Goal: Task Accomplishment & Management: Manage account settings

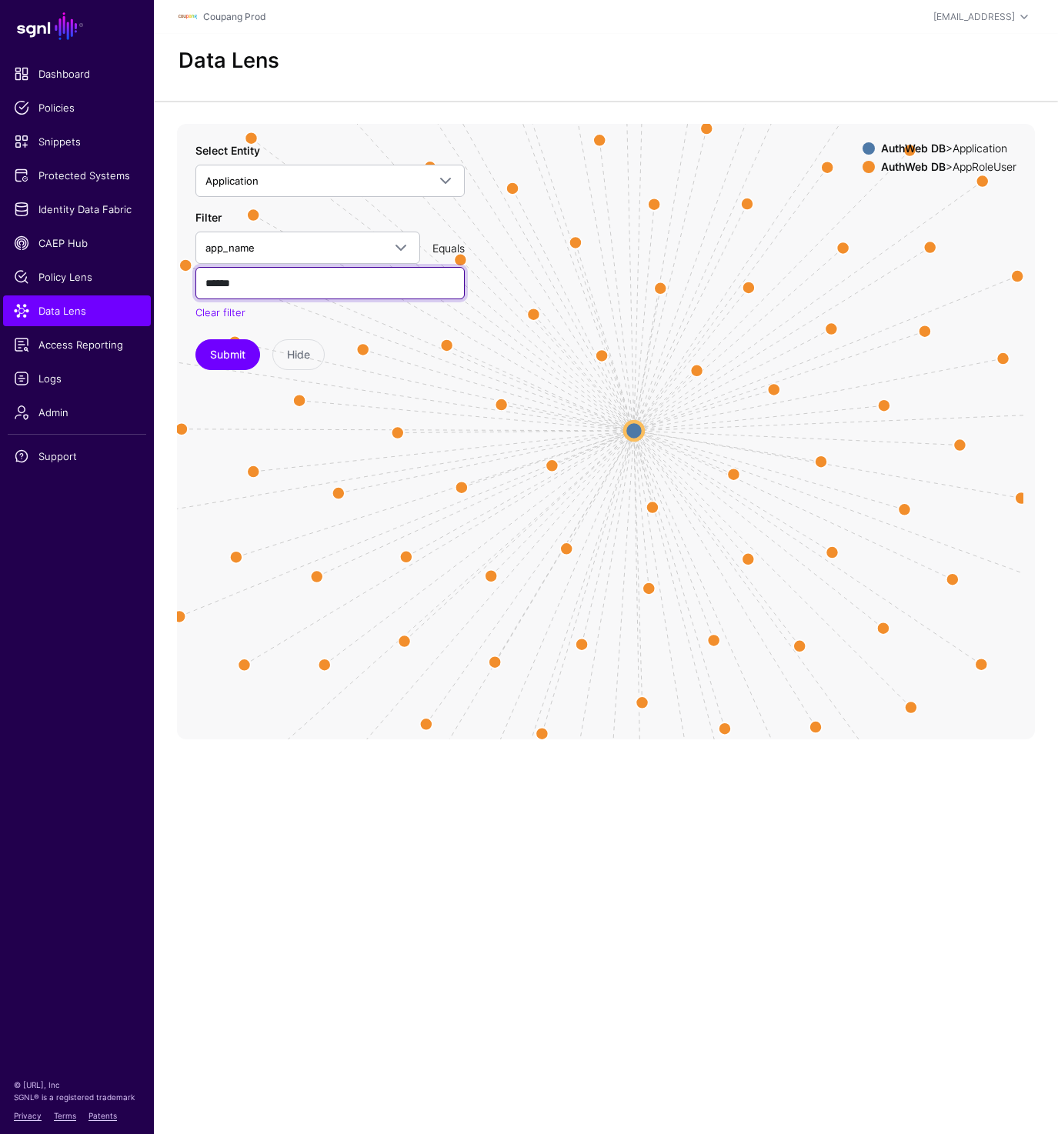
click at [257, 275] on input "******" at bounding box center [329, 283] width 269 height 32
paste input "**********"
click at [224, 366] on button "Submit" at bounding box center [227, 354] width 65 height 31
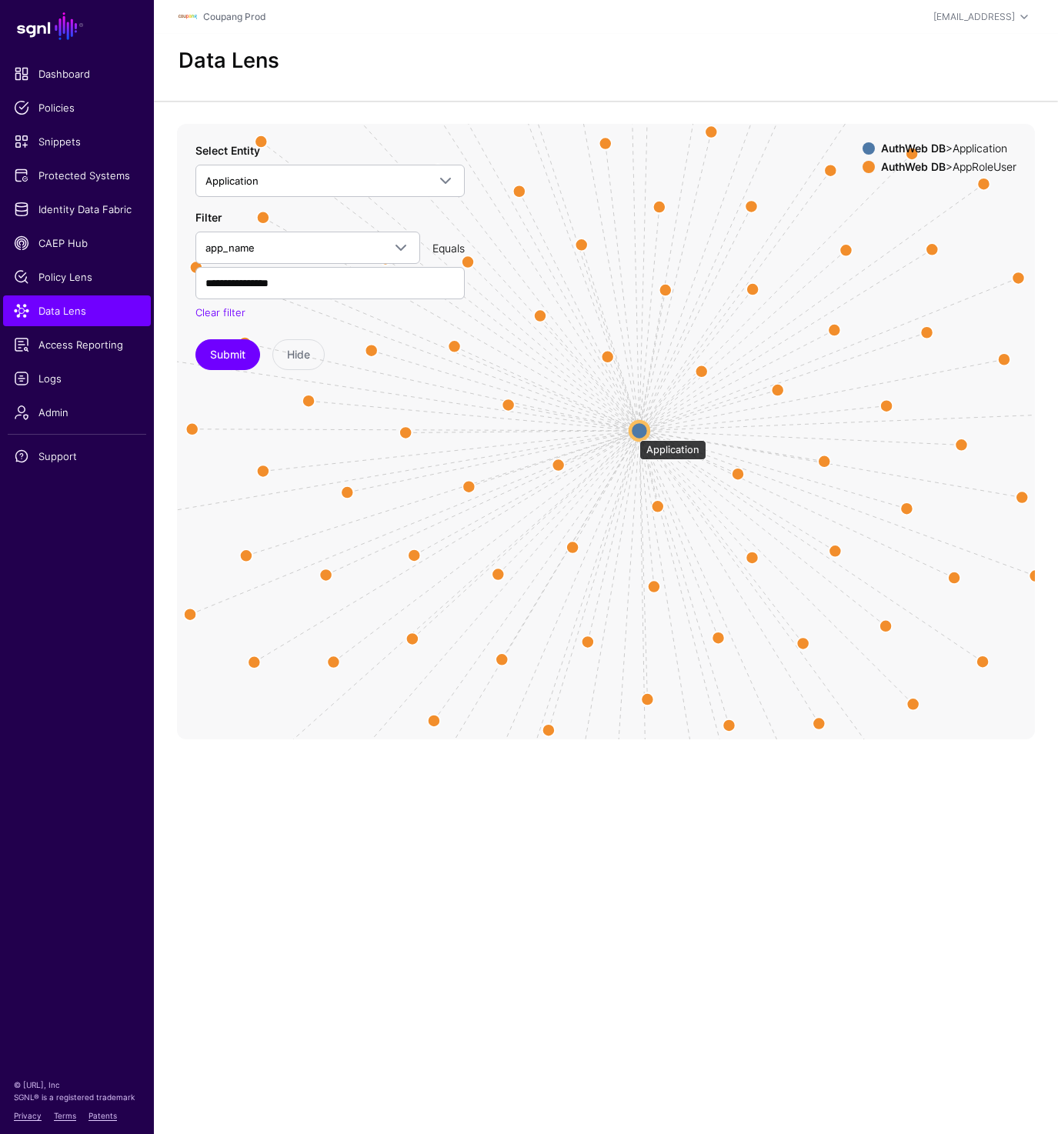
click at [631, 433] on circle at bounding box center [639, 431] width 18 height 18
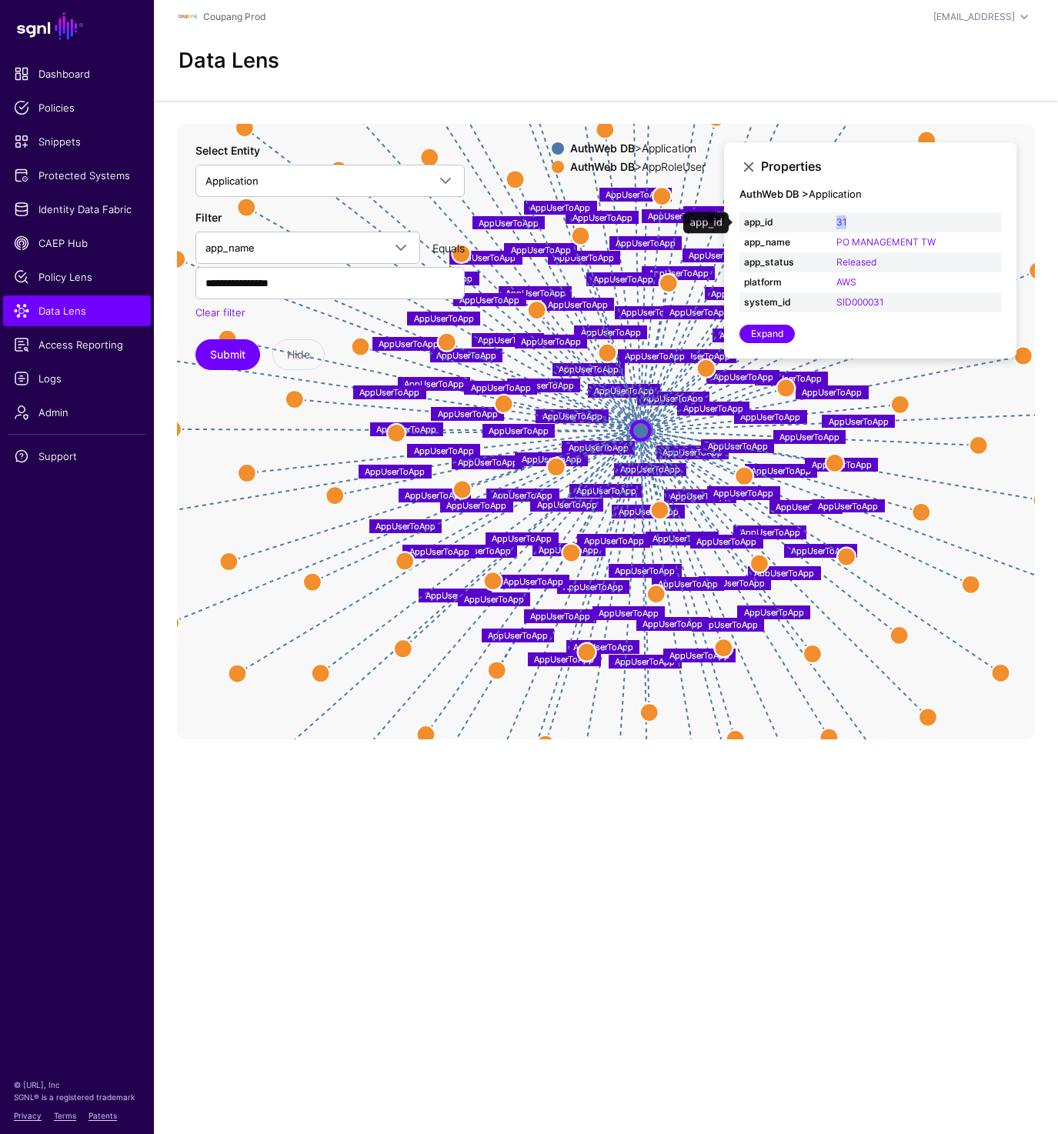
drag, startPoint x: 830, startPoint y: 223, endPoint x: 862, endPoint y: 223, distance: 32.3
click at [862, 223] on tr "app_id 31" at bounding box center [871, 222] width 262 height 20
copy tr "31"
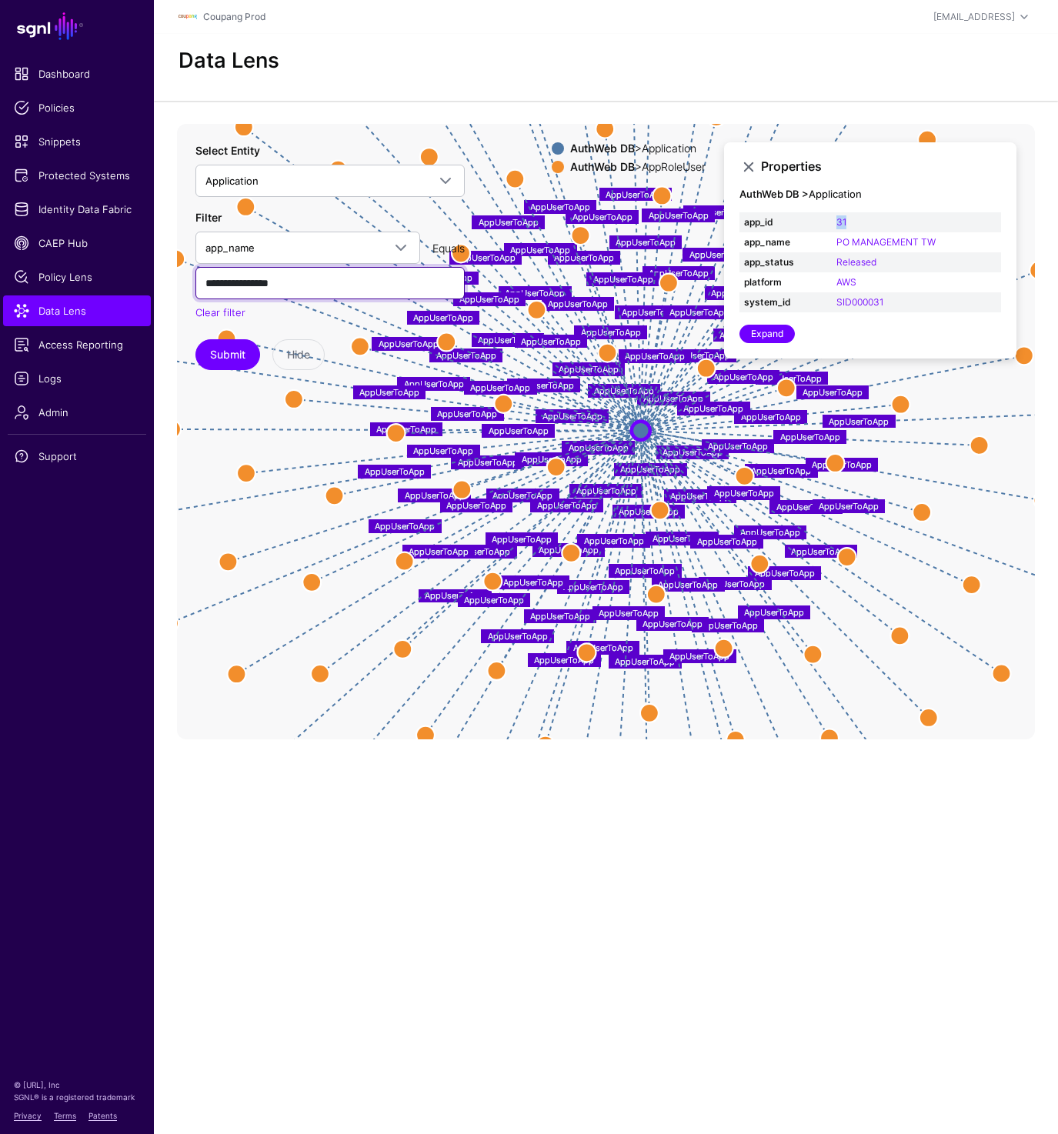
click at [251, 279] on input "**********" at bounding box center [329, 283] width 269 height 32
paste input "text"
click at [235, 348] on button "Submit" at bounding box center [227, 354] width 65 height 31
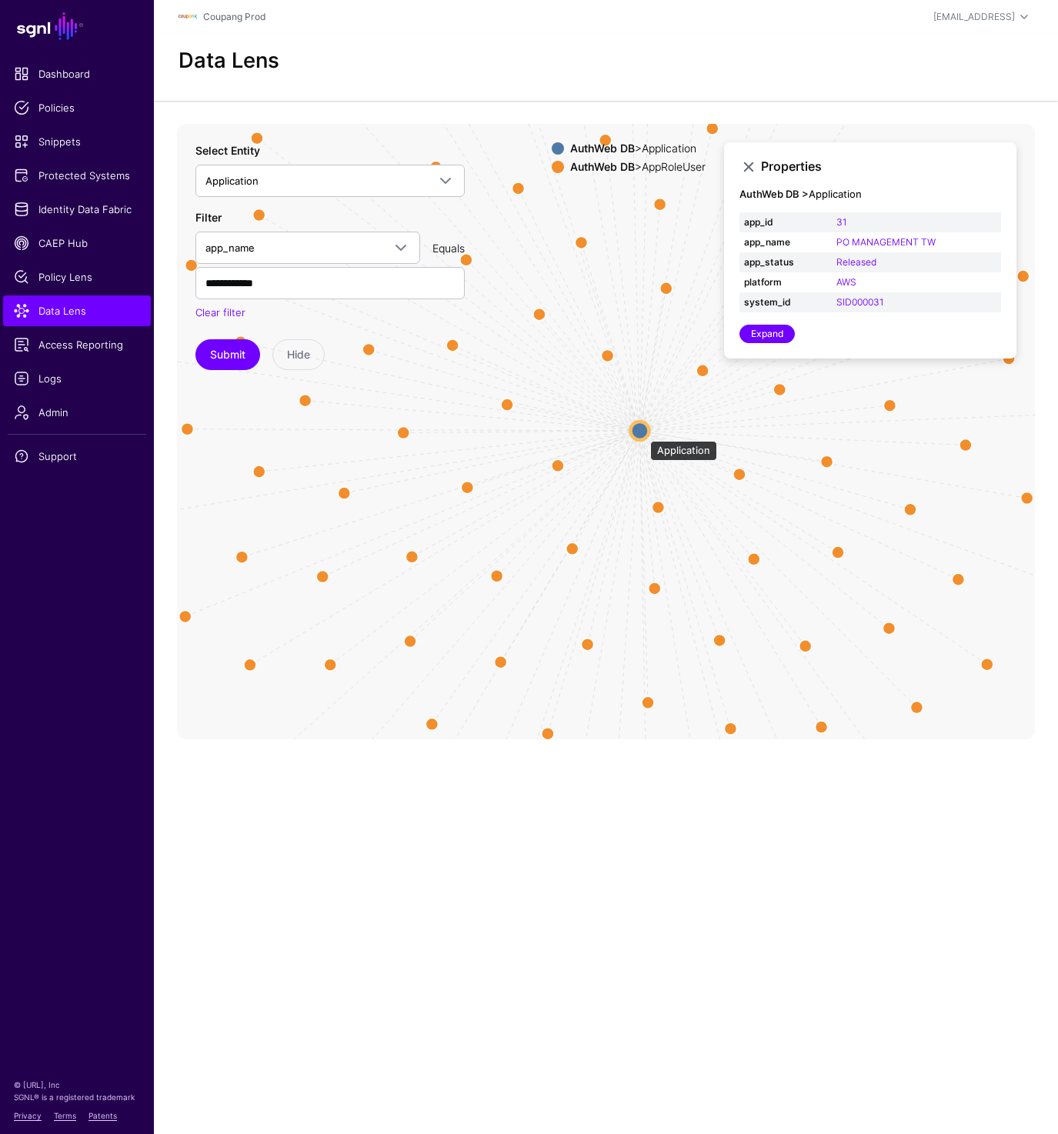
click at [642, 433] on circle at bounding box center [639, 431] width 18 height 18
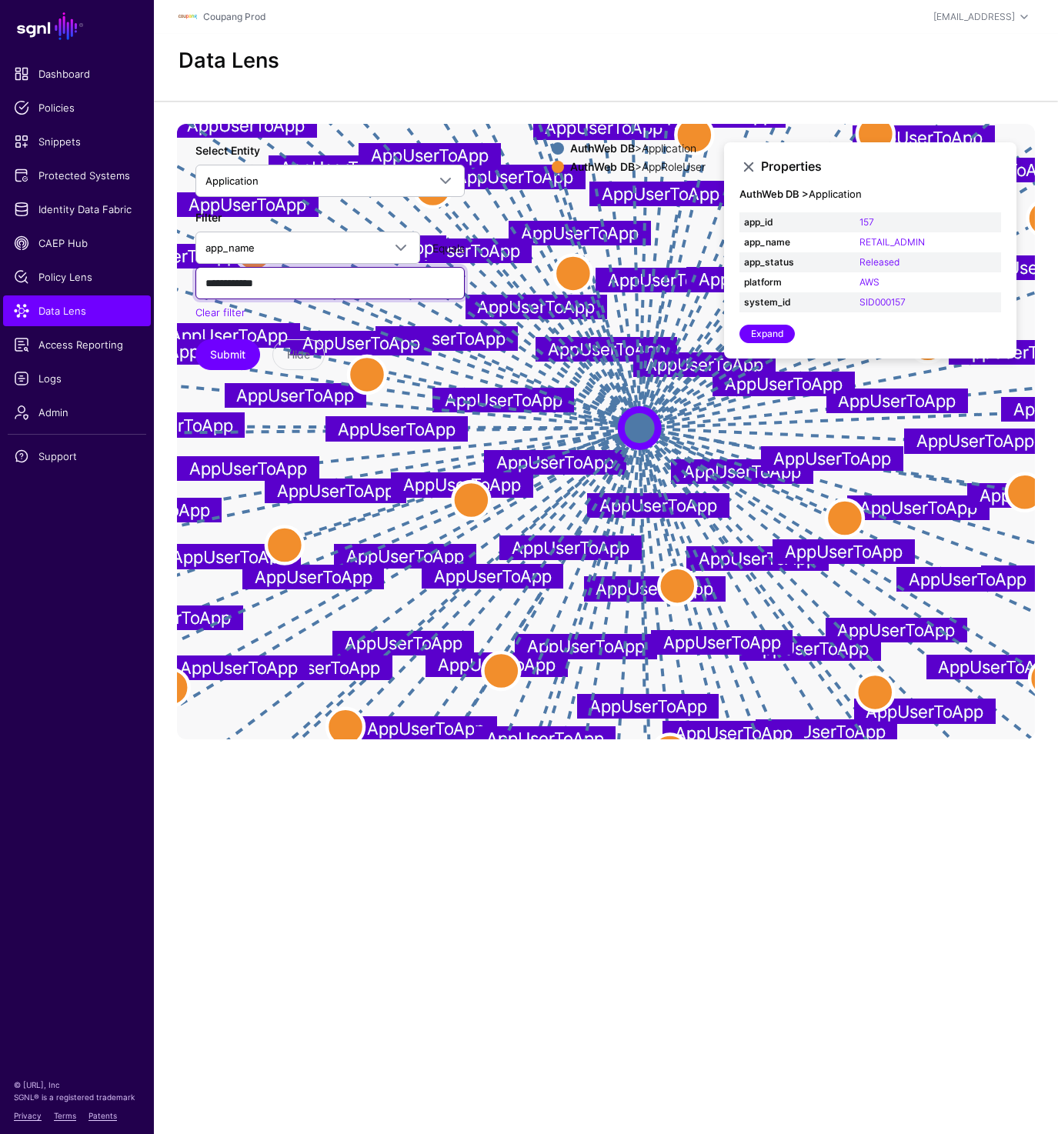
click at [212, 285] on input "**********" at bounding box center [329, 283] width 269 height 32
click at [298, 280] on input "**********" at bounding box center [329, 283] width 269 height 32
paste input "text"
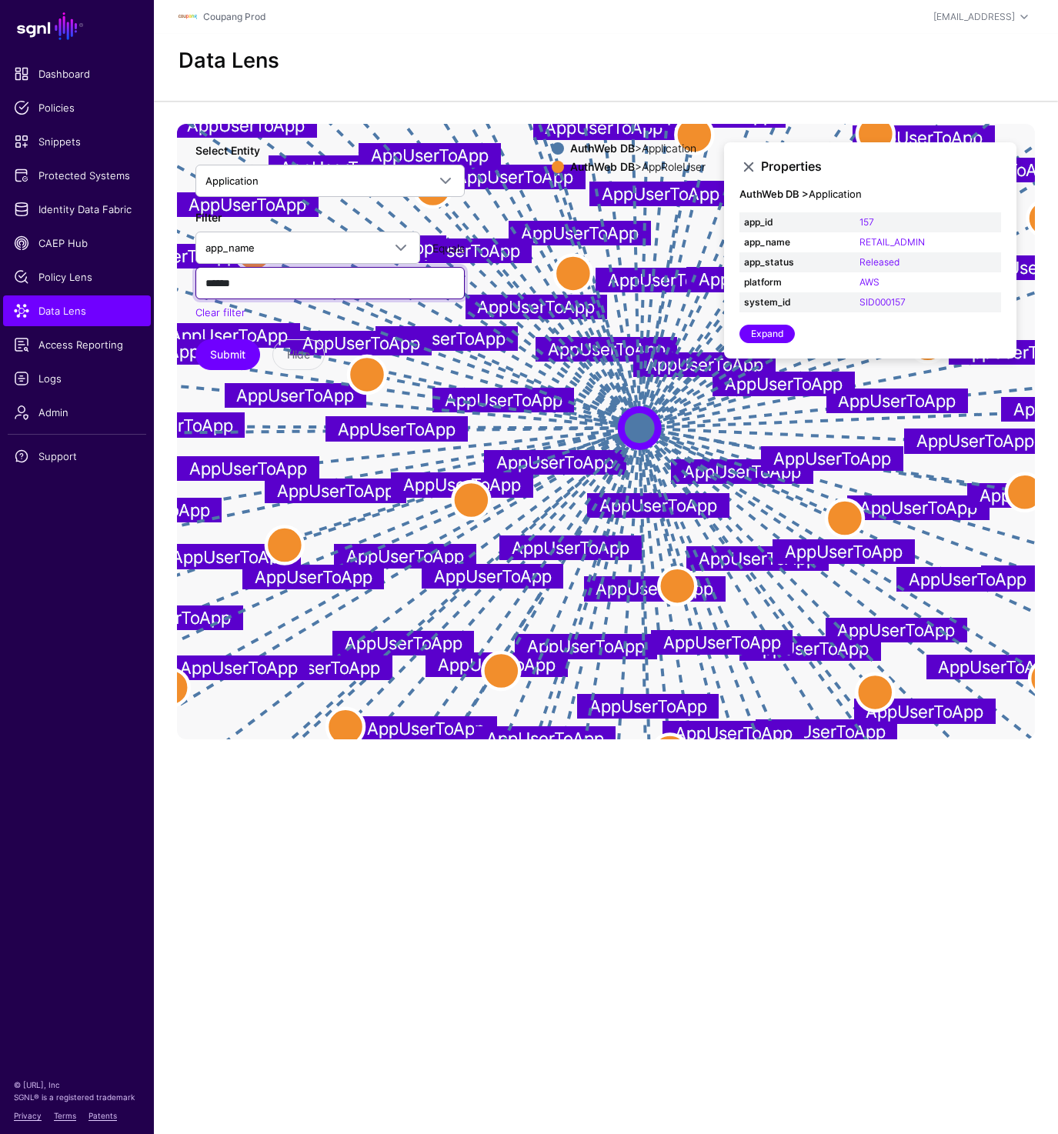
click at [195, 339] on button "Submit" at bounding box center [227, 354] width 65 height 31
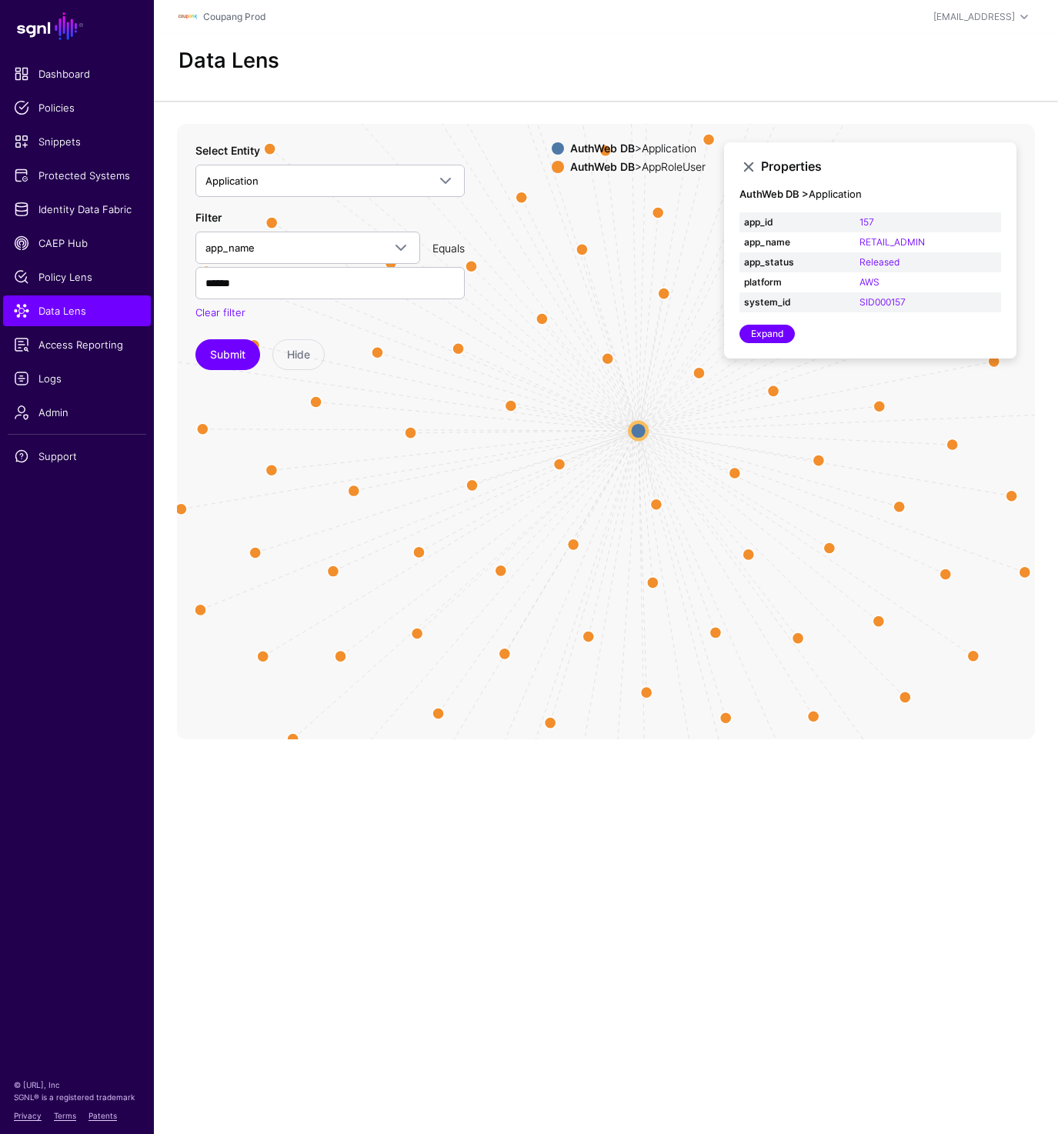
click at [639, 426] on circle at bounding box center [638, 431] width 18 height 18
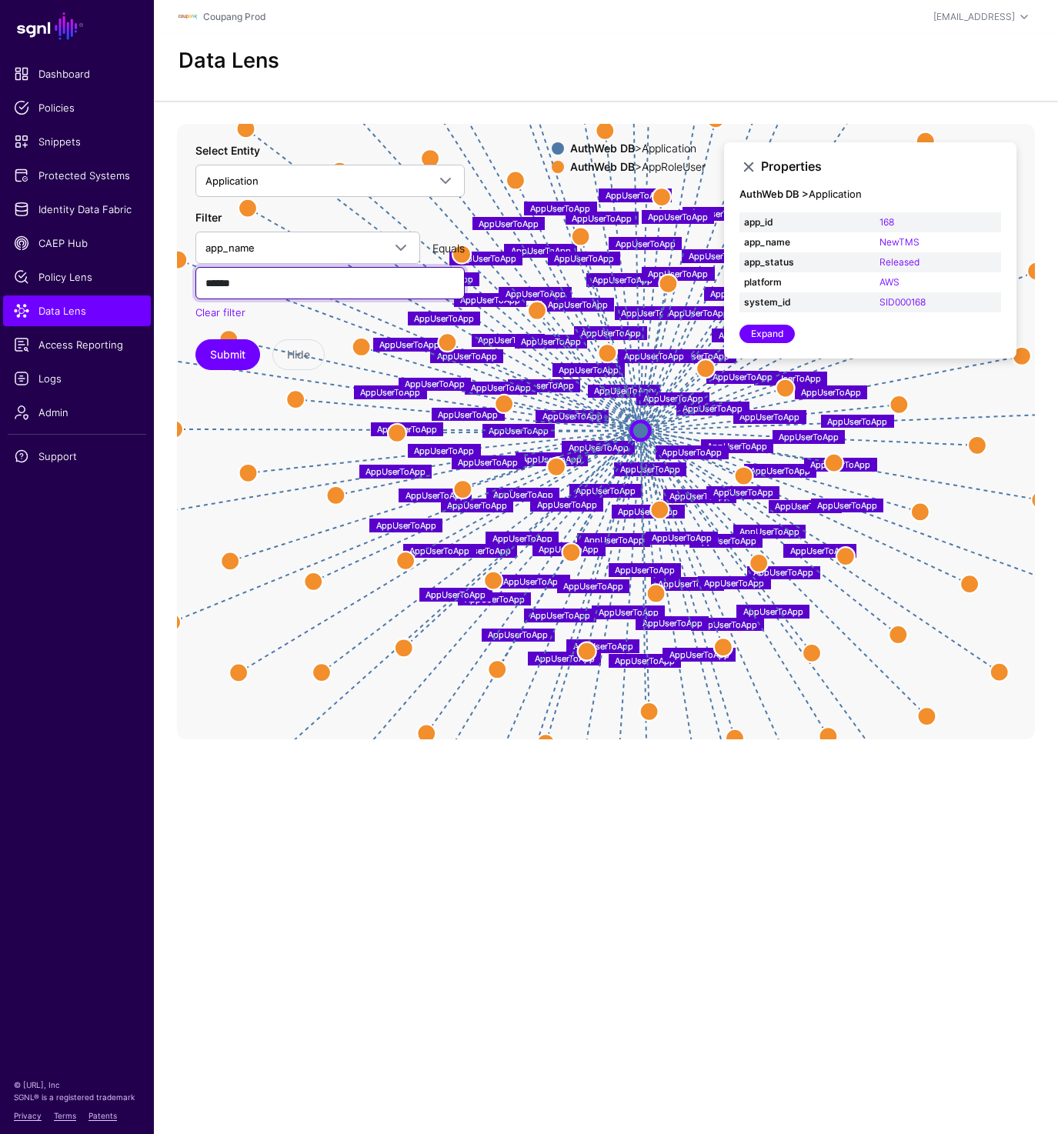
click at [319, 269] on input "******" at bounding box center [329, 283] width 269 height 32
click at [273, 277] on input "******" at bounding box center [329, 283] width 269 height 32
paste input "**********"
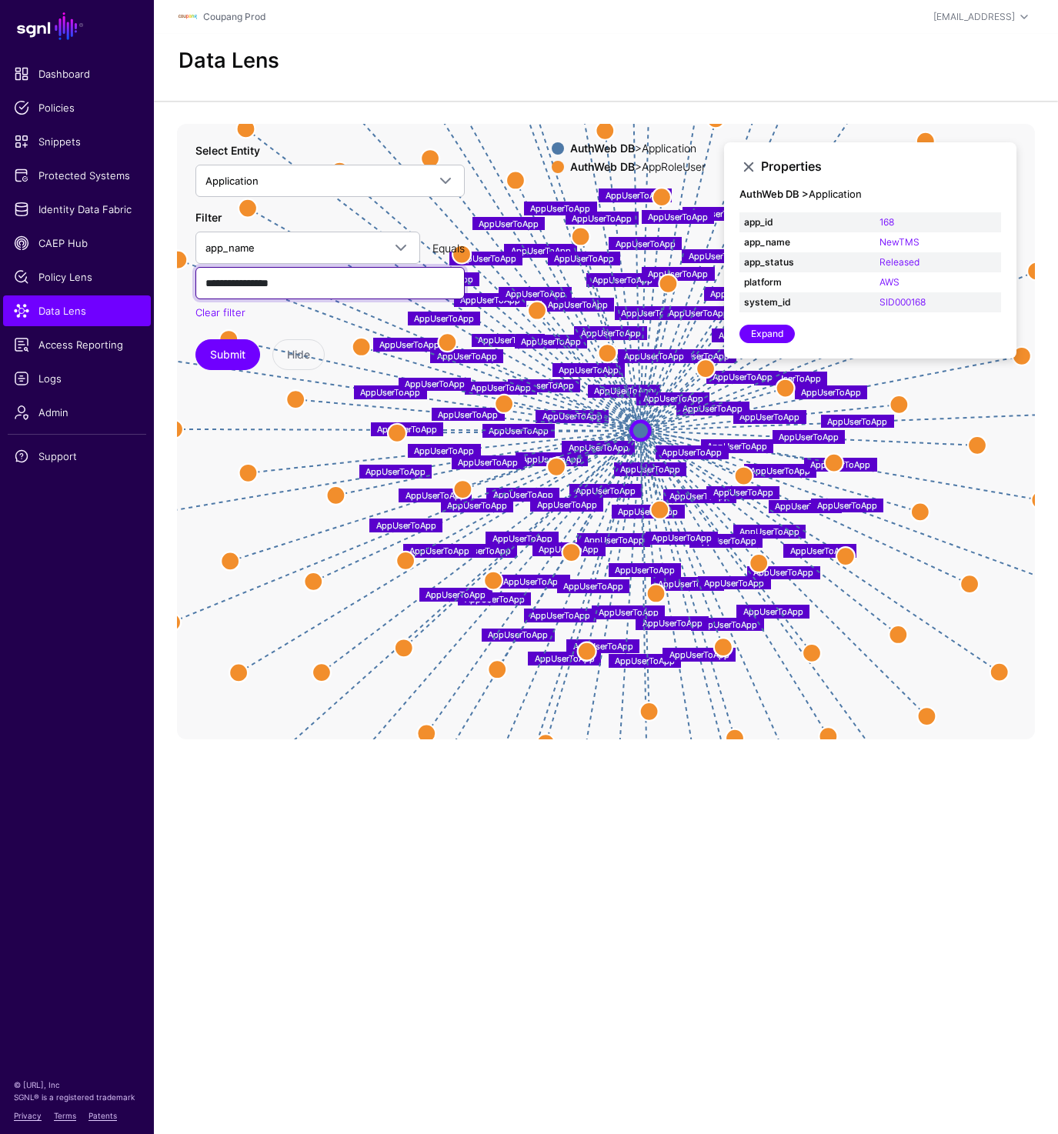
type input "**********"
click at [239, 337] on div "**********" at bounding box center [329, 256] width 269 height 228
click at [239, 350] on button "Submit" at bounding box center [227, 354] width 65 height 31
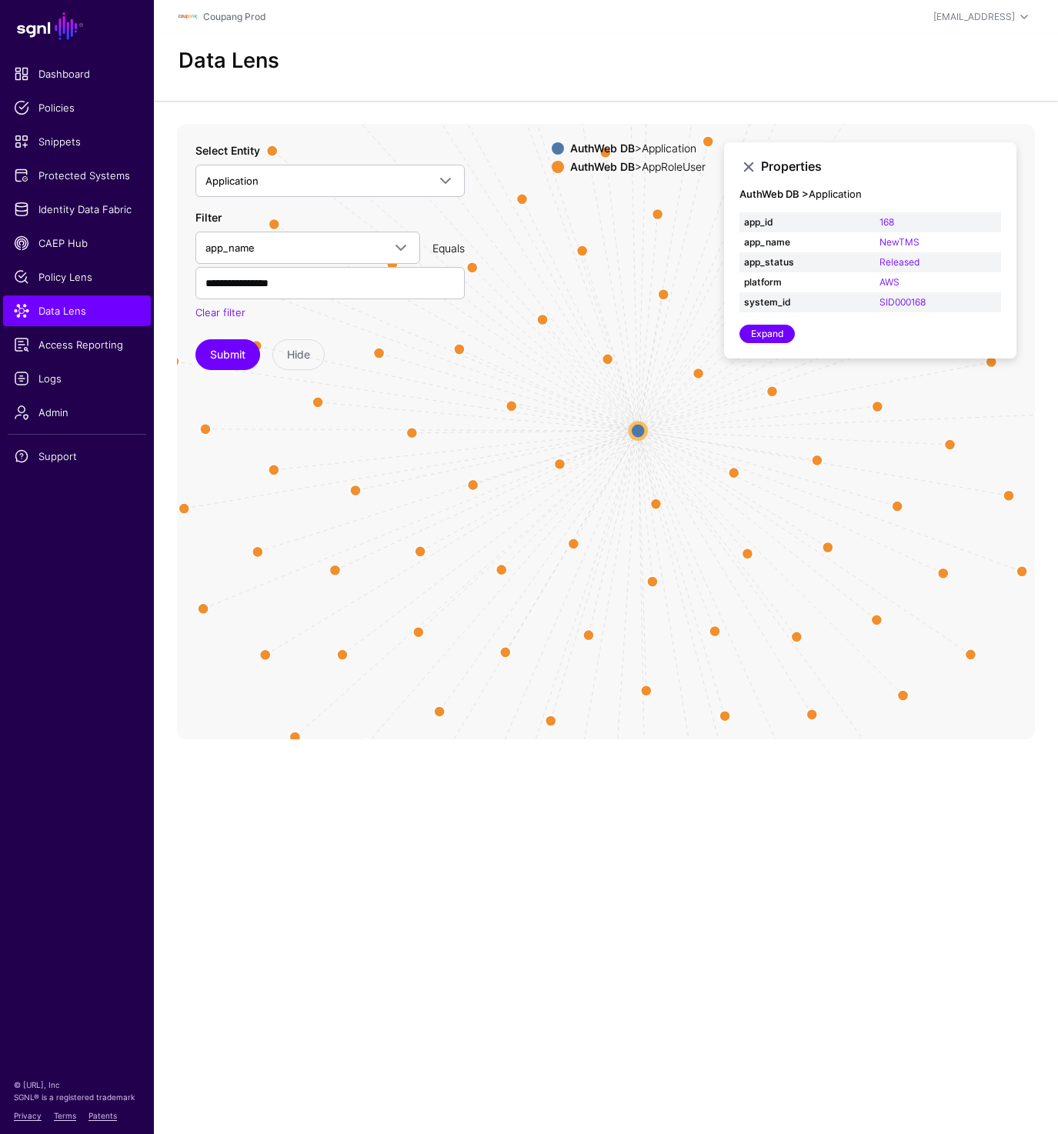
click at [633, 432] on circle at bounding box center [638, 430] width 16 height 16
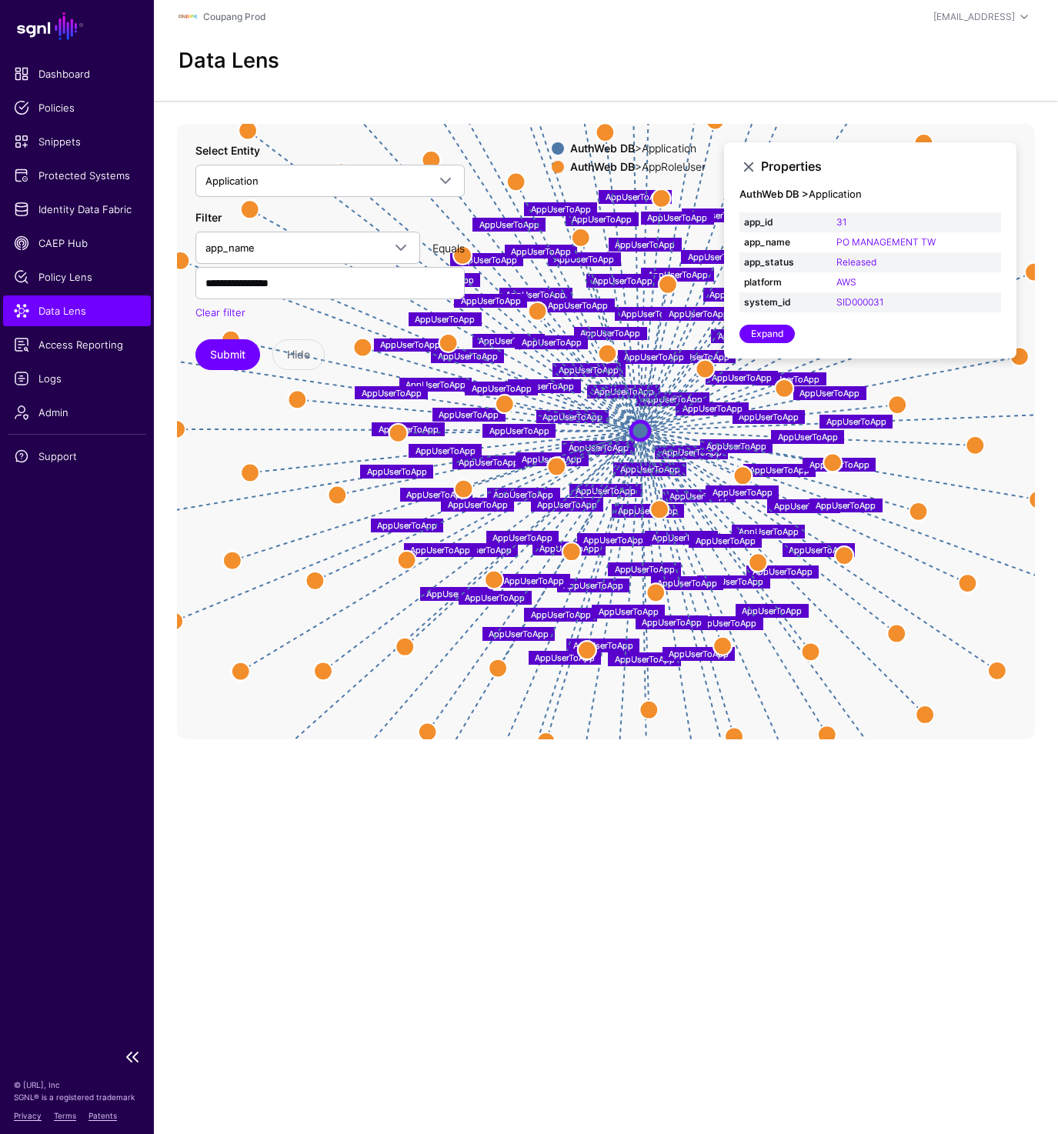
click at [73, 314] on span "Data Lens" at bounding box center [77, 310] width 126 height 15
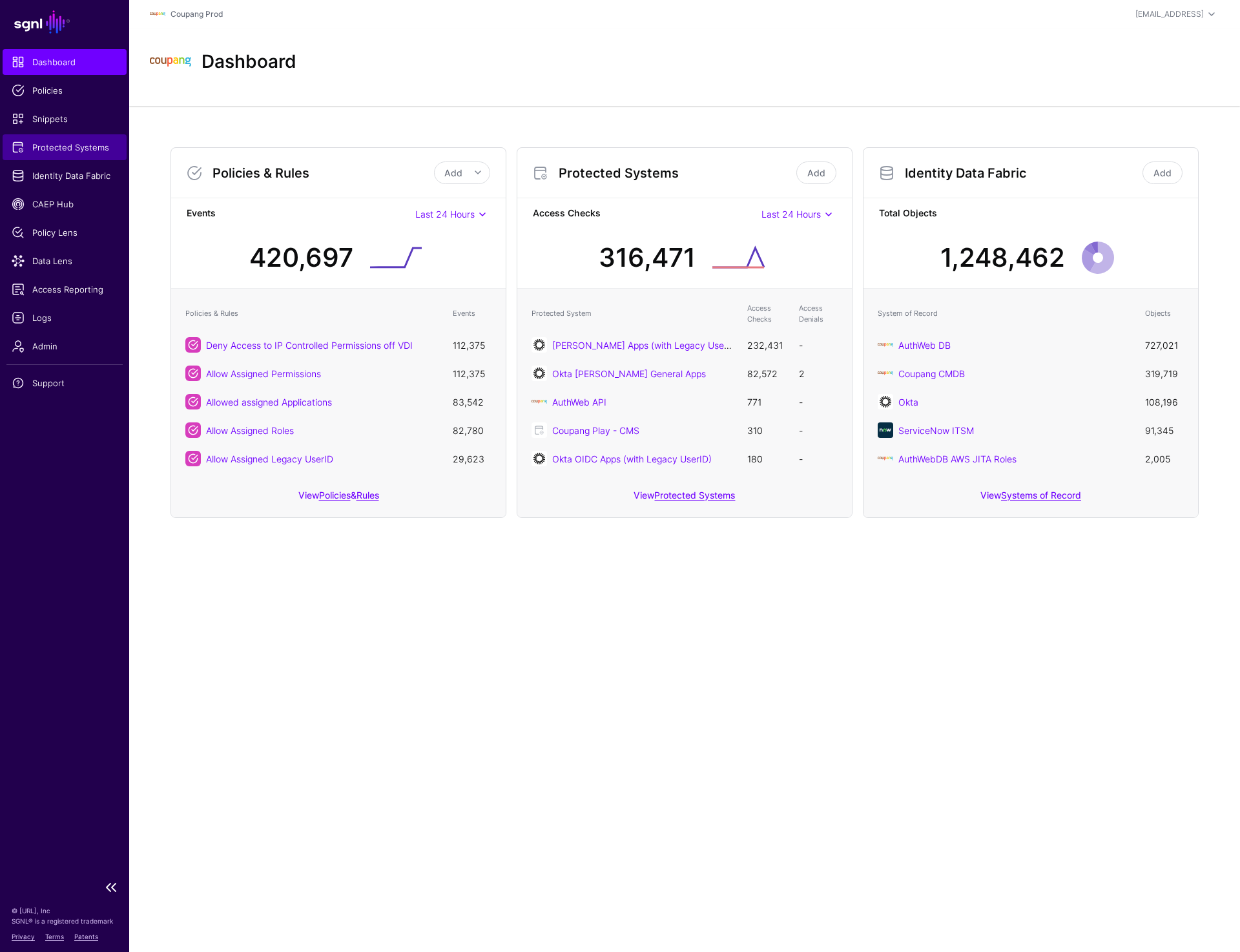
click at [88, 143] on span "Protected Systems" at bounding box center [65, 147] width 106 height 13
click at [55, 354] on link "Admin" at bounding box center [65, 346] width 124 height 26
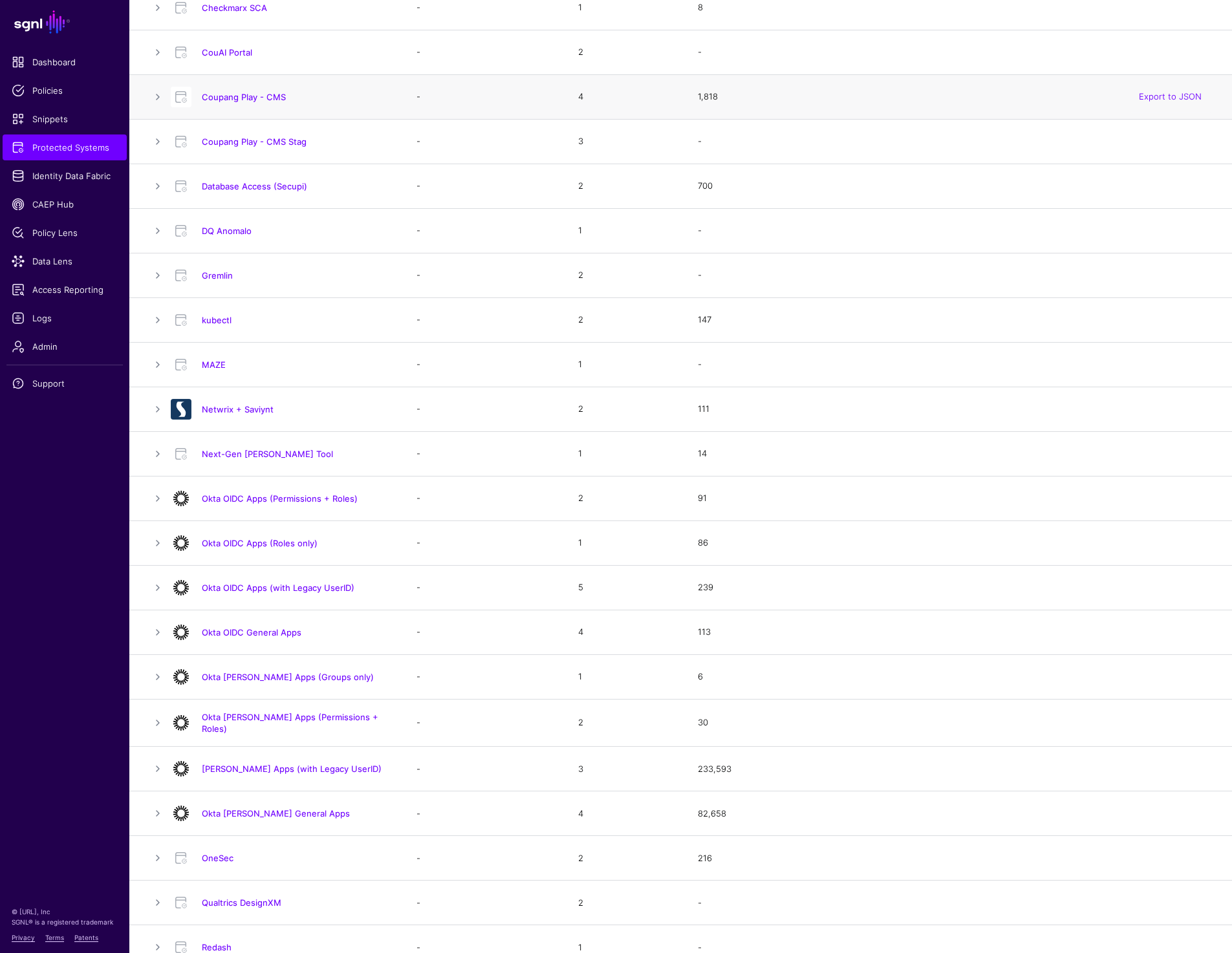
scroll to position [402, 0]
click at [265, 766] on link "[PERSON_NAME] Apps (with Legacy UserID)" at bounding box center [292, 766] width 180 height 10
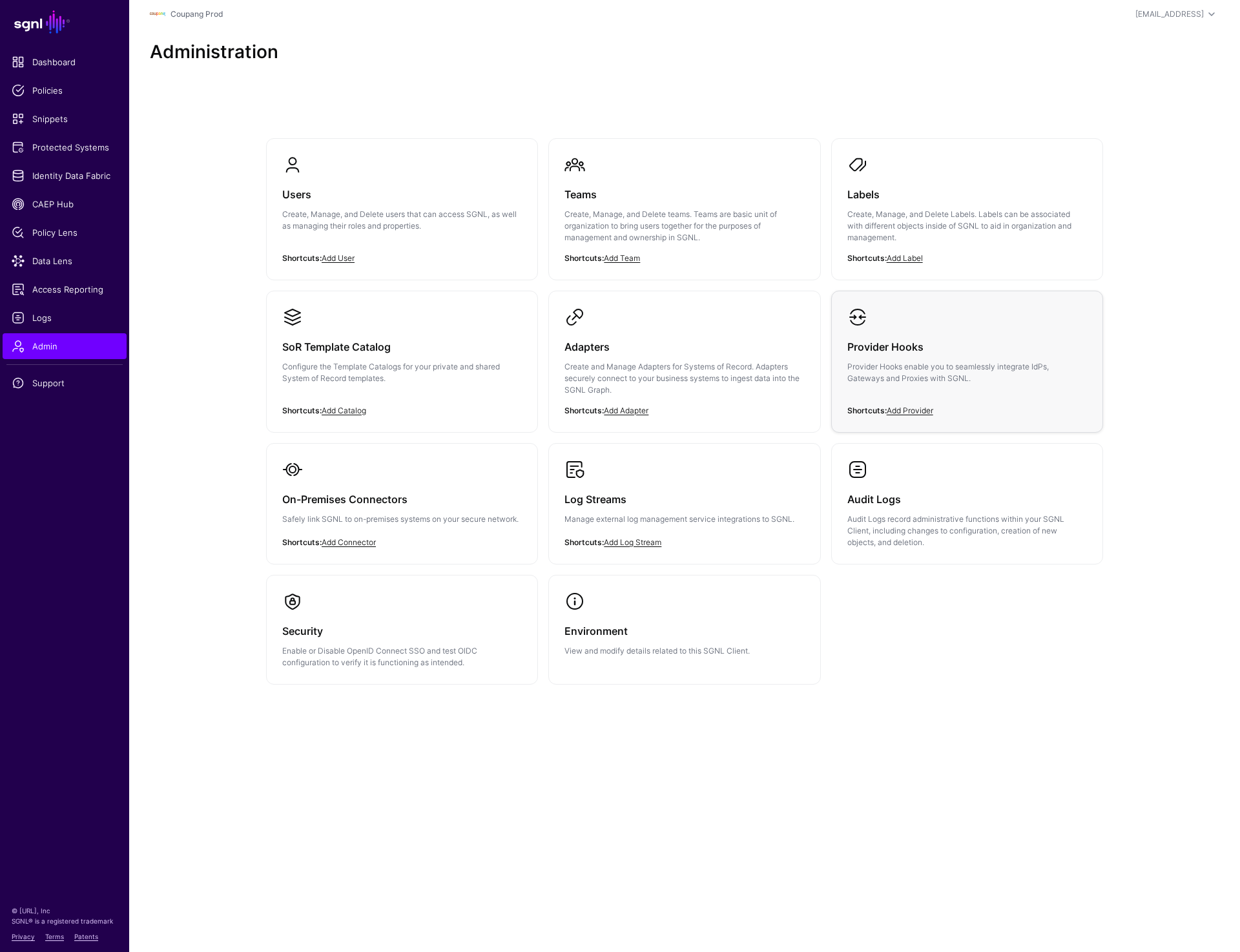
click at [929, 337] on h3 "Provider Hooks" at bounding box center [967, 347] width 239 height 18
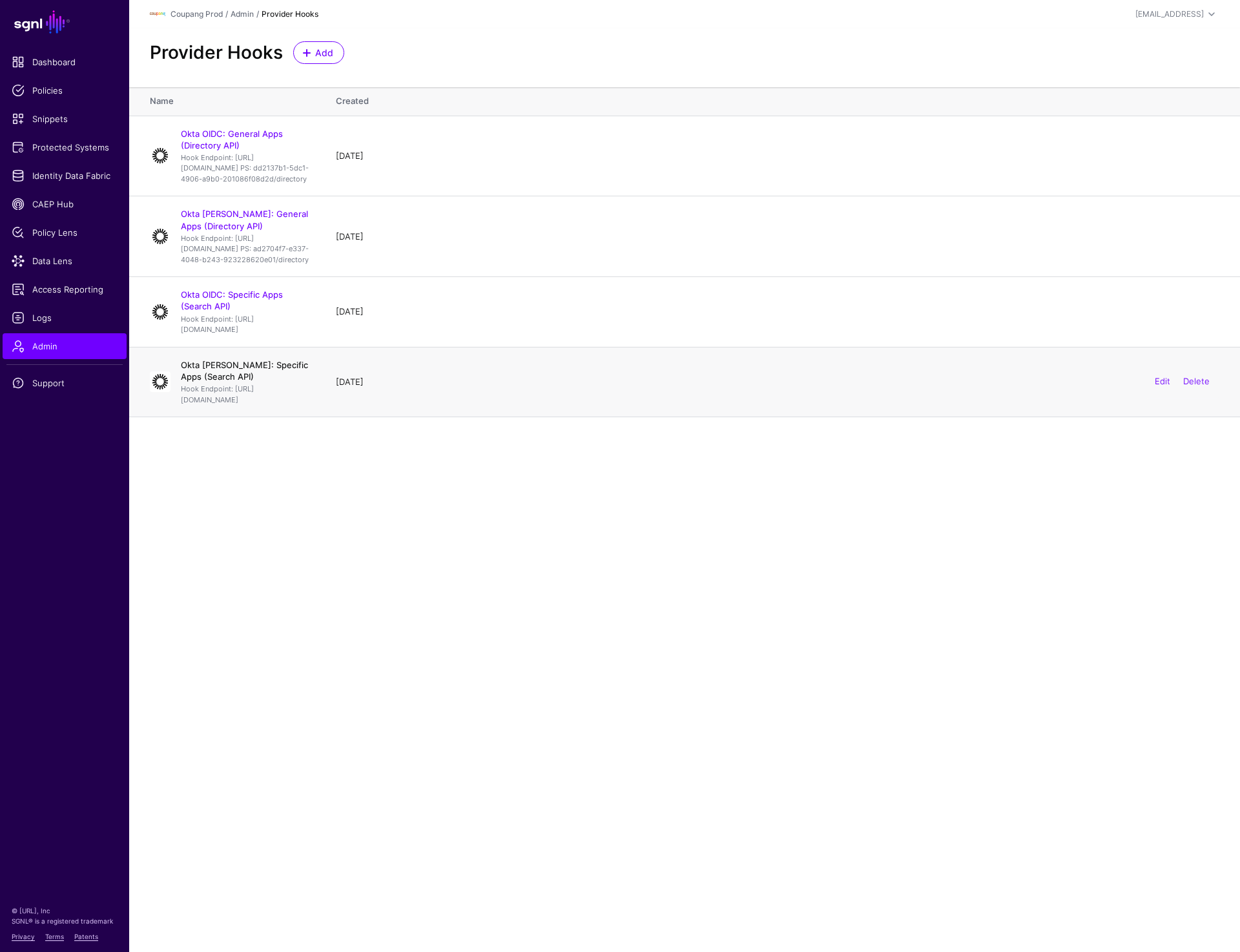
click at [275, 382] on link "Okta SAML: Specific Apps (Search API)" at bounding box center [244, 371] width 128 height 22
click at [279, 311] on link "Okta OIDC: Specific Apps (Search API)" at bounding box center [232, 301] width 102 height 22
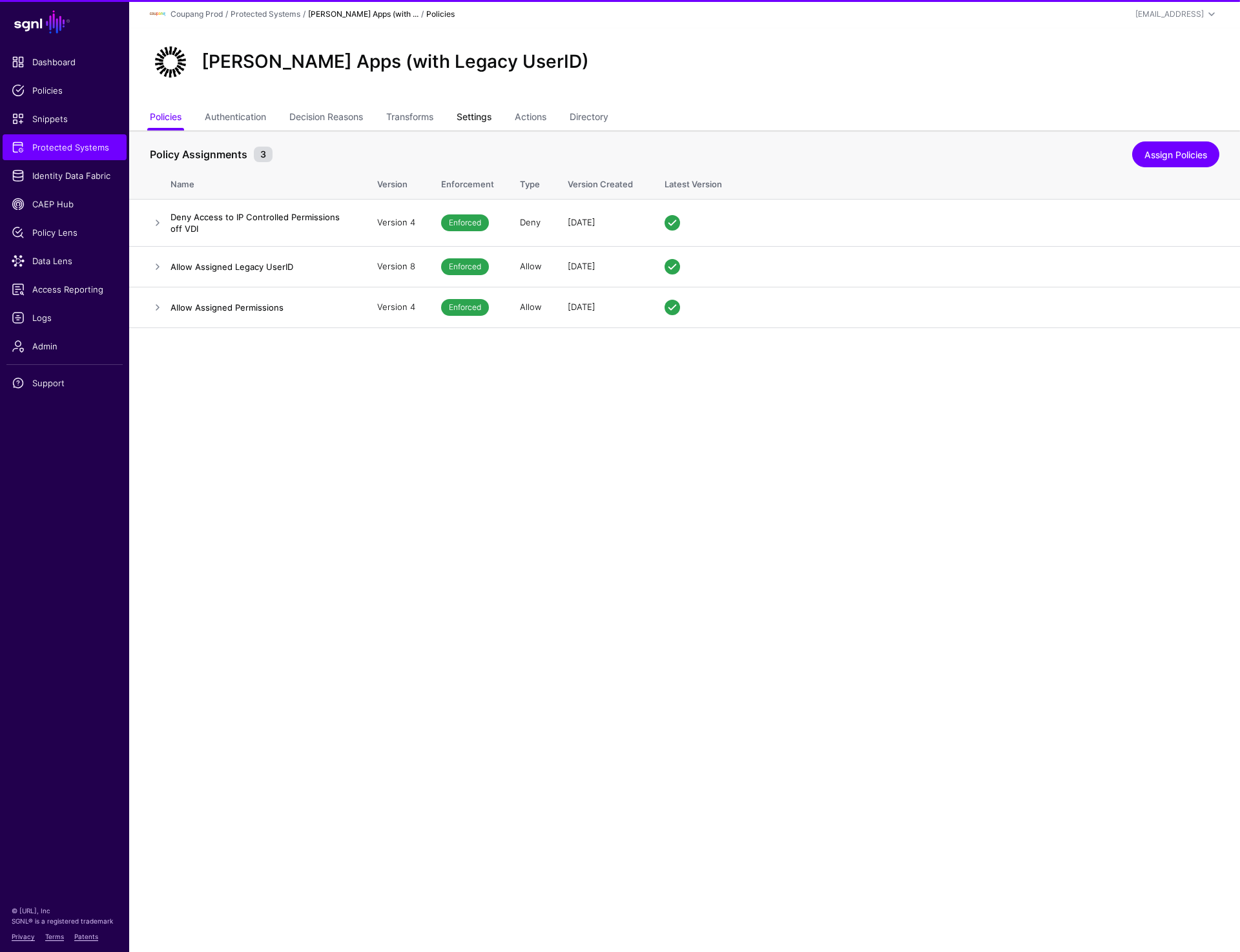
click at [488, 119] on link "Settings" at bounding box center [474, 118] width 35 height 24
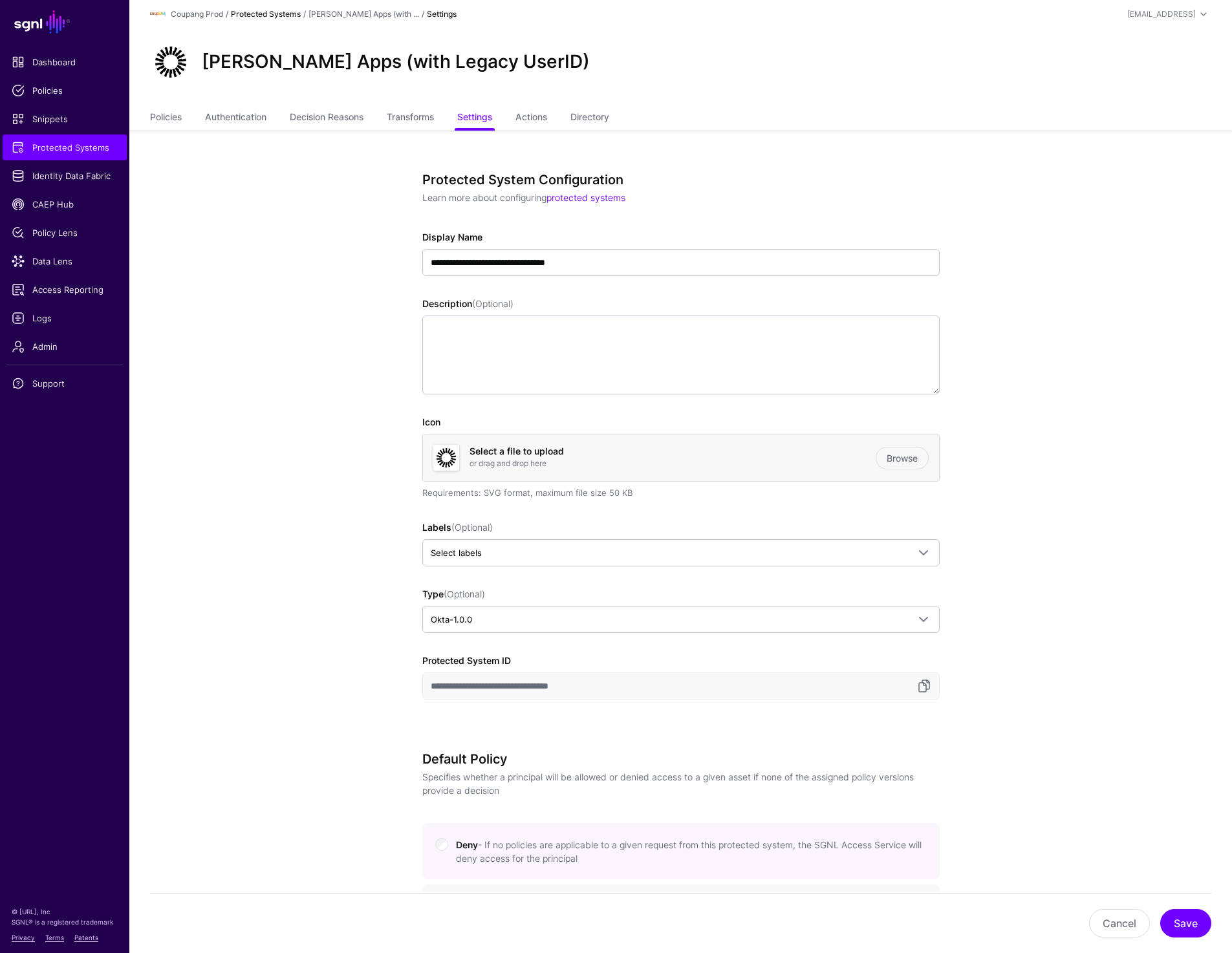
click at [275, 10] on link "Protected Systems" at bounding box center [266, 14] width 70 height 10
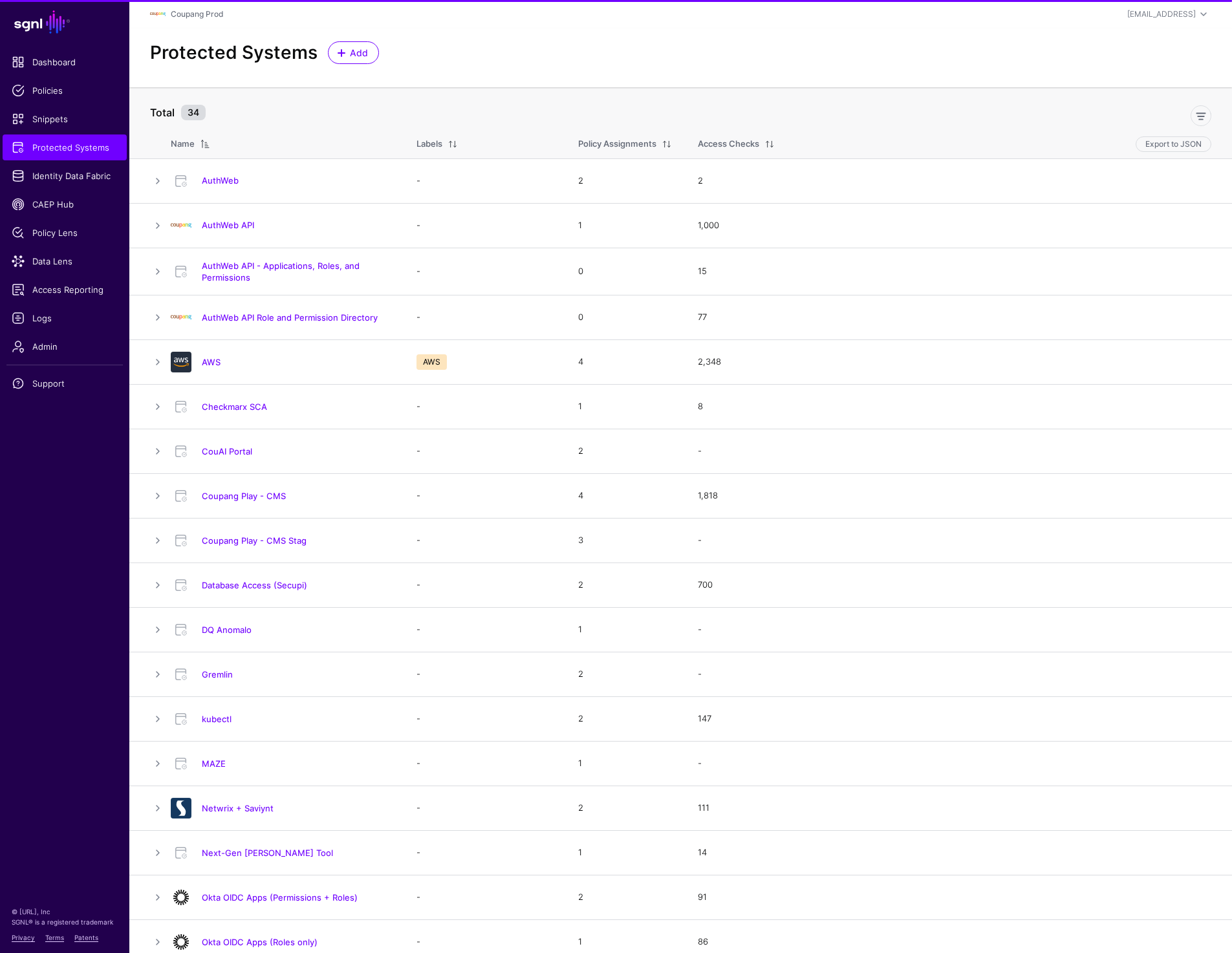
scroll to position [510, 0]
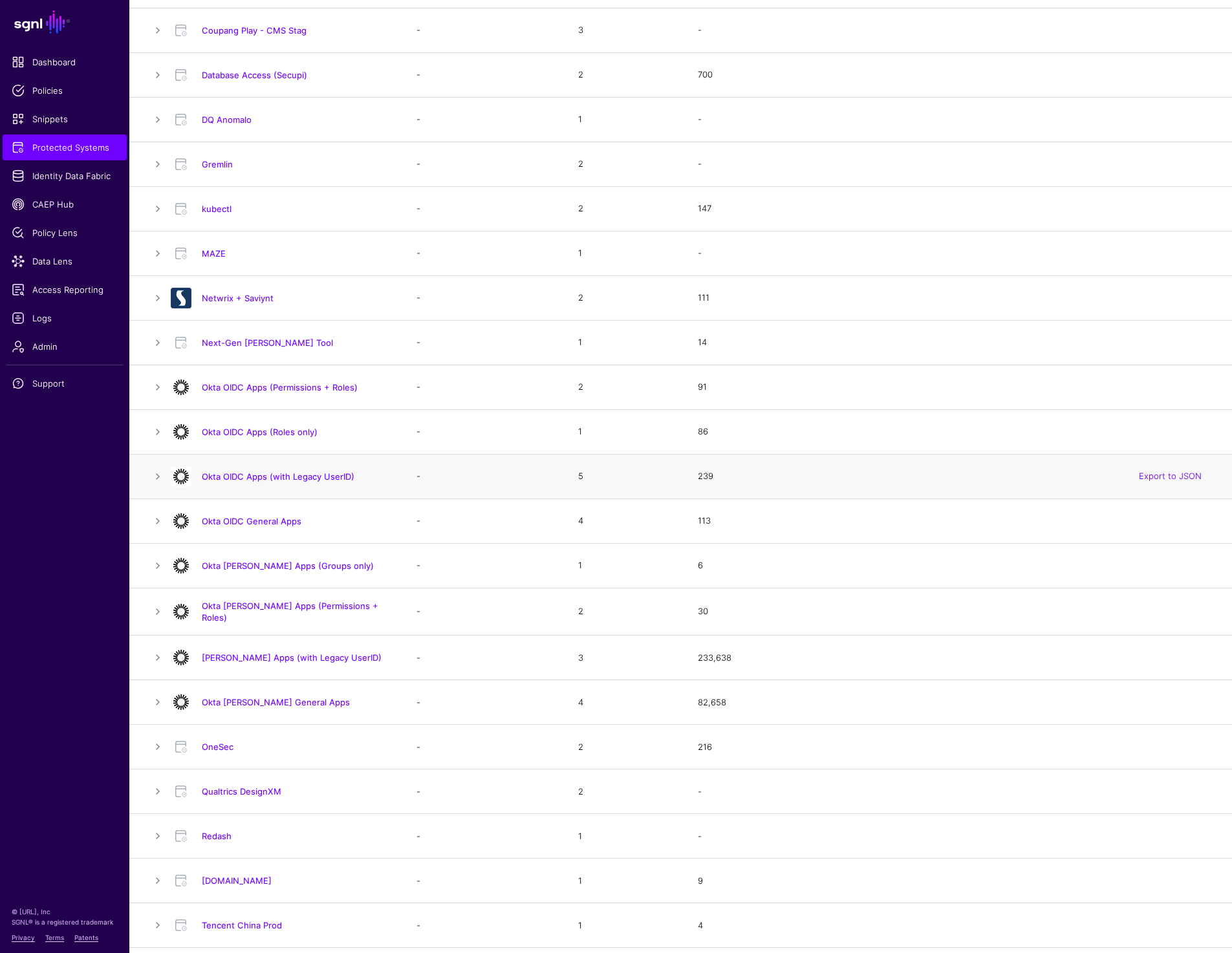
click at [276, 471] on h4 "Okta OIDC Apps (with Legacy UserID)" at bounding box center [296, 476] width 189 height 12
click at [271, 476] on link "Okta OIDC Apps (with Legacy UserID)" at bounding box center [278, 476] width 153 height 10
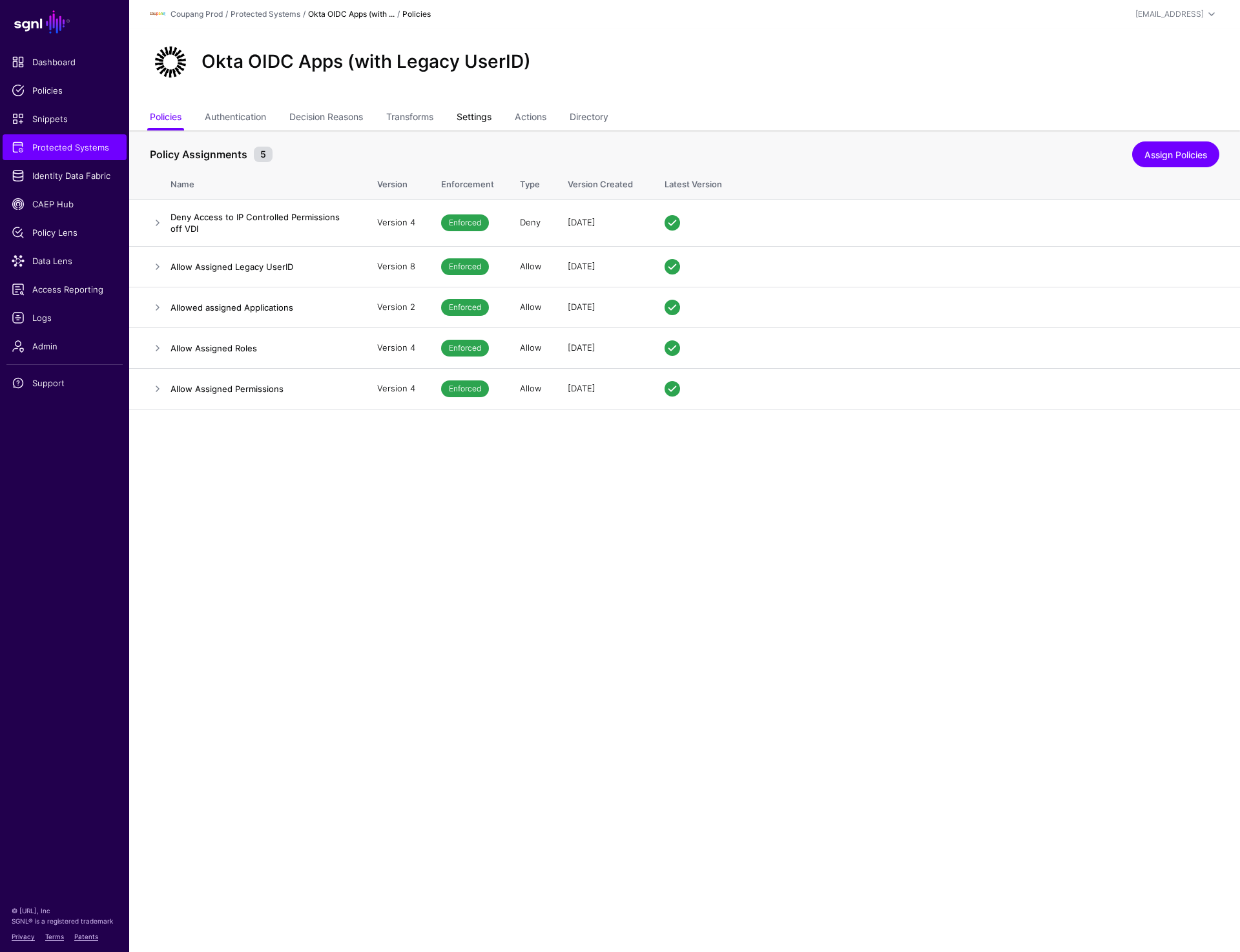
click at [481, 112] on link "Settings" at bounding box center [474, 118] width 35 height 24
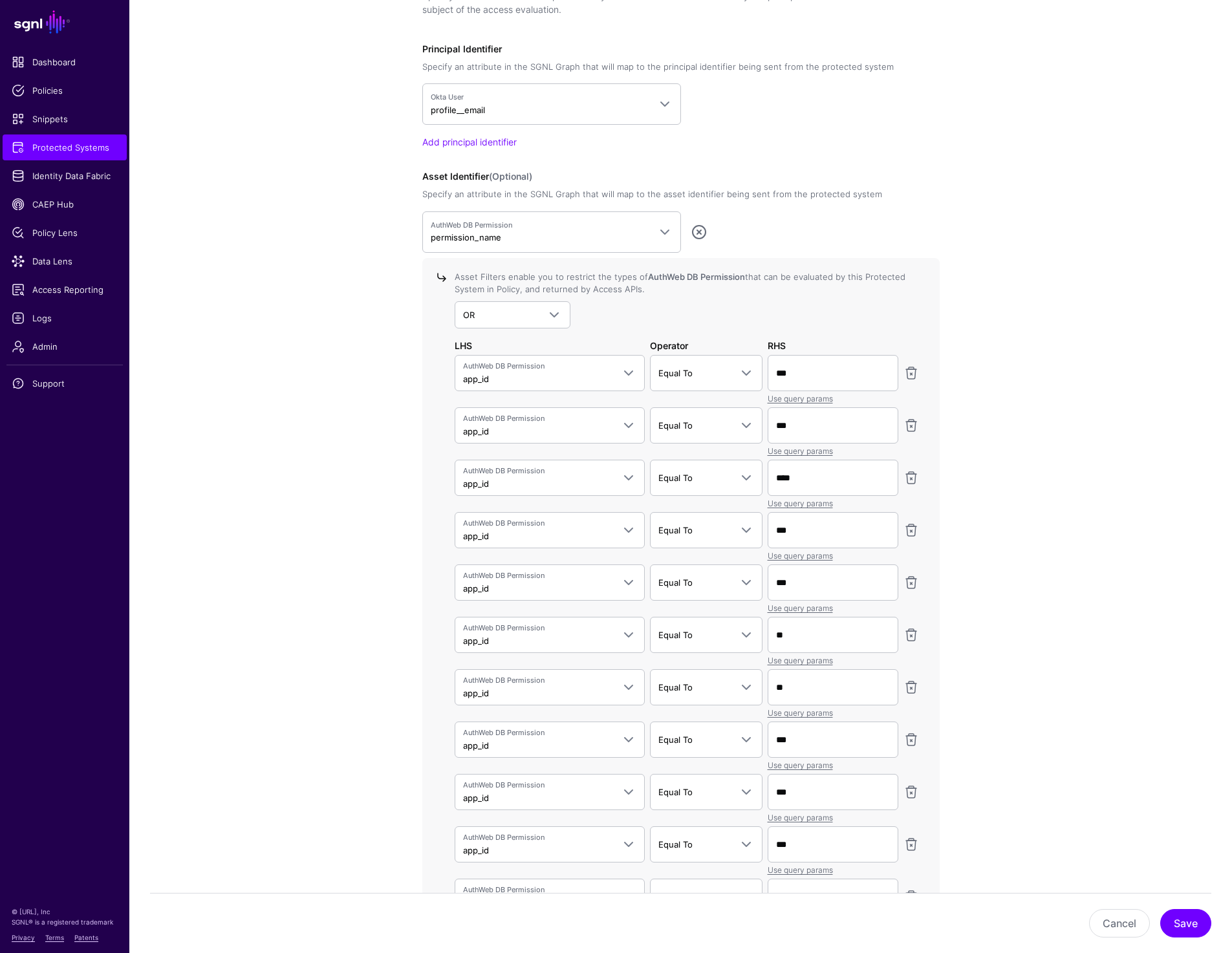
scroll to position [1809, 0]
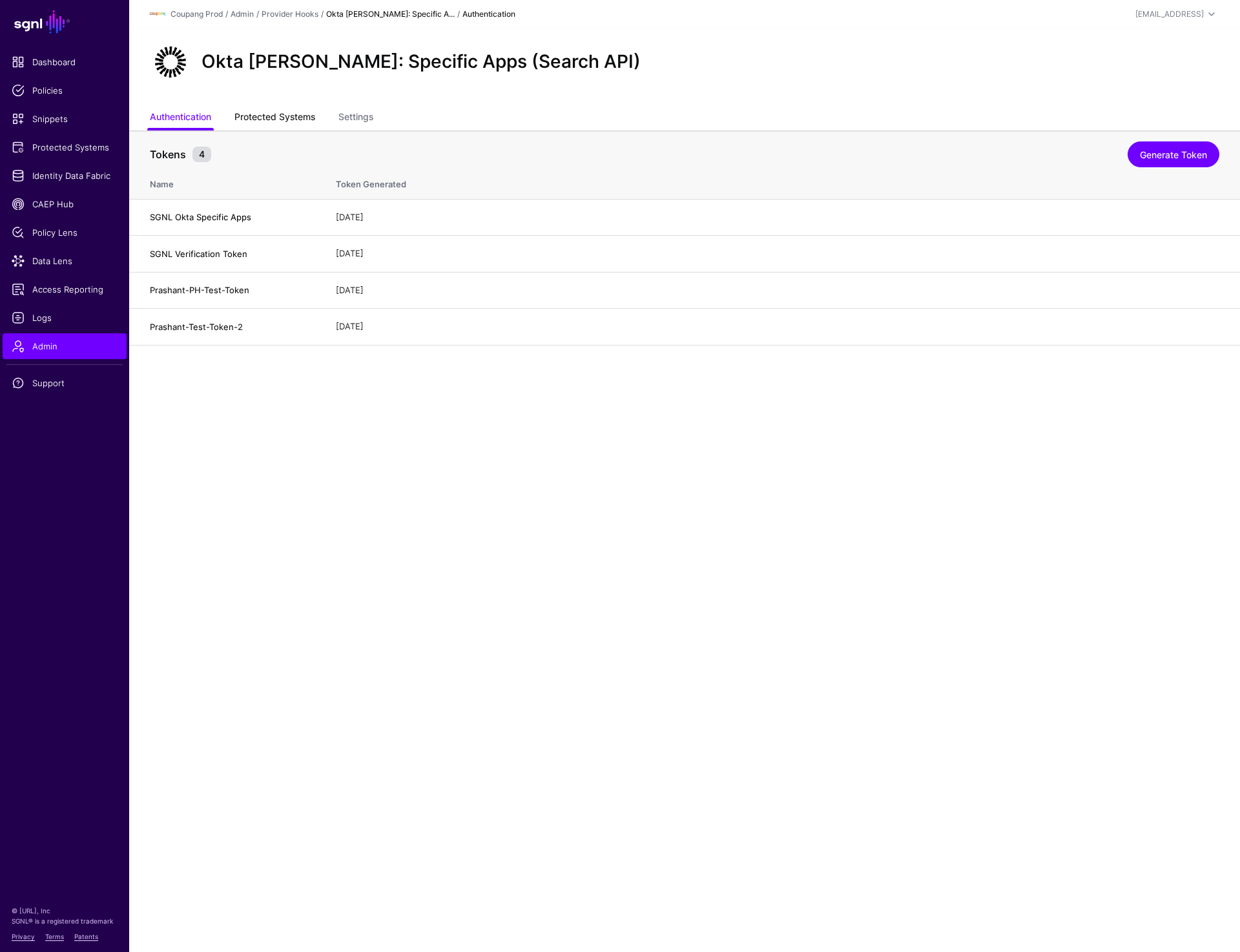
click at [279, 108] on link "Protected Systems" at bounding box center [275, 118] width 81 height 24
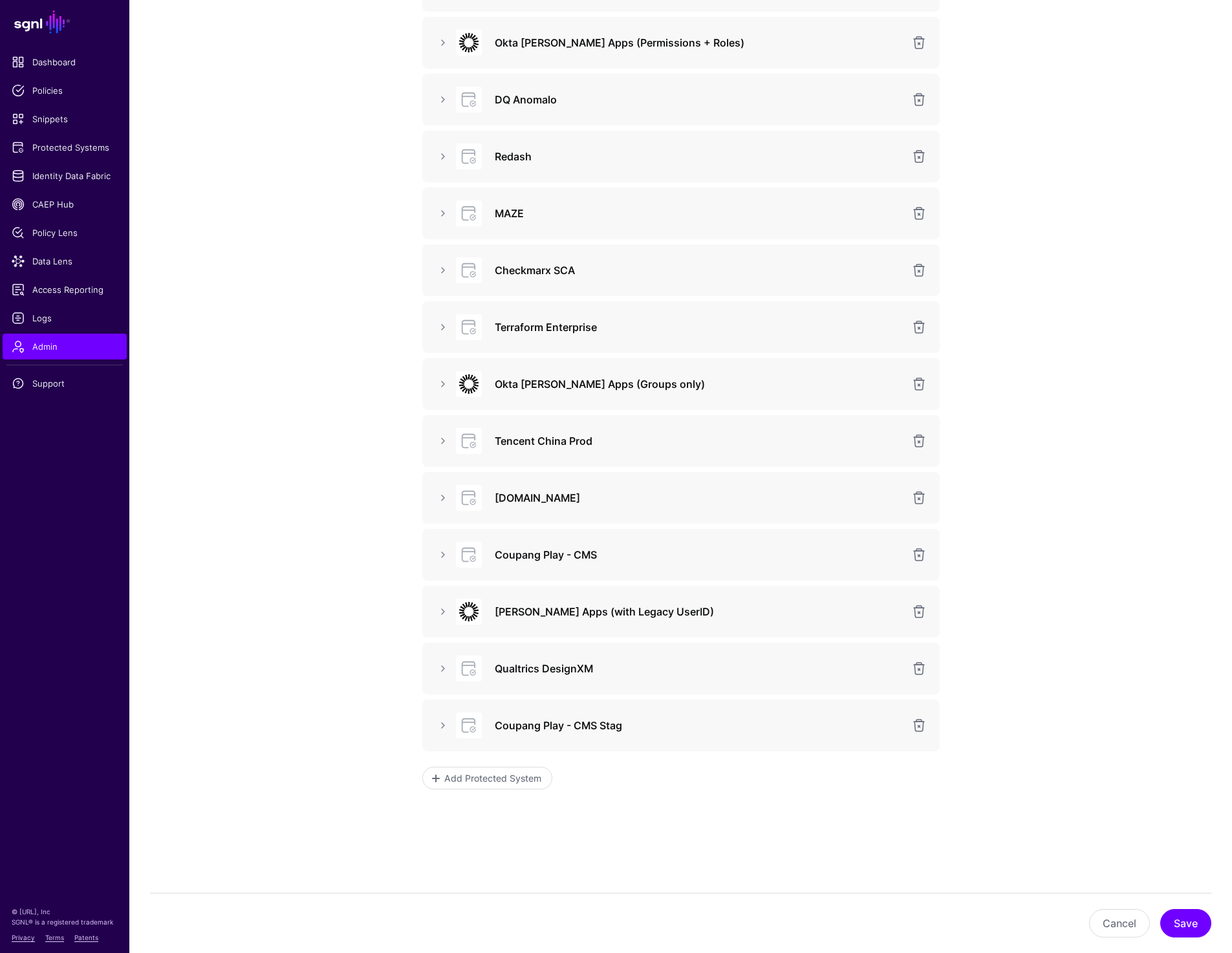
scroll to position [500, 0]
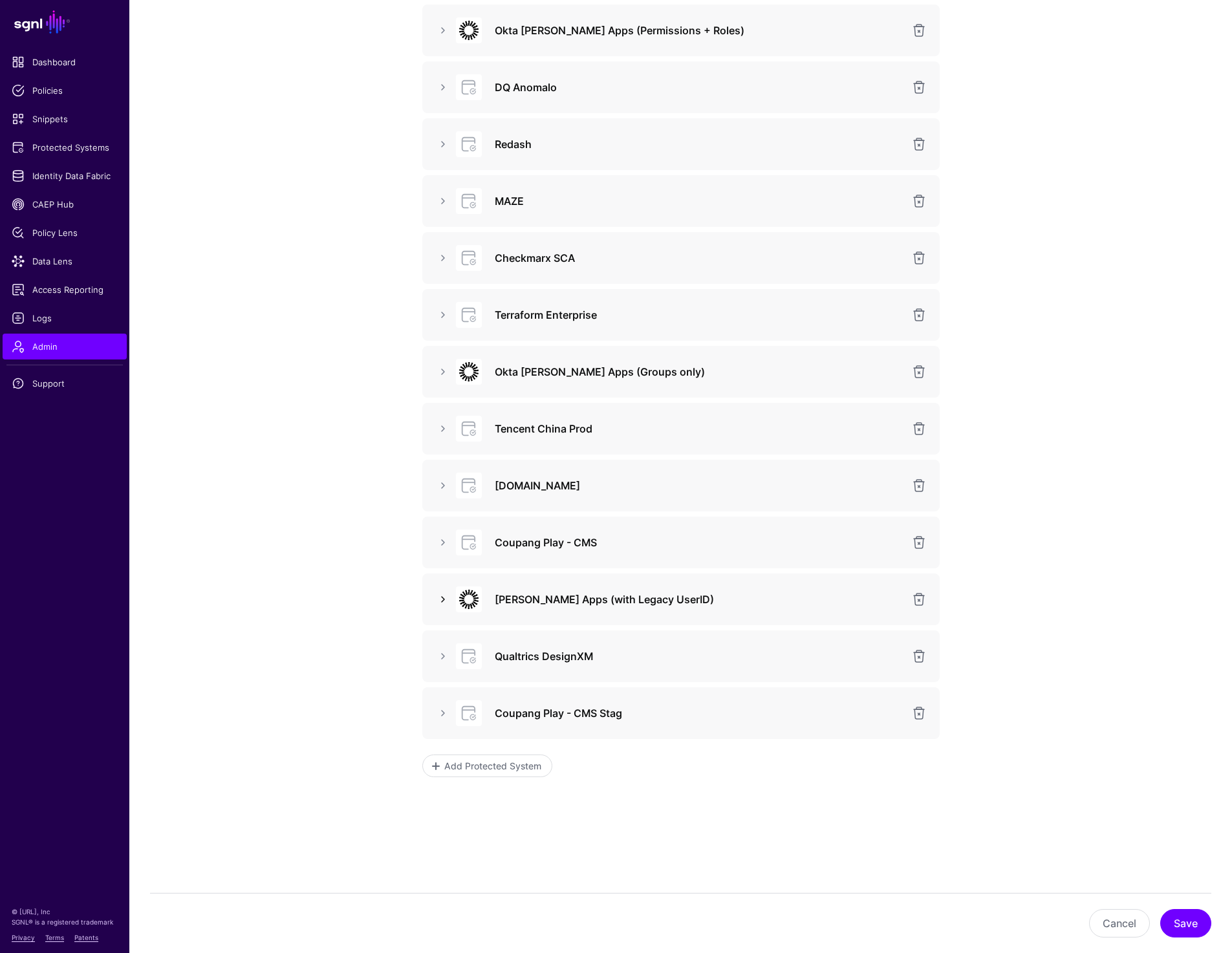
click at [441, 599] on link at bounding box center [443, 599] width 15 height 15
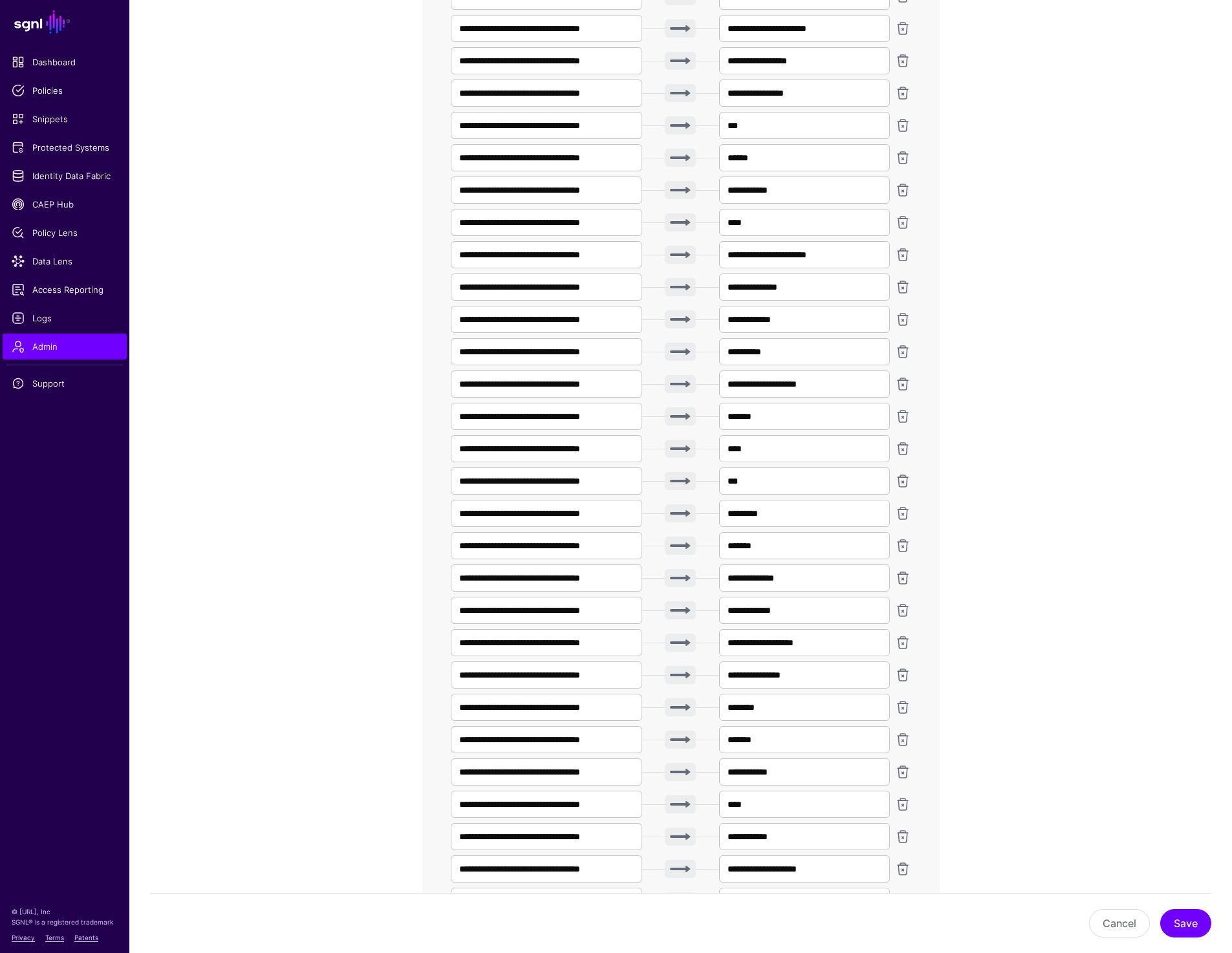
scroll to position [1629, 0]
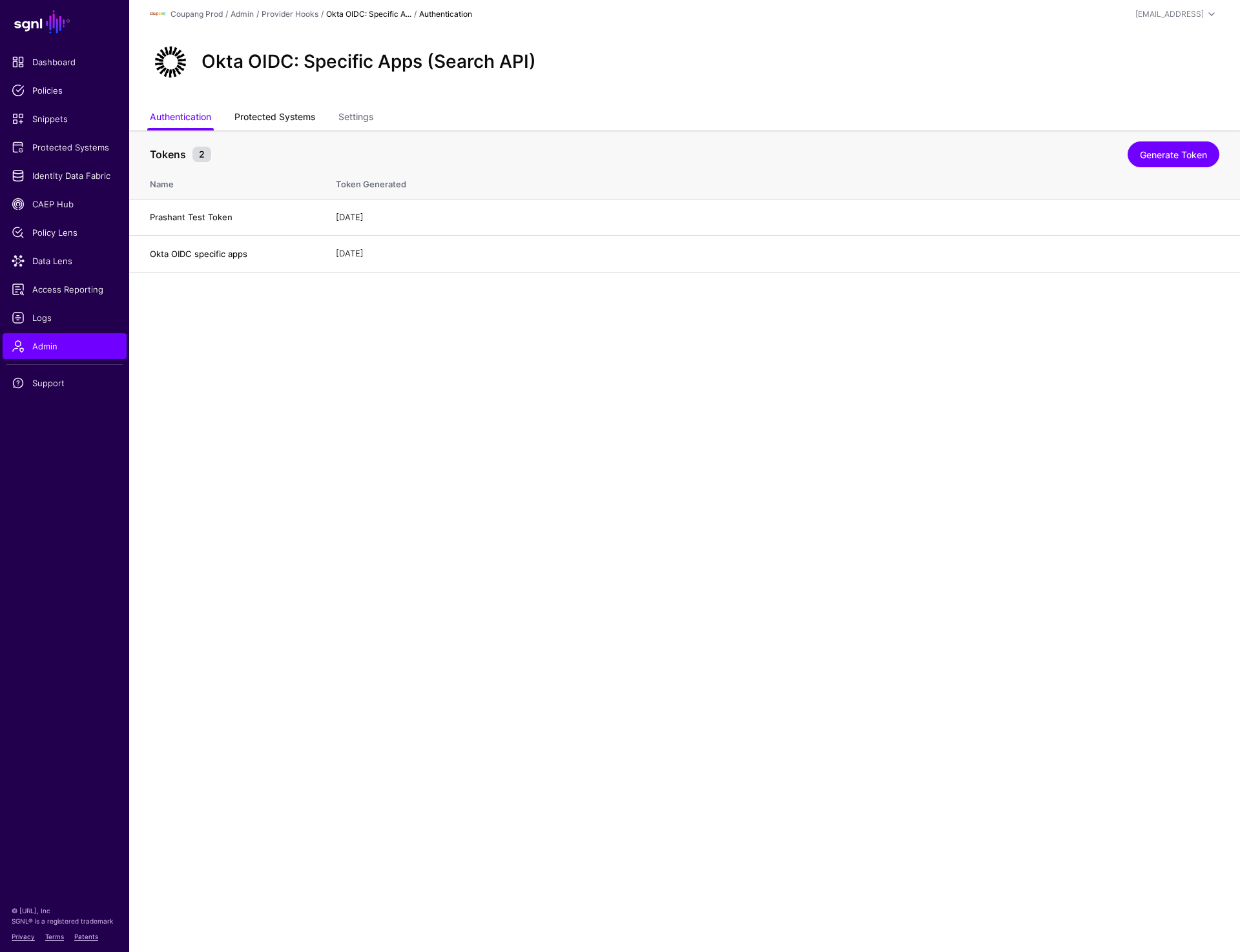
click at [274, 125] on link "Protected Systems" at bounding box center [275, 118] width 81 height 24
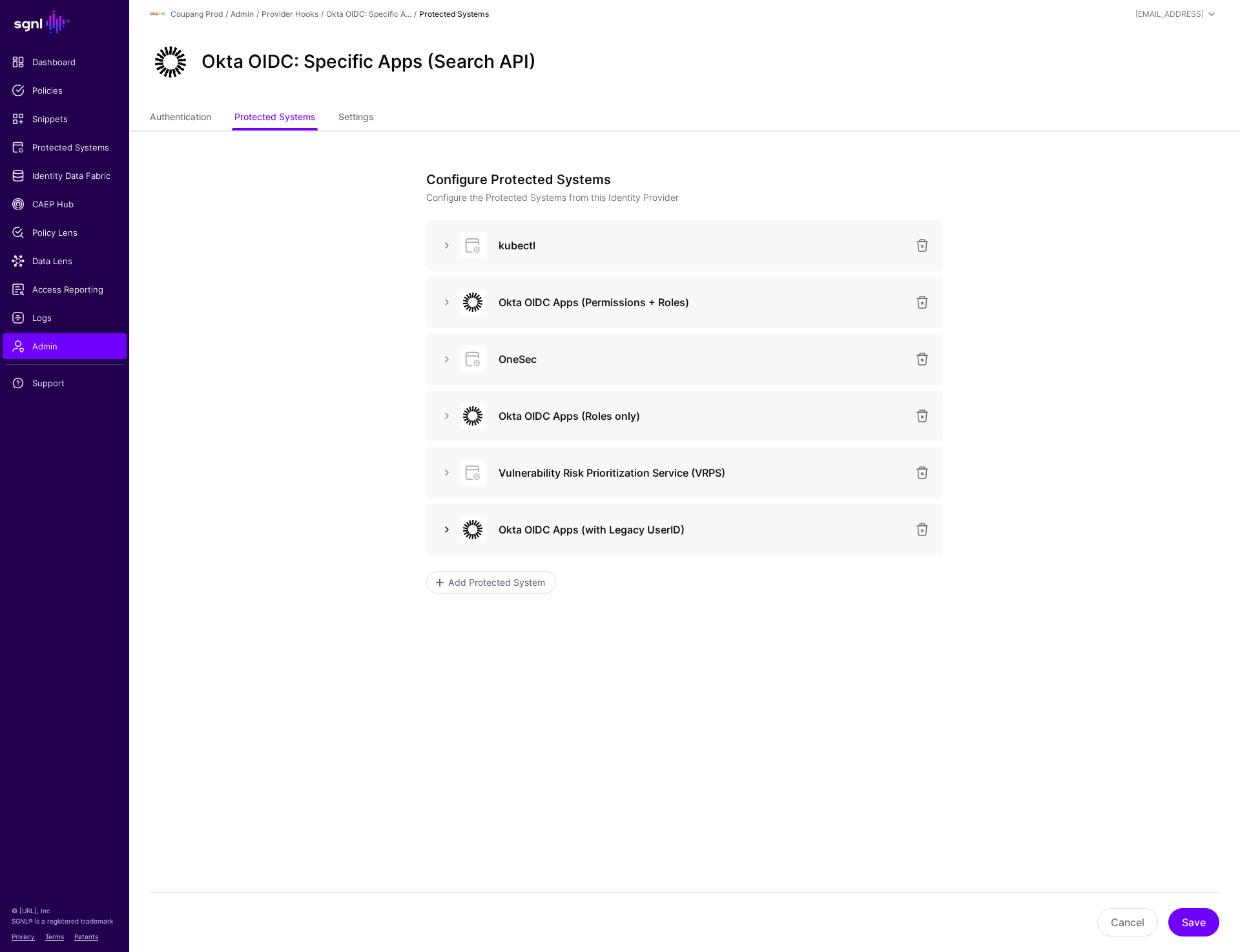
click at [447, 536] on link at bounding box center [447, 530] width 15 height 15
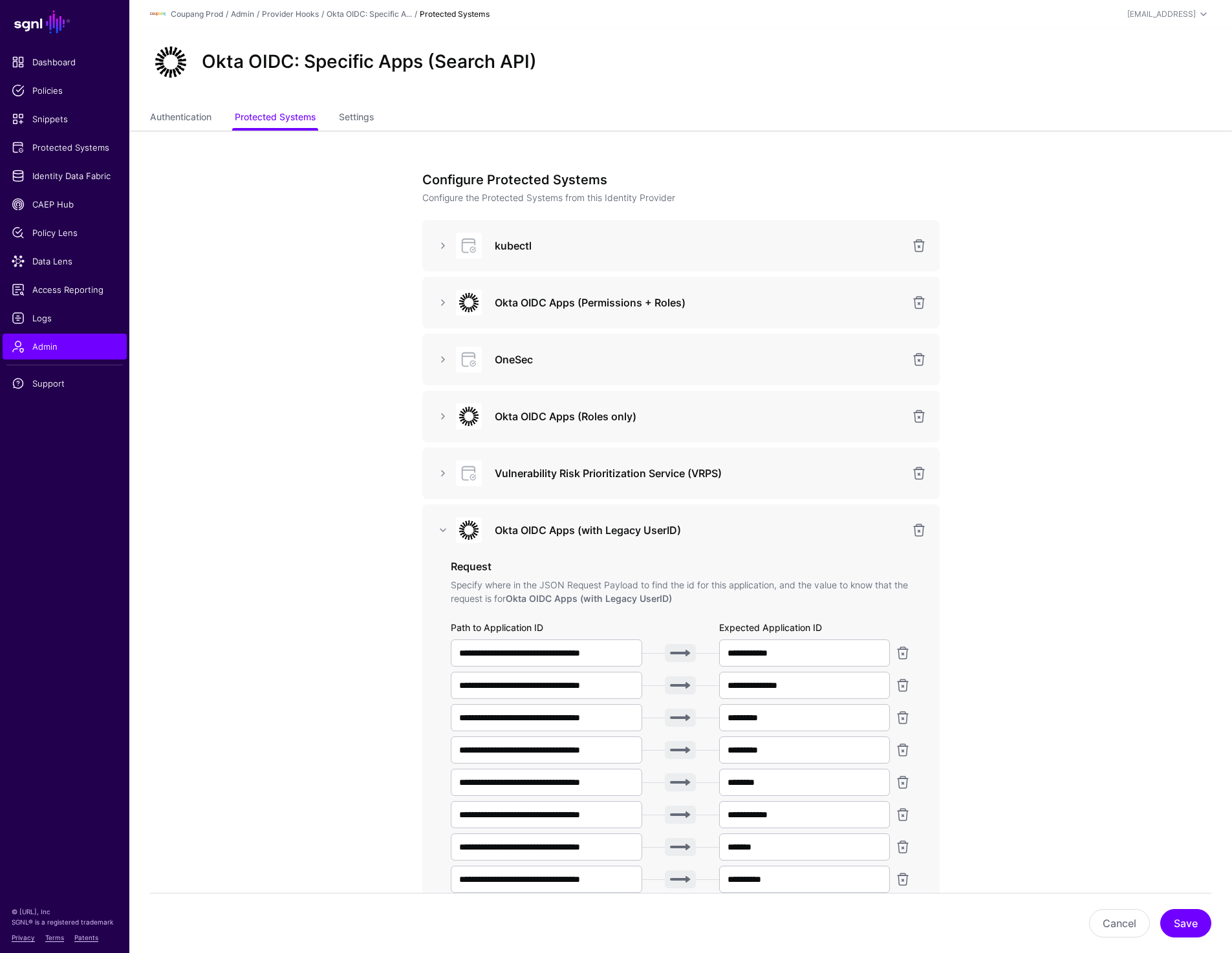
scroll to position [791, 0]
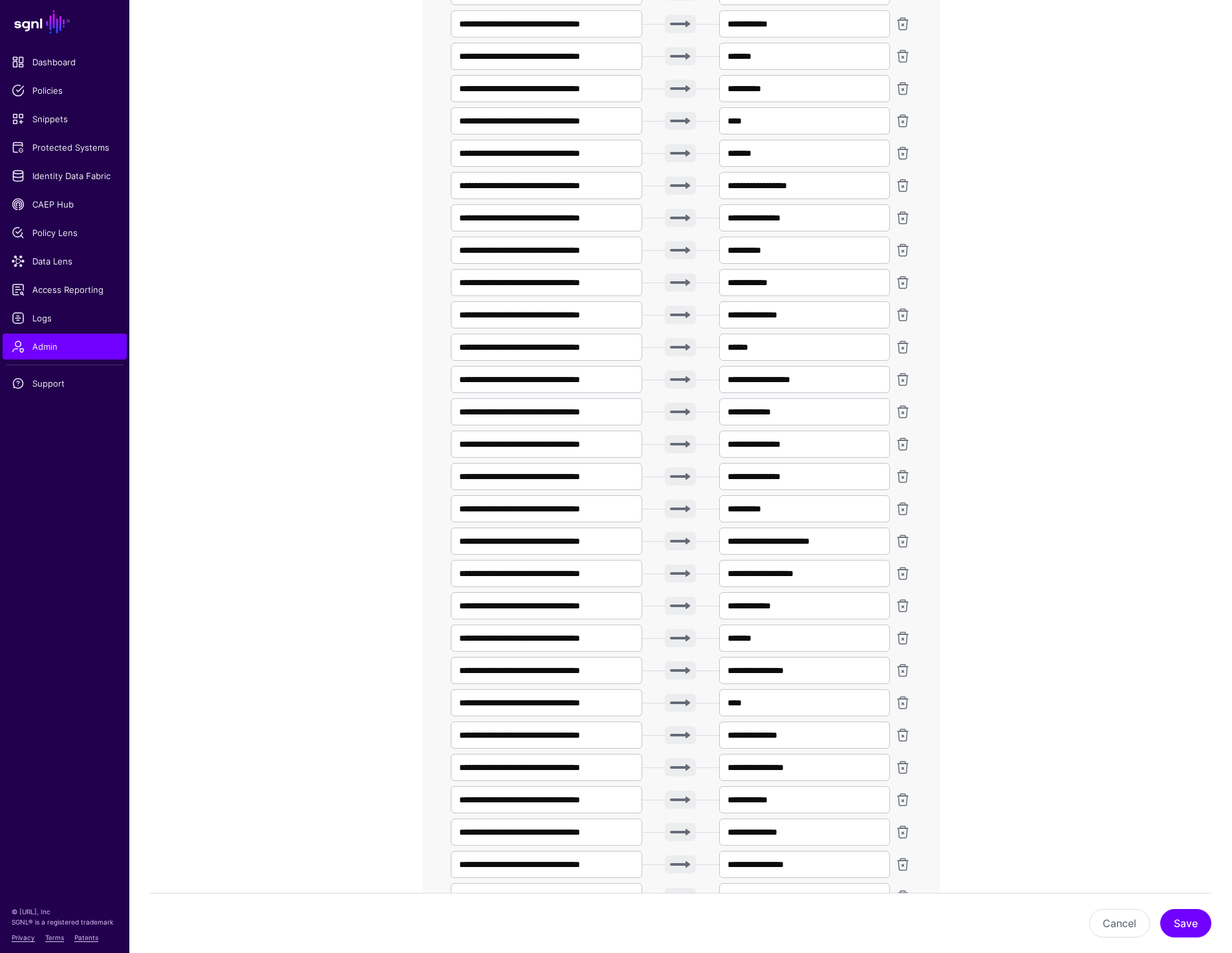
click at [1145, 122] on app-admin-providers-item-integrations "**********" at bounding box center [681, 278] width 1103 height 1878
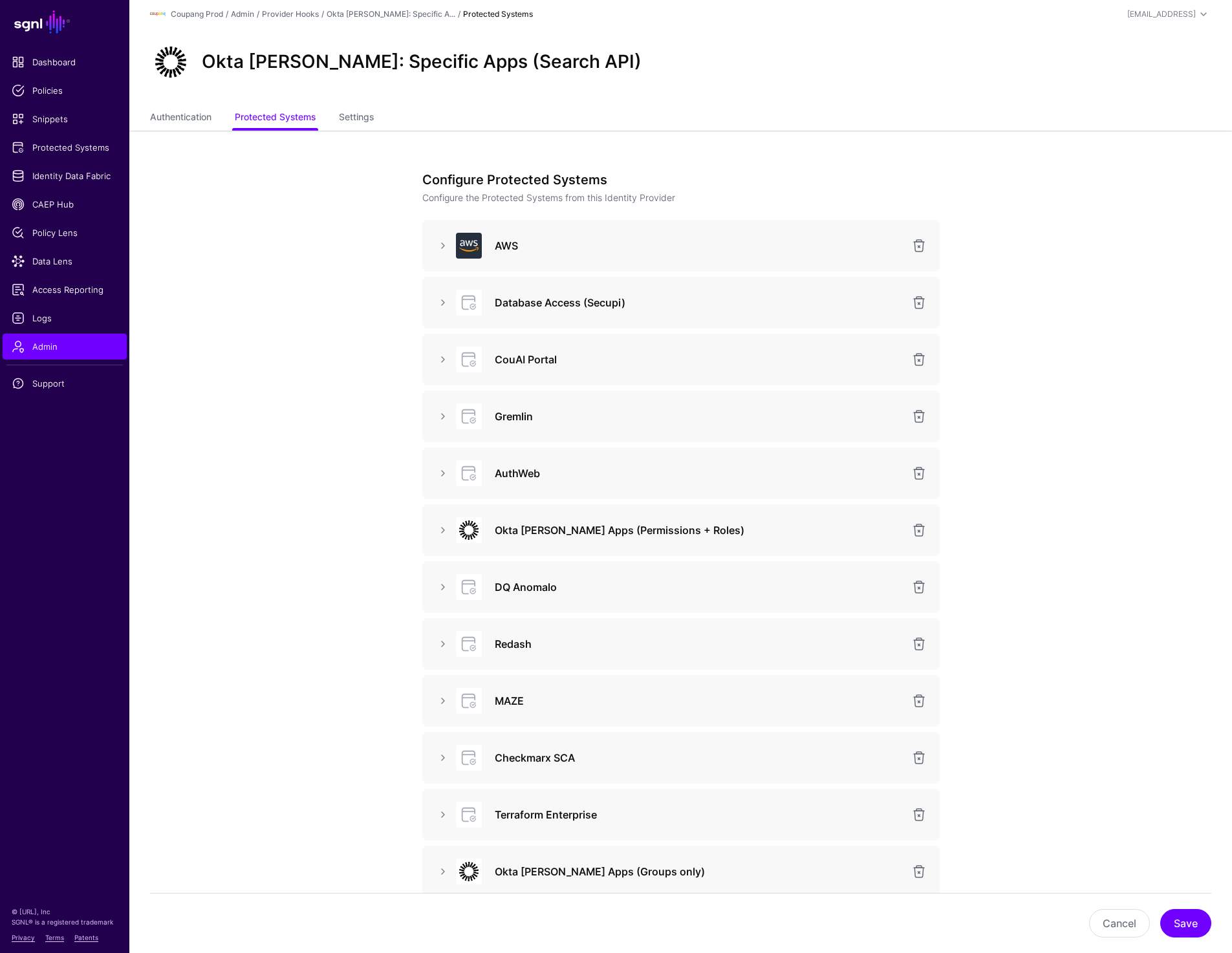
click at [231, 206] on app-admin-providers-item-integrations "Configure Protected Systems Configure the Protected Systems from this Identity …" at bounding box center [681, 792] width 1103 height 1323
click at [192, 122] on link "Authentication" at bounding box center [181, 118] width 61 height 24
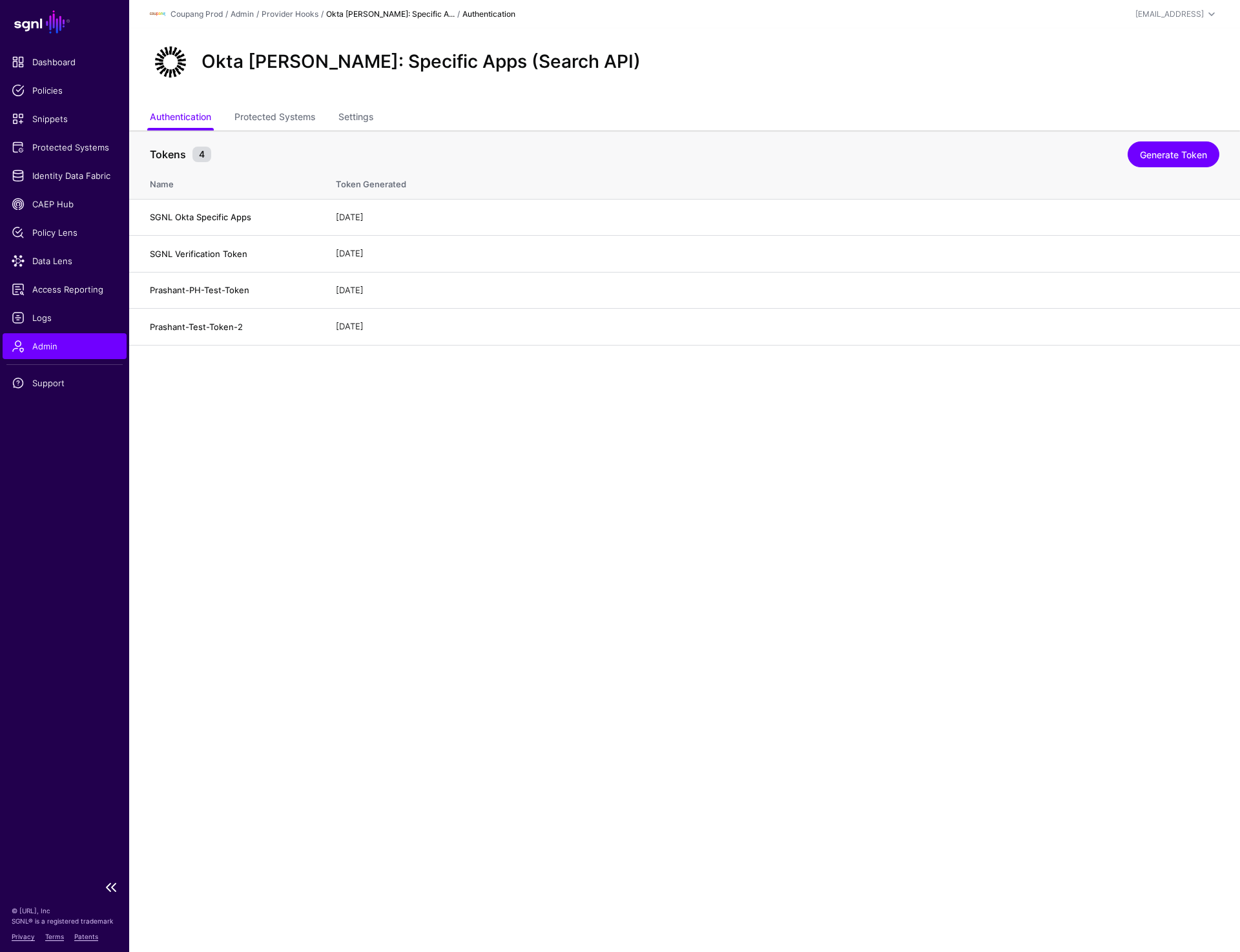
click at [32, 337] on link "Admin" at bounding box center [65, 346] width 124 height 26
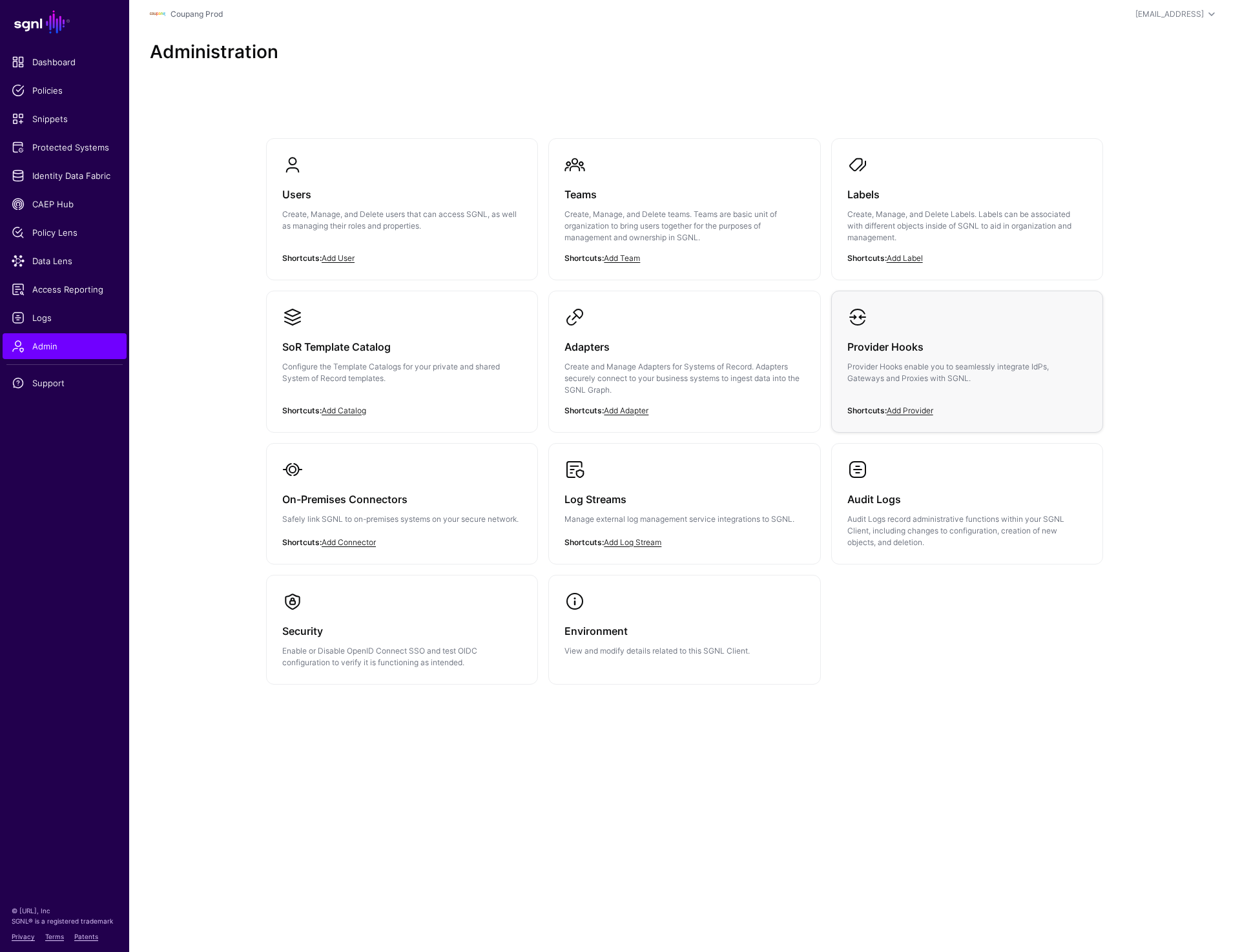
click at [913, 367] on p "Provider Hooks enable you to seamlessly integrate IdPs, Gateways and Proxies wi…" at bounding box center [967, 373] width 239 height 24
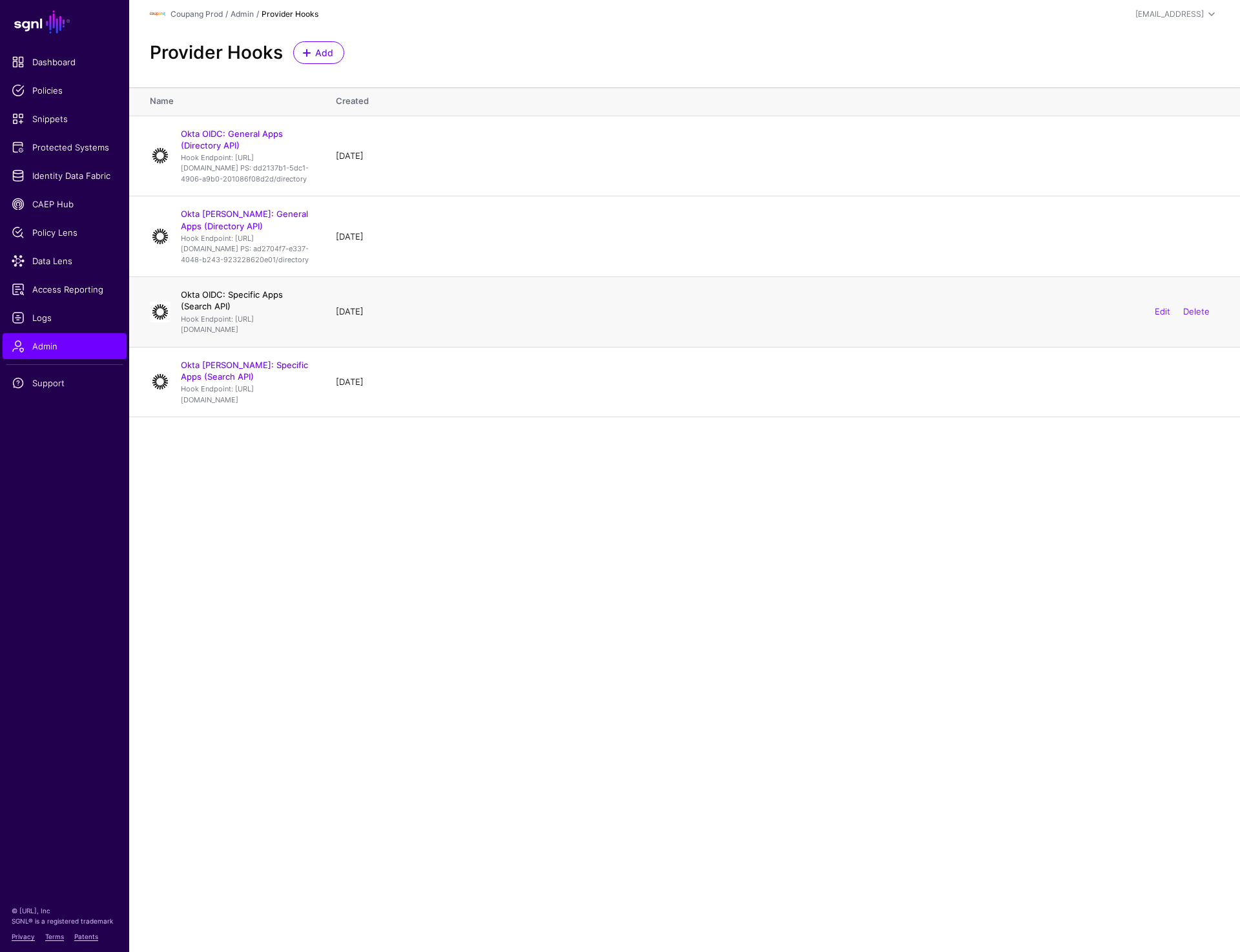
click at [259, 311] on link "Okta OIDC: Specific Apps (Search API)" at bounding box center [232, 301] width 102 height 22
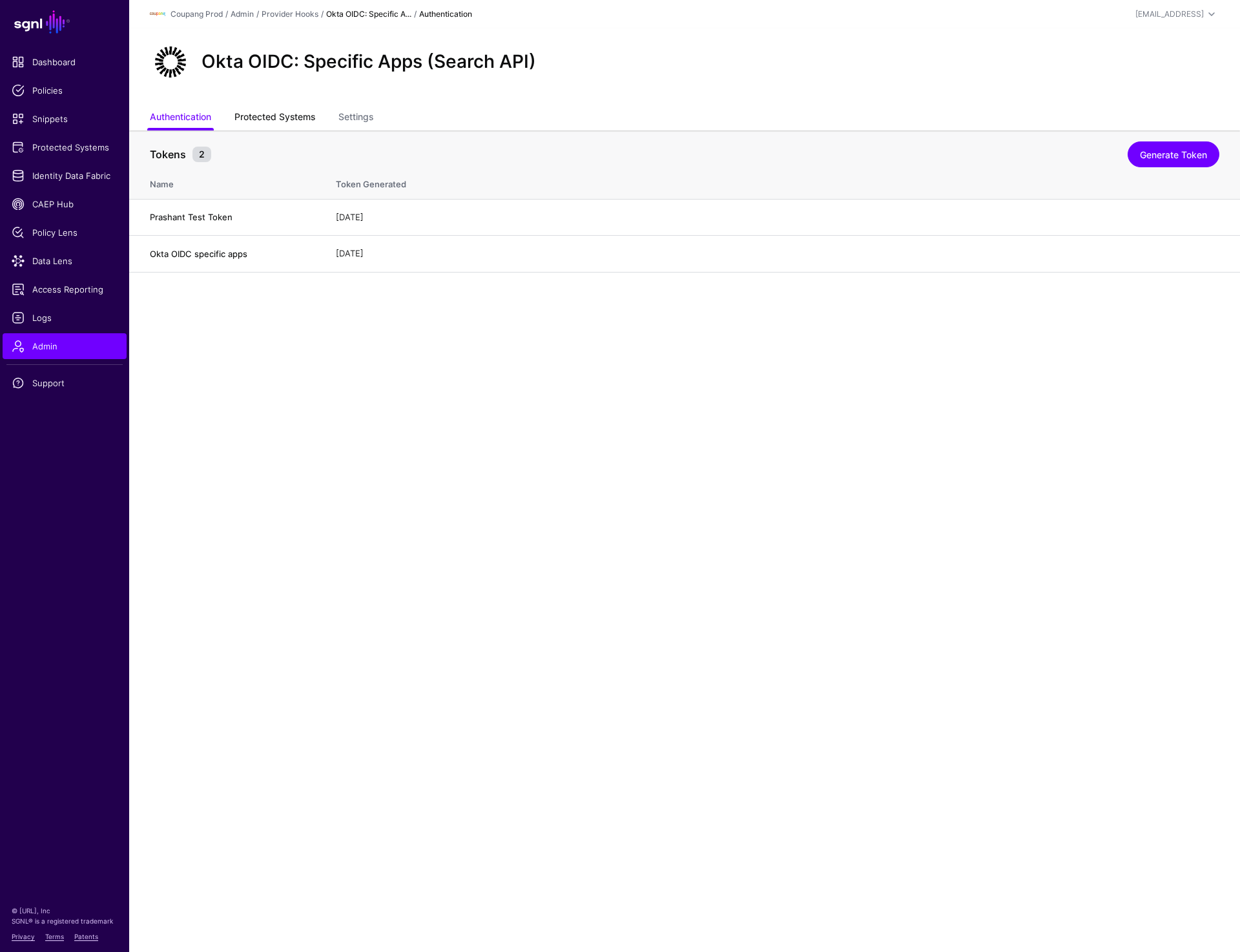
click at [270, 118] on link "Protected Systems" at bounding box center [275, 118] width 81 height 24
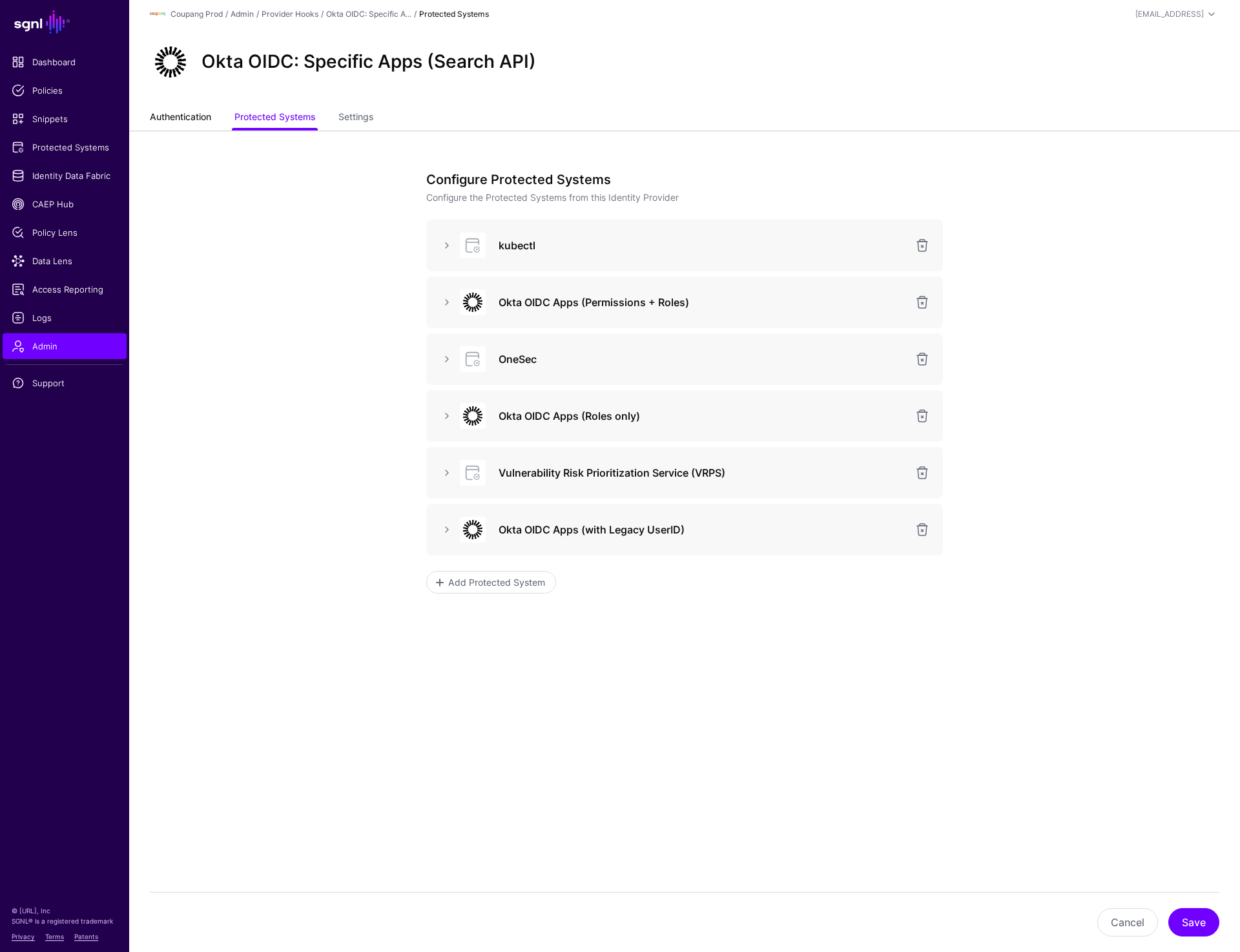
click at [192, 113] on link "Authentication" at bounding box center [181, 118] width 61 height 24
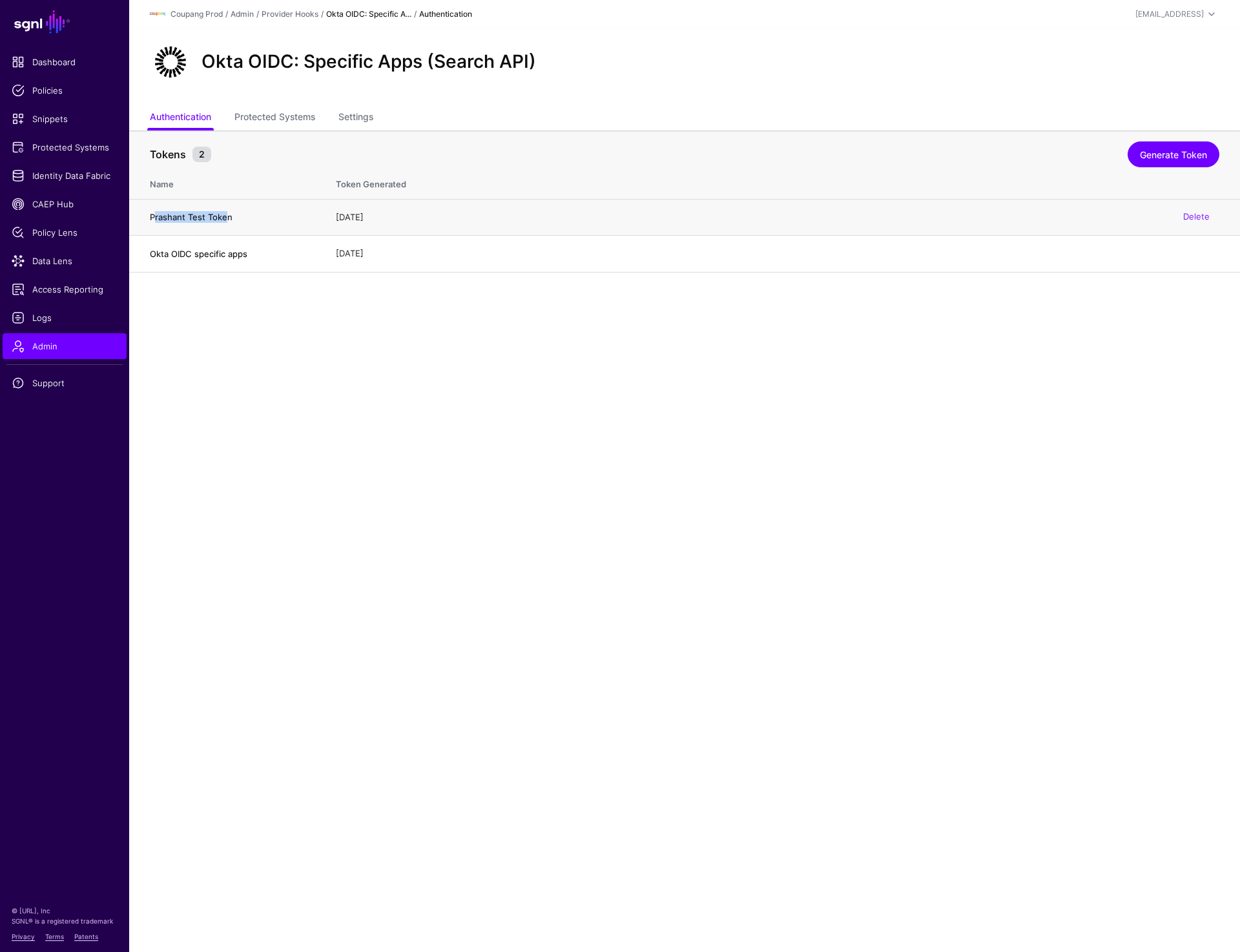
drag, startPoint x: 154, startPoint y: 222, endPoint x: 232, endPoint y: 219, distance: 78.1
click at [230, 219] on h4 "Prashant Test Token" at bounding box center [230, 217] width 160 height 12
click at [152, 219] on h4 "Prashant Test Token" at bounding box center [230, 217] width 160 height 12
drag, startPoint x: 149, startPoint y: 217, endPoint x: 232, endPoint y: 217, distance: 83.0
click at [232, 217] on td "Prashant Test Token" at bounding box center [226, 217] width 194 height 37
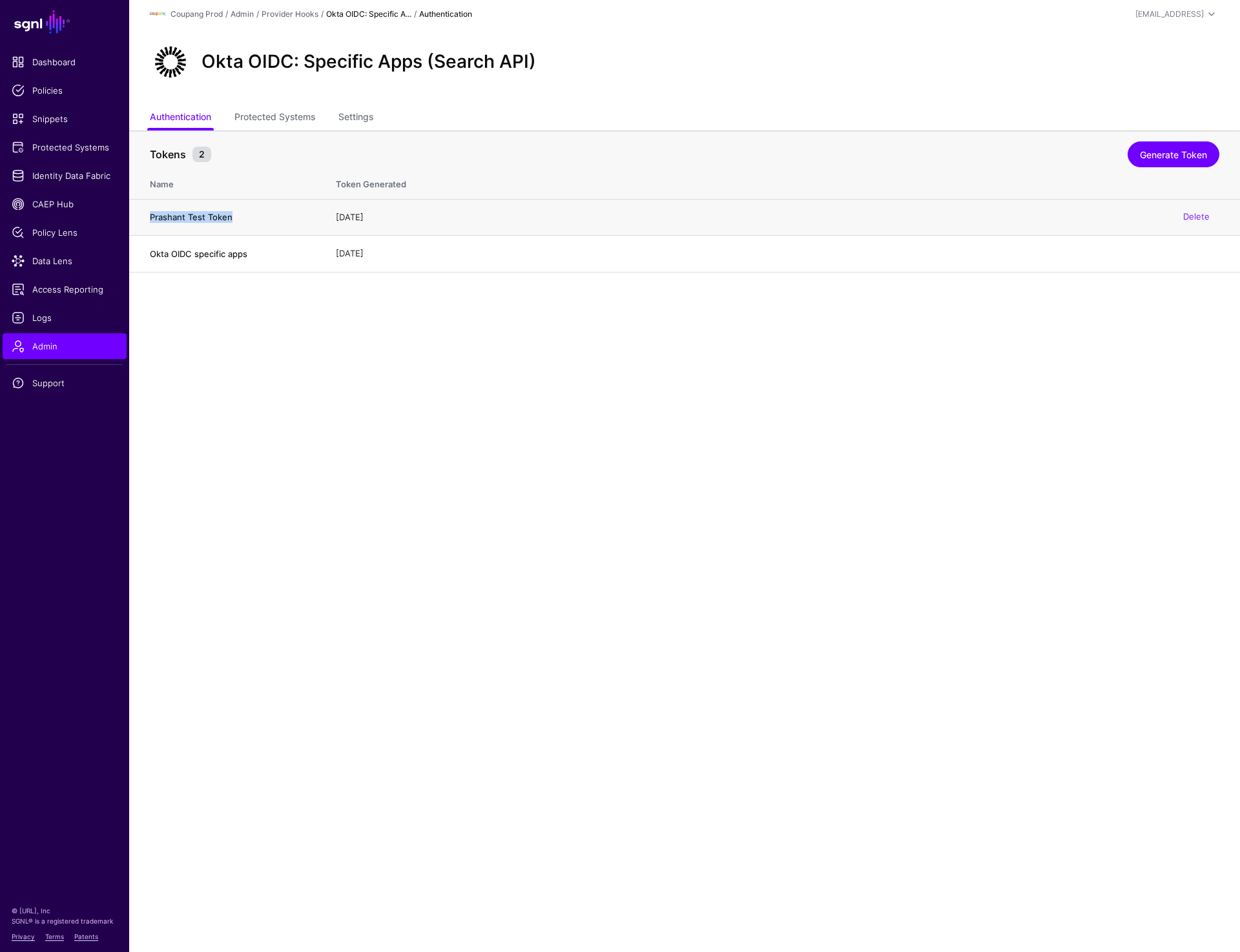
copy h4 "Prashant Test Token"
click at [1151, 158] on link "Generate Token" at bounding box center [1174, 154] width 92 height 26
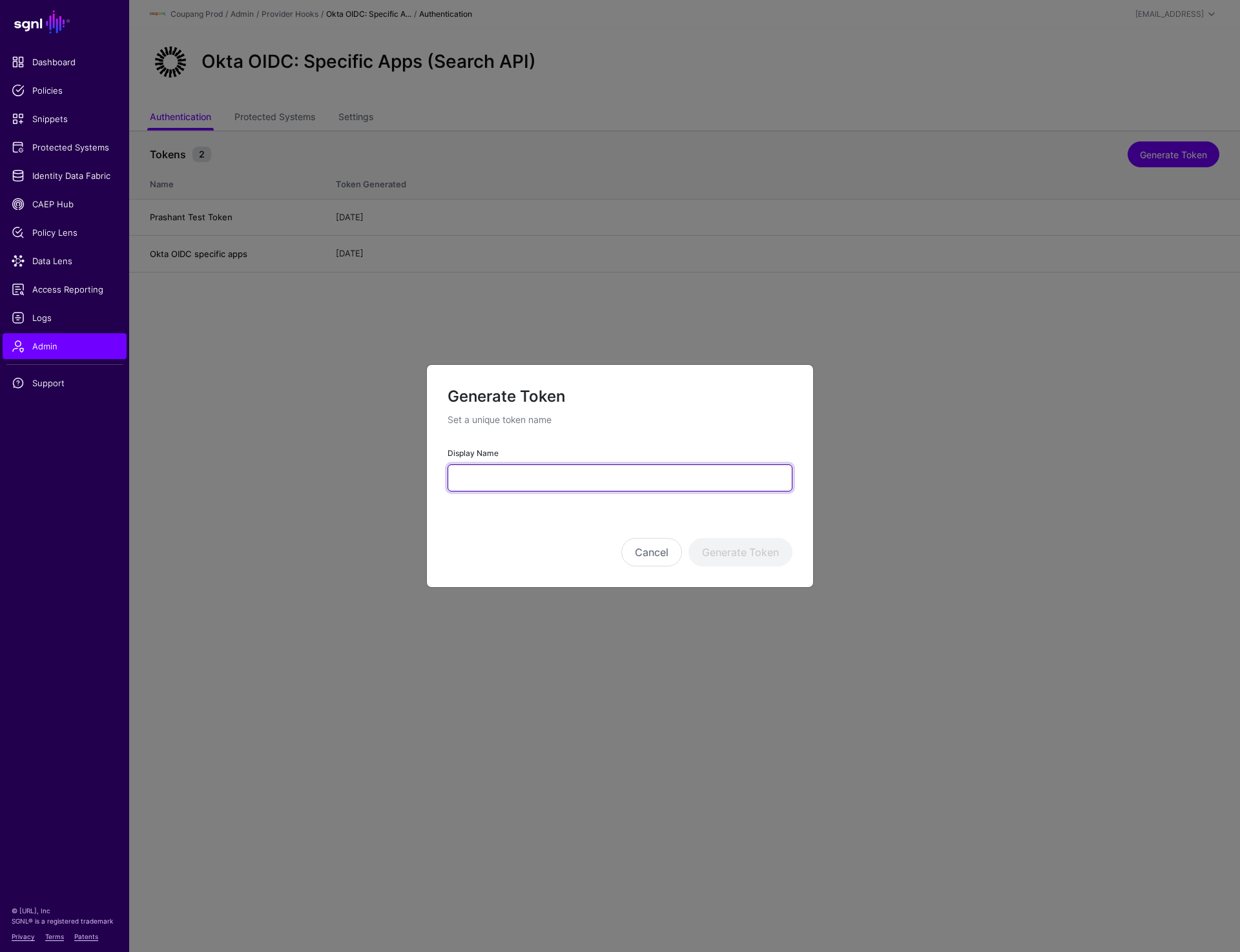
click at [560, 475] on input "Display Name" at bounding box center [620, 478] width 345 height 27
paste input "**********"
type input "**********"
click at [772, 552] on button "Generate Token" at bounding box center [740, 552] width 104 height 29
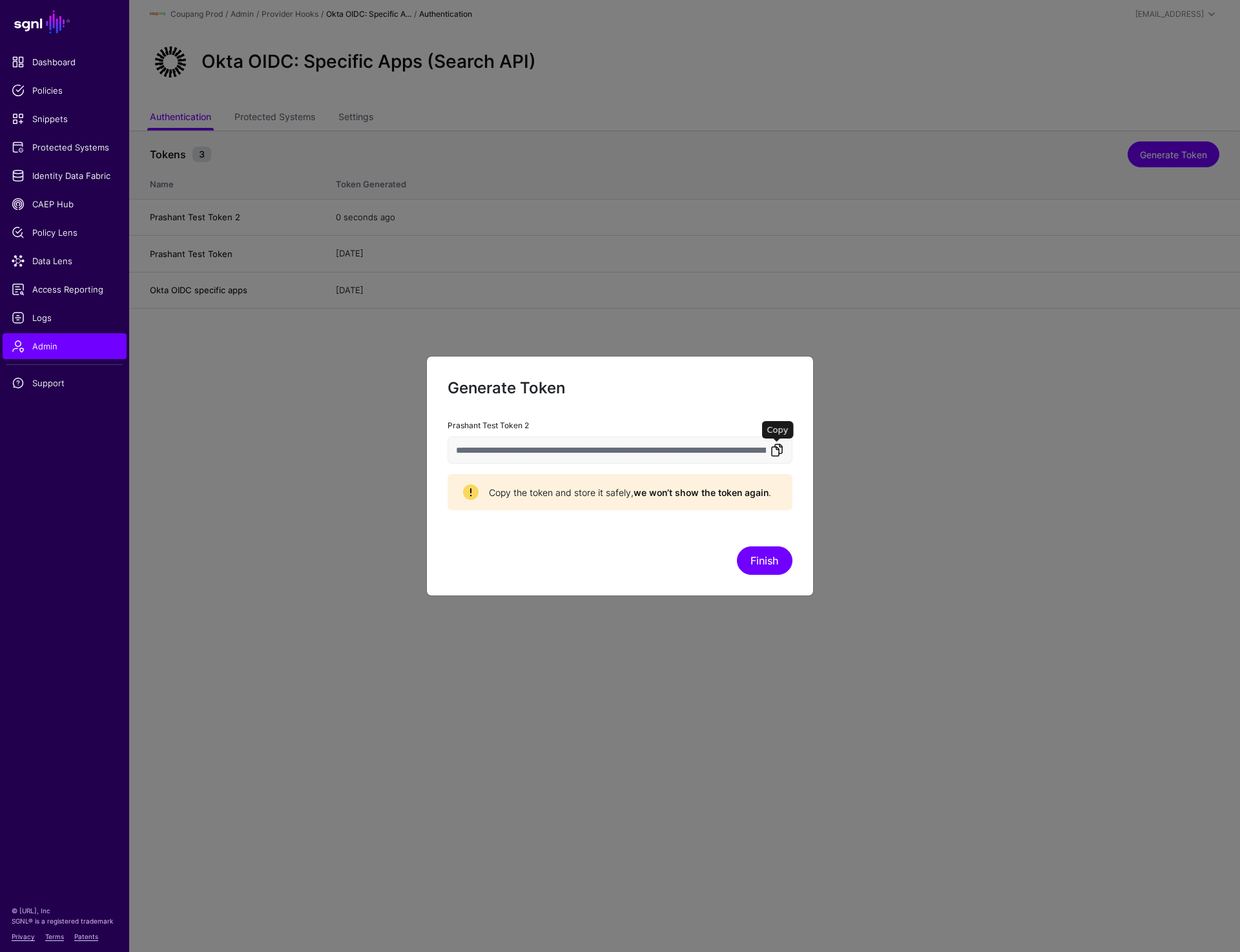
click at [777, 451] on link at bounding box center [777, 450] width 15 height 15
click at [777, 447] on link at bounding box center [777, 450] width 15 height 15
click at [772, 447] on link at bounding box center [777, 450] width 15 height 15
click at [770, 567] on button "Finish" at bounding box center [765, 561] width 55 height 29
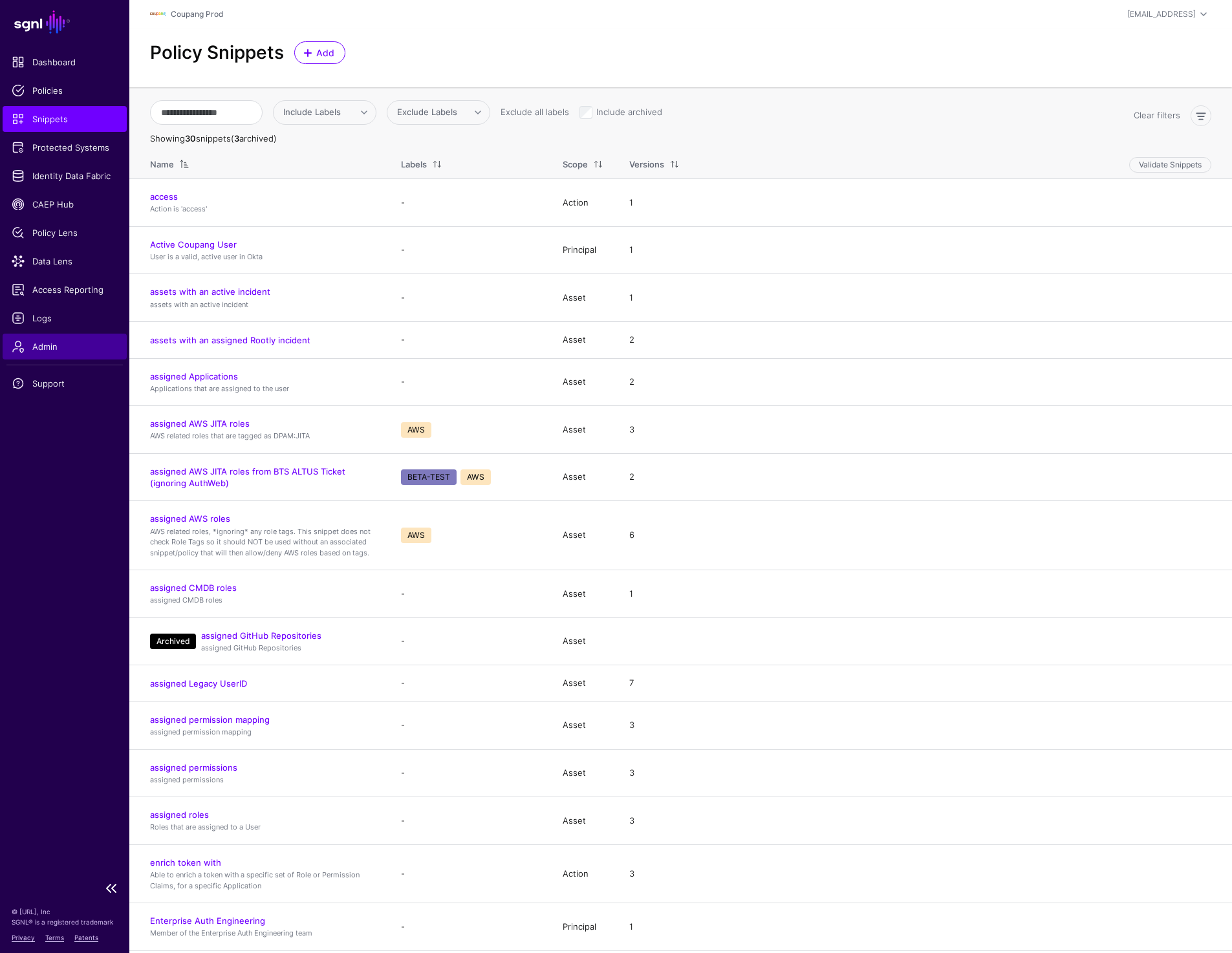
click at [55, 349] on span "Admin" at bounding box center [65, 346] width 106 height 13
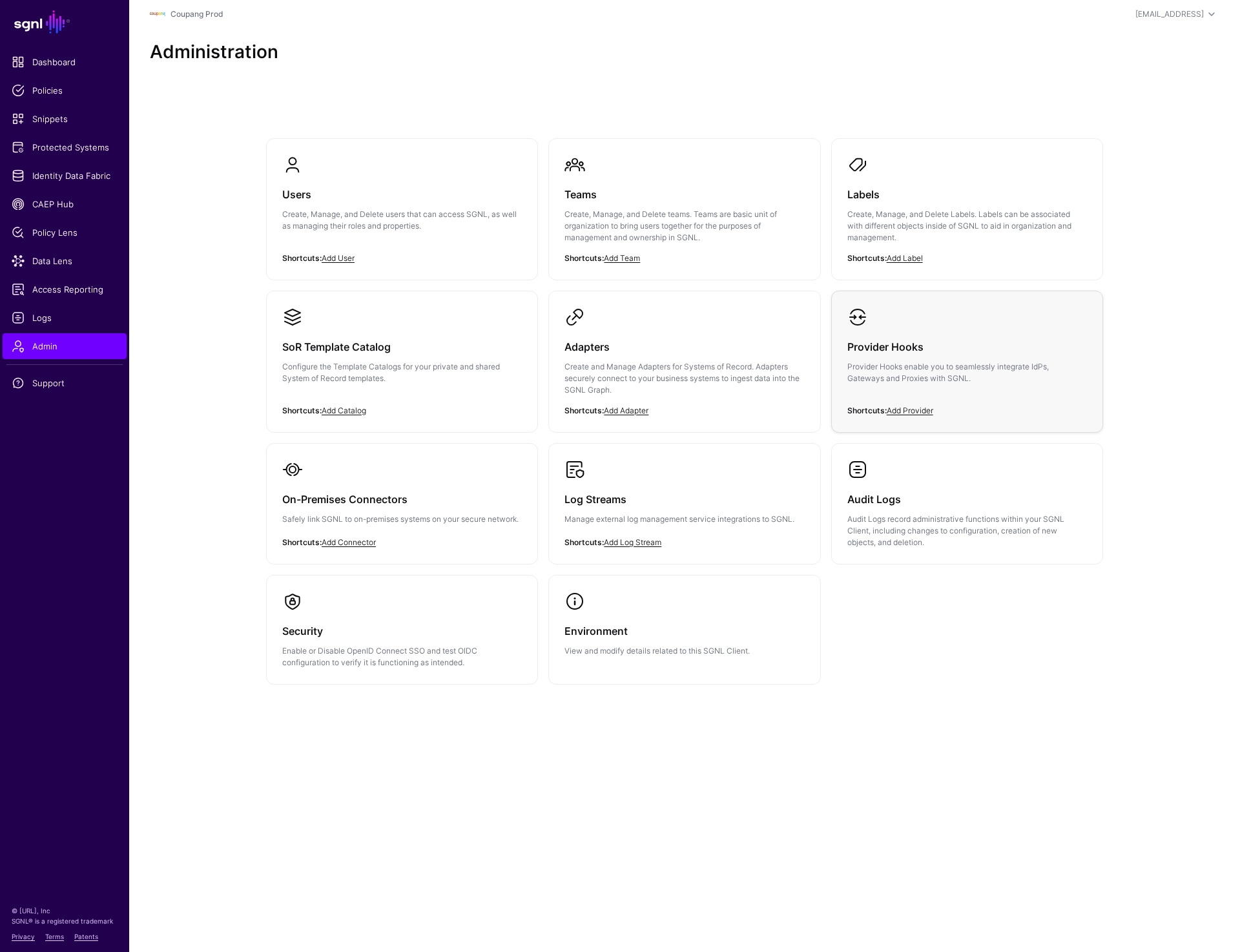
click at [939, 373] on p "Provider Hooks enable you to seamlessly integrate IdPs, Gateways and Proxies wi…" at bounding box center [967, 373] width 239 height 24
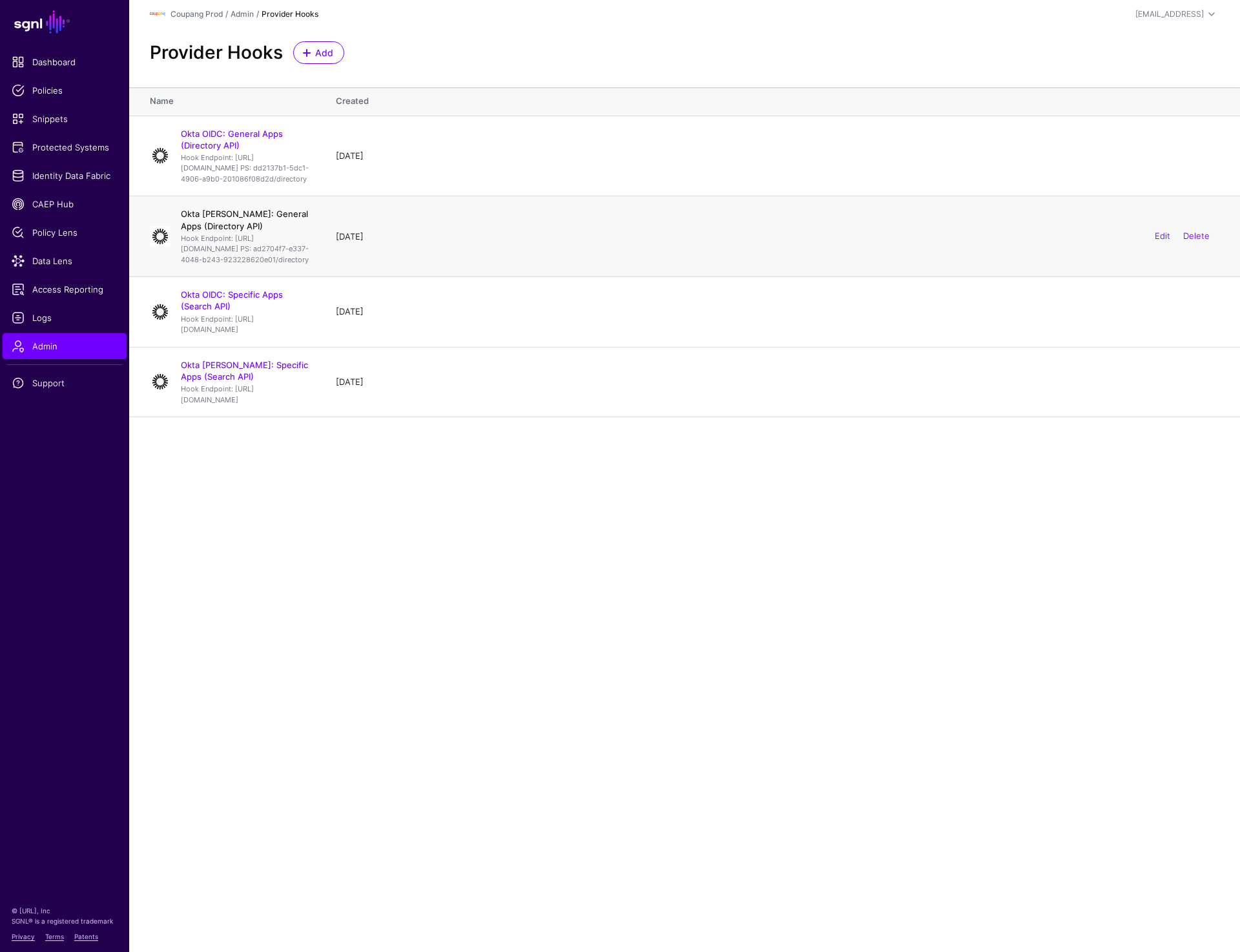
click at [263, 231] on link "Okta [PERSON_NAME]: General Apps (Directory API)" at bounding box center [244, 220] width 128 height 22
click at [264, 130] on link "Okta OIDC: General Apps (Directory API)" at bounding box center [232, 139] width 102 height 22
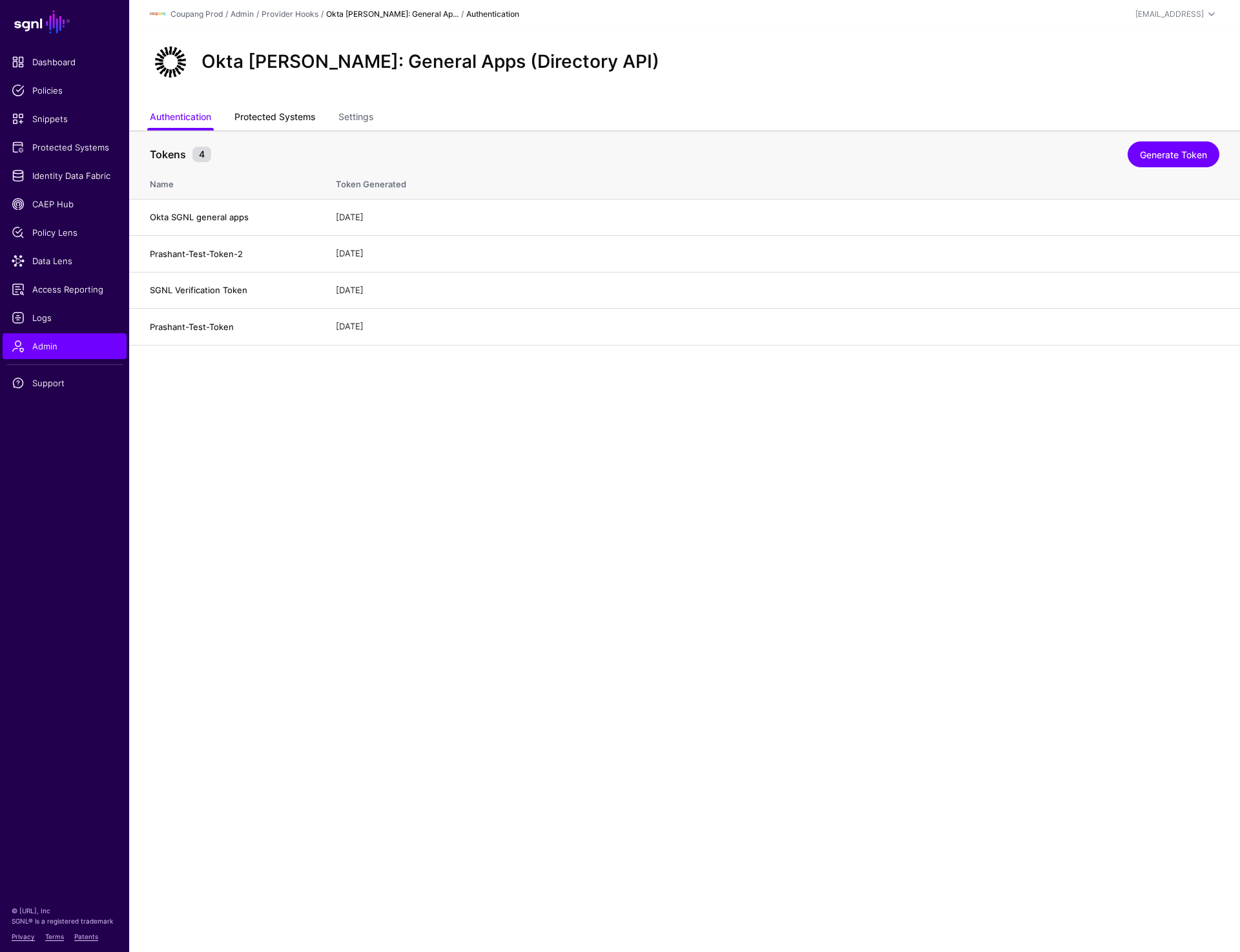
click at [251, 118] on link "Protected Systems" at bounding box center [275, 118] width 81 height 24
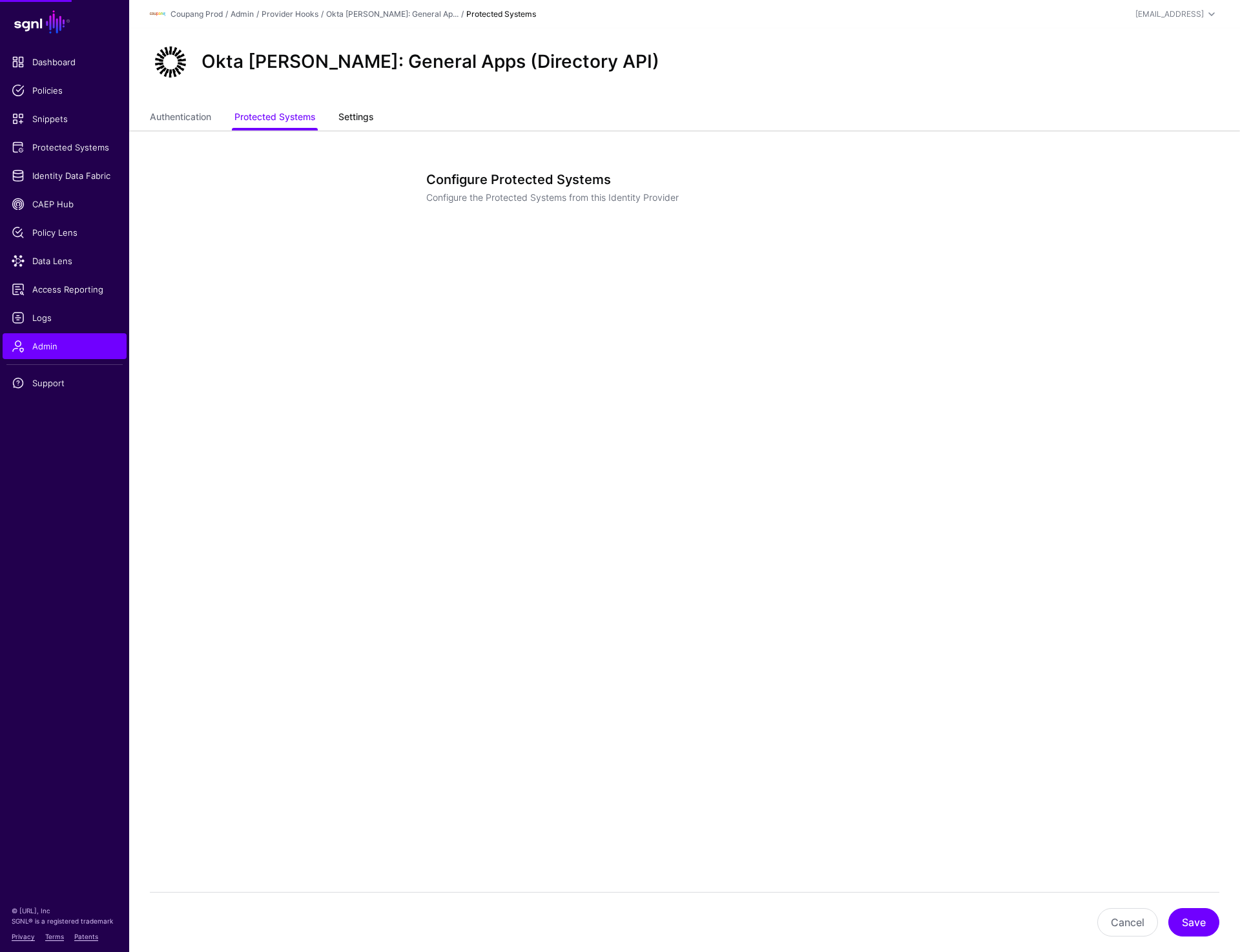
click at [349, 108] on link "Settings" at bounding box center [356, 118] width 35 height 24
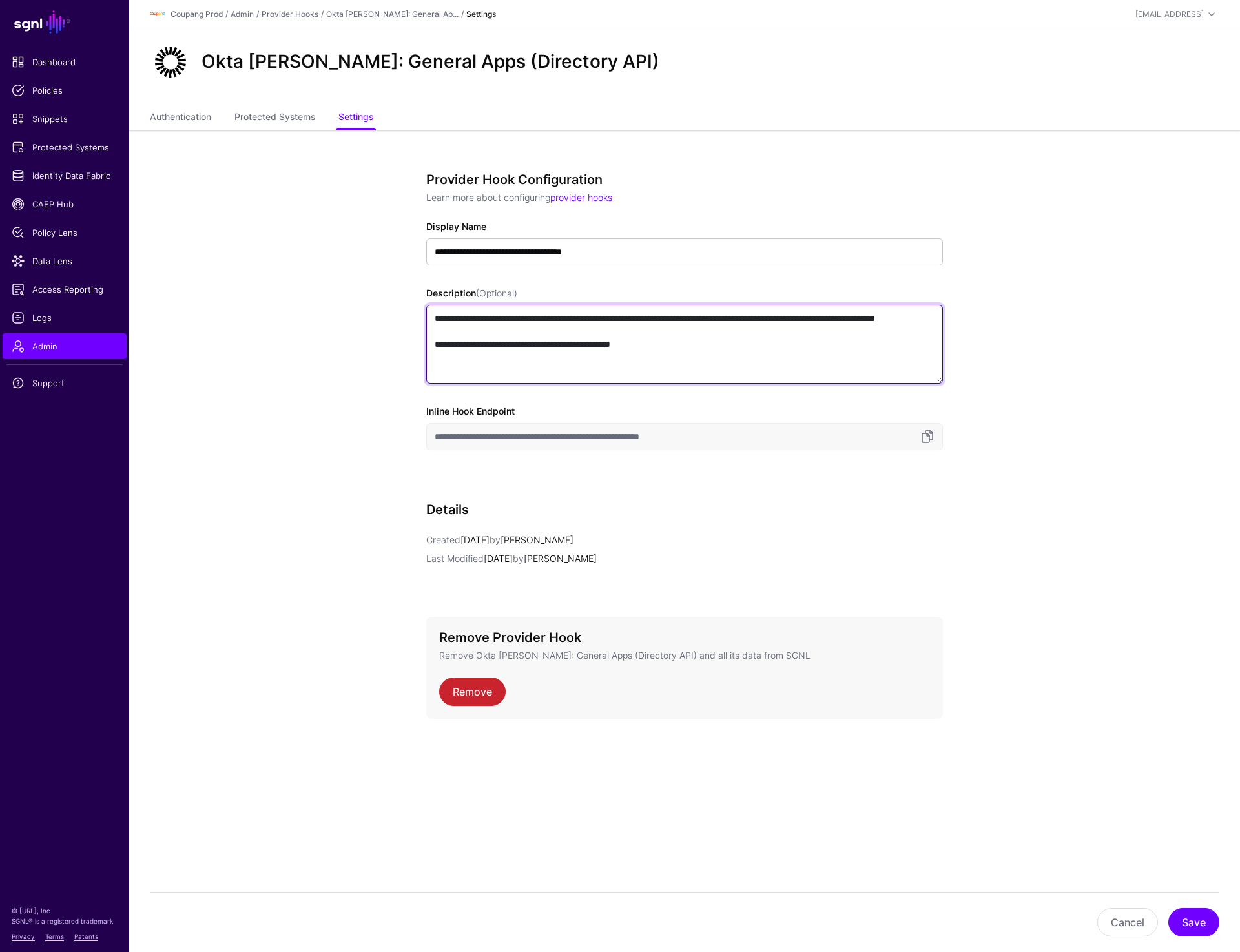
drag, startPoint x: 810, startPoint y: 318, endPoint x: 866, endPoint y: 327, distance: 56.7
click at [866, 327] on textarea "**********" at bounding box center [685, 344] width 517 height 79
click at [915, 165] on div "**********" at bounding box center [685, 484] width 599 height 708
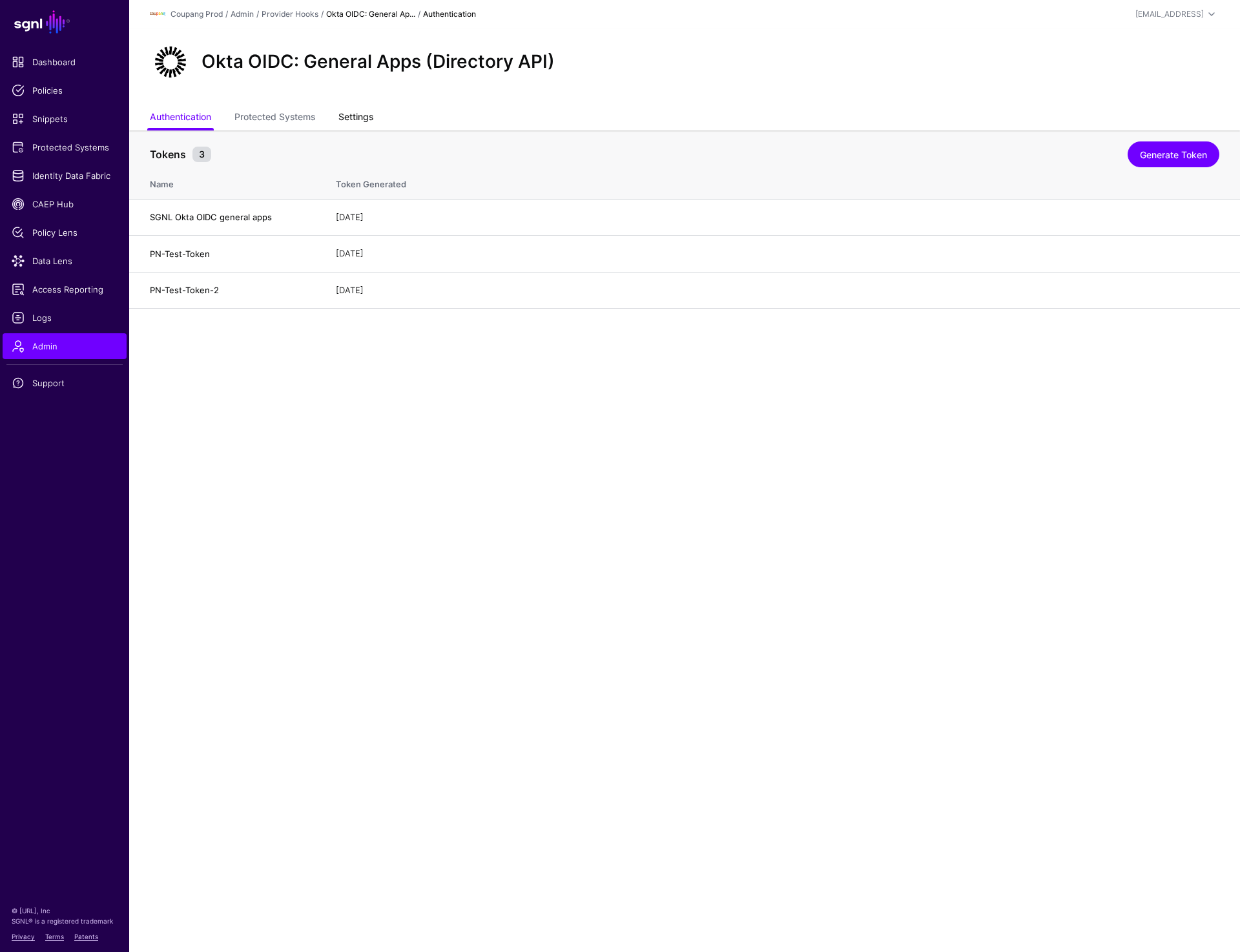
click at [343, 112] on link "Settings" at bounding box center [356, 118] width 35 height 24
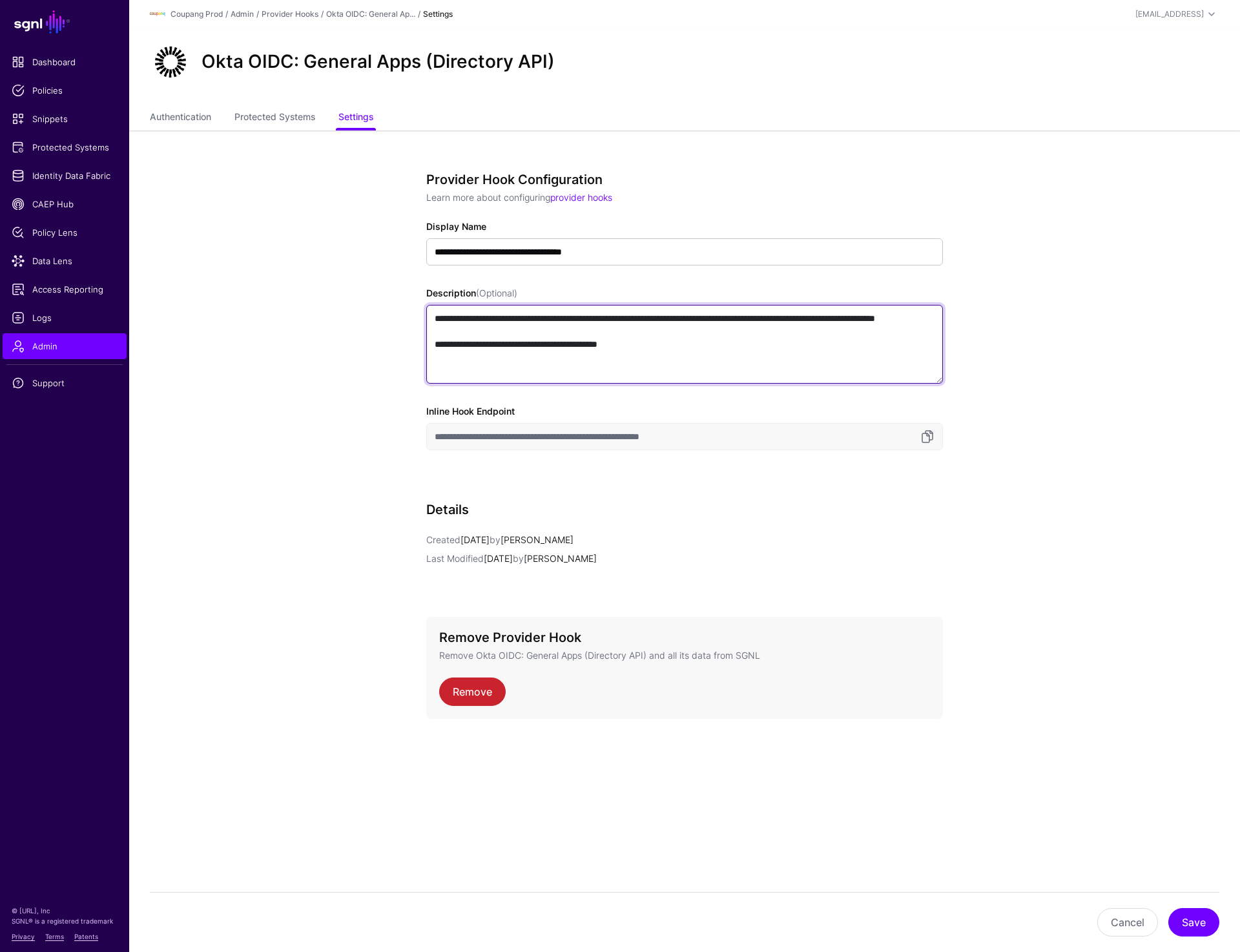
drag, startPoint x: 811, startPoint y: 318, endPoint x: 498, endPoint y: 332, distance: 313.3
click at [498, 332] on textarea "**********" at bounding box center [685, 344] width 517 height 79
click at [249, 113] on link "Protected Systems" at bounding box center [275, 118] width 81 height 24
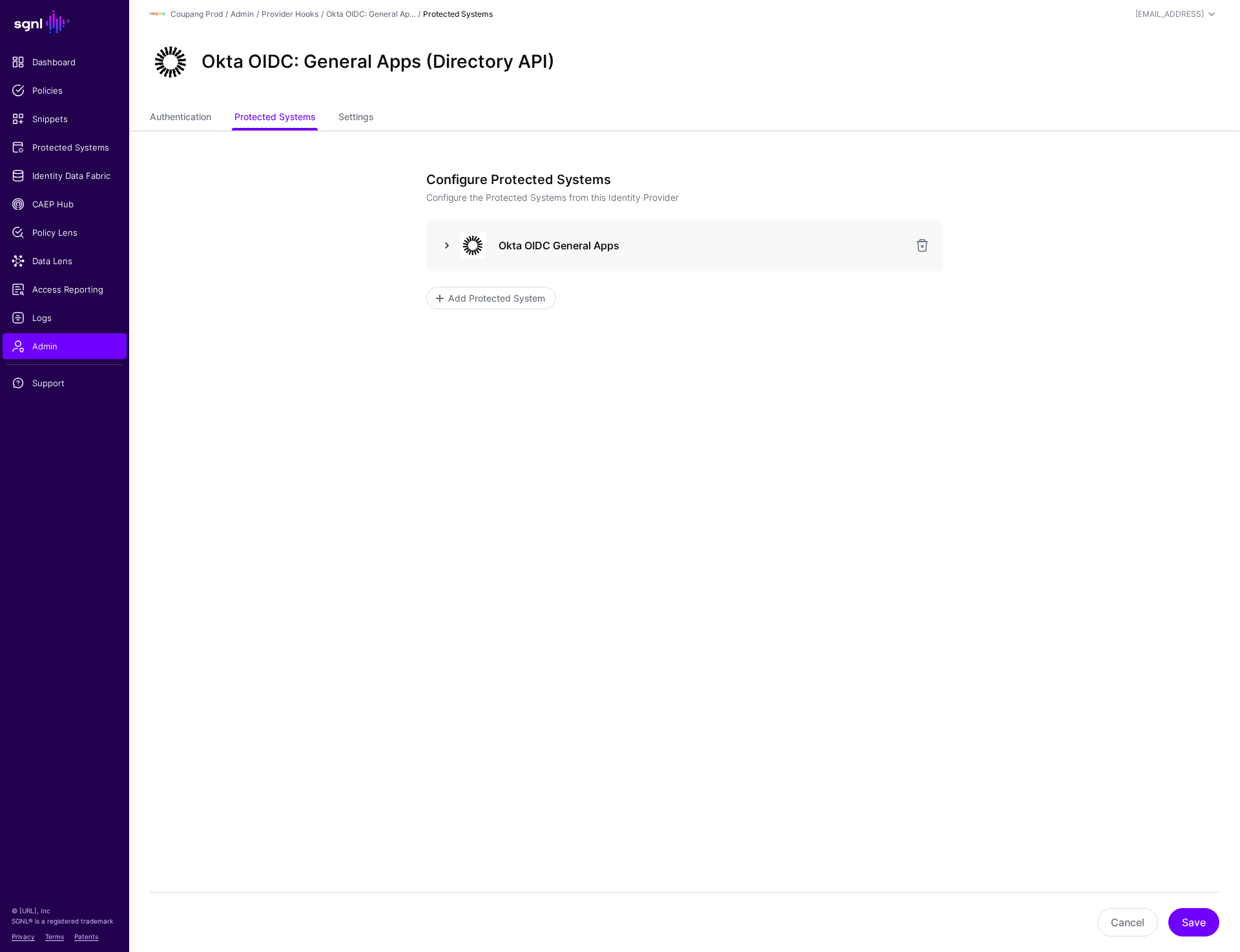
click at [447, 247] on link at bounding box center [447, 245] width 15 height 15
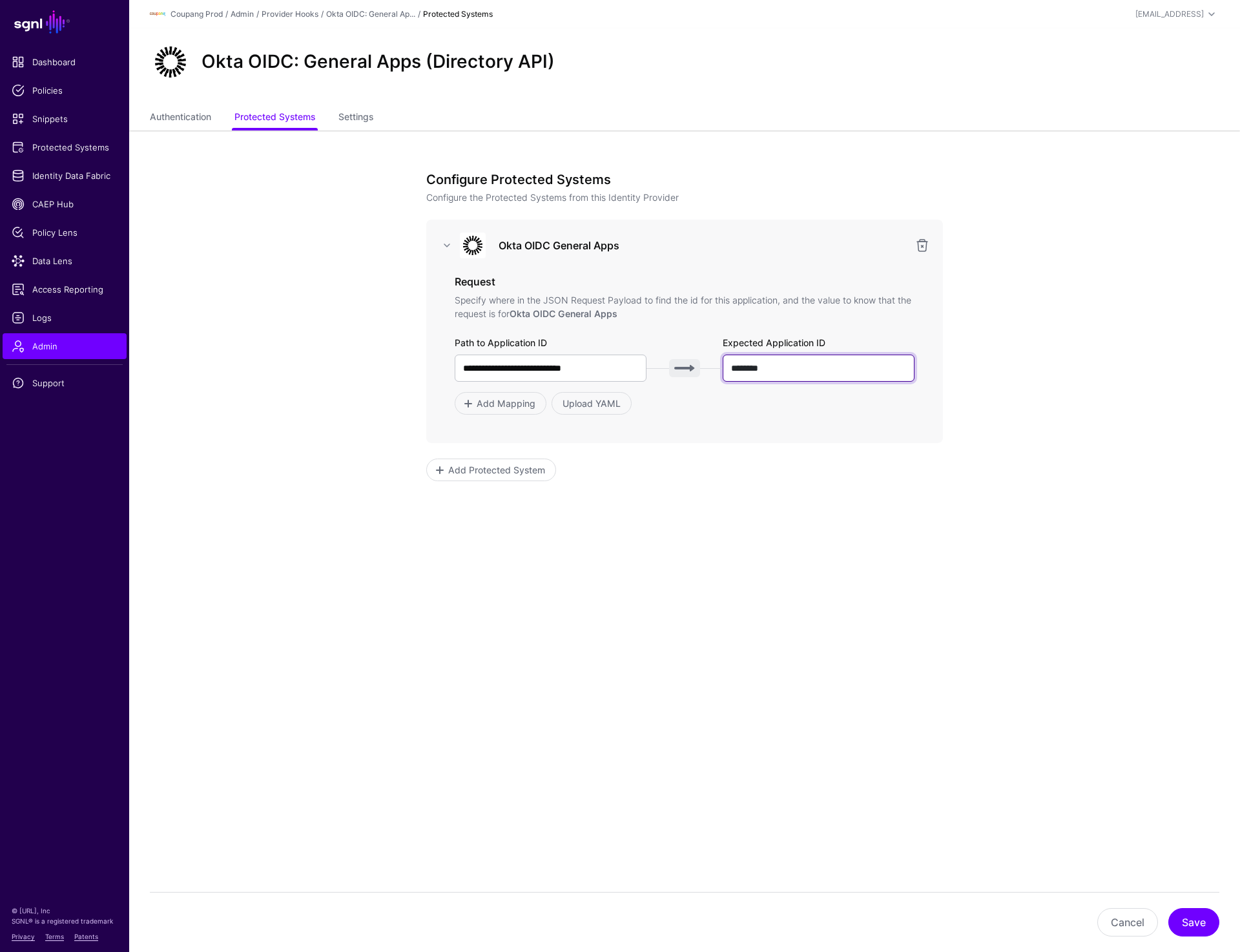
click at [792, 363] on input "********" at bounding box center [819, 368] width 192 height 27
click at [245, 265] on app-admin-providers-item-integrations "**********" at bounding box center [685, 393] width 1112 height 526
click at [86, 174] on span "Identity Data Fabric" at bounding box center [65, 175] width 106 height 13
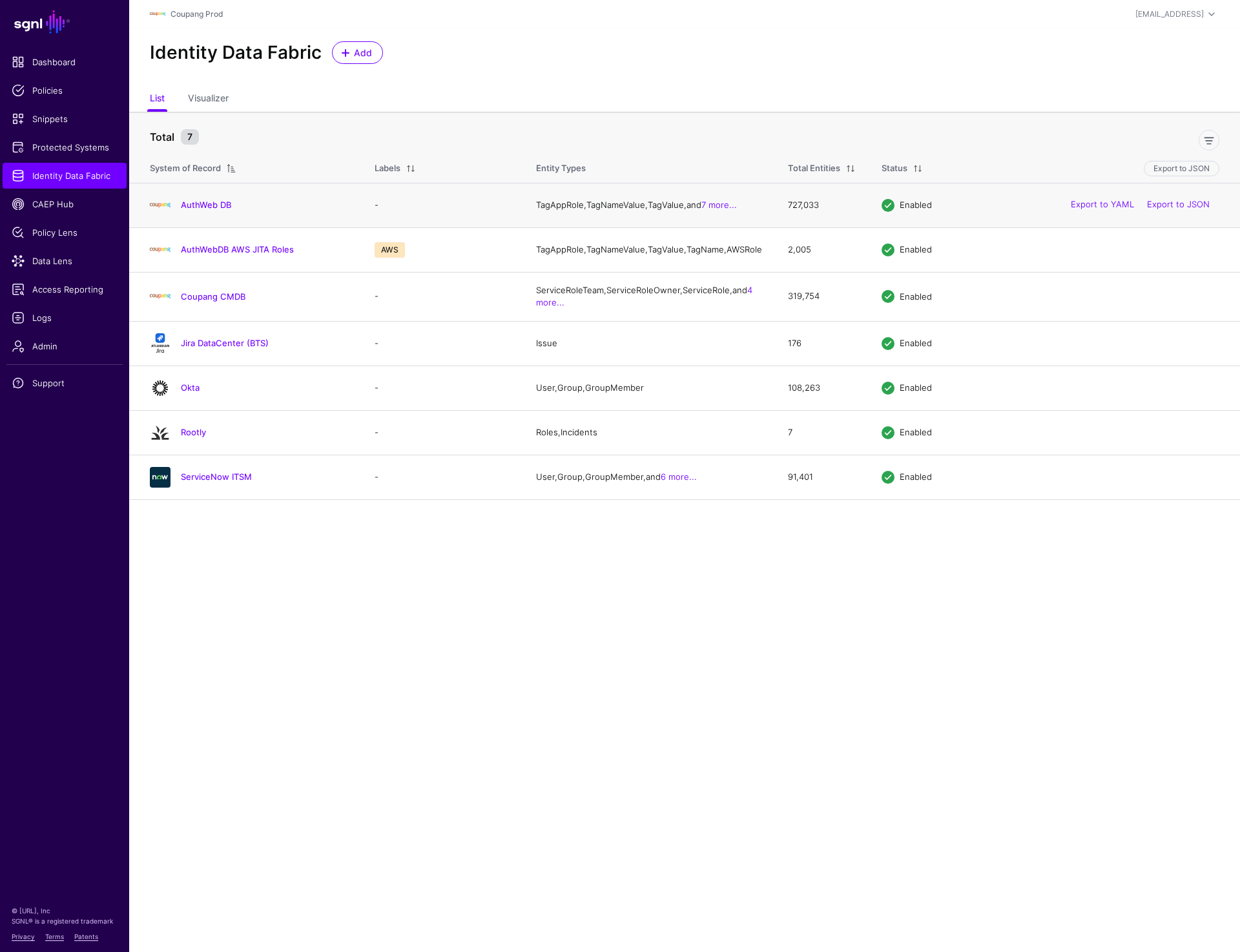
click at [201, 211] on h4 "AuthWeb DB" at bounding box center [264, 205] width 168 height 12
click at [71, 144] on span "Protected Systems" at bounding box center [65, 147] width 106 height 13
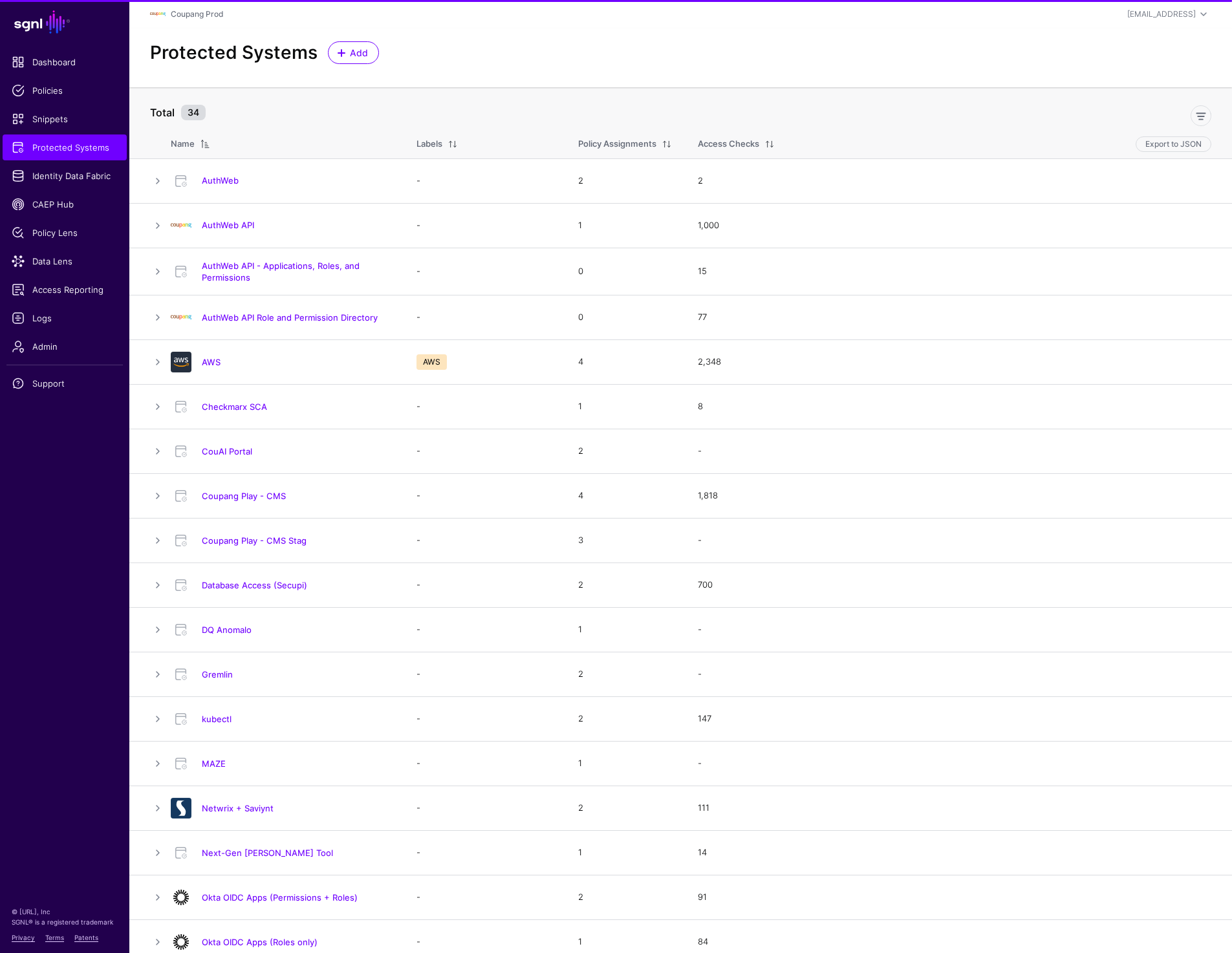
click at [242, 224] on link "AuthWeb API" at bounding box center [228, 225] width 52 height 10
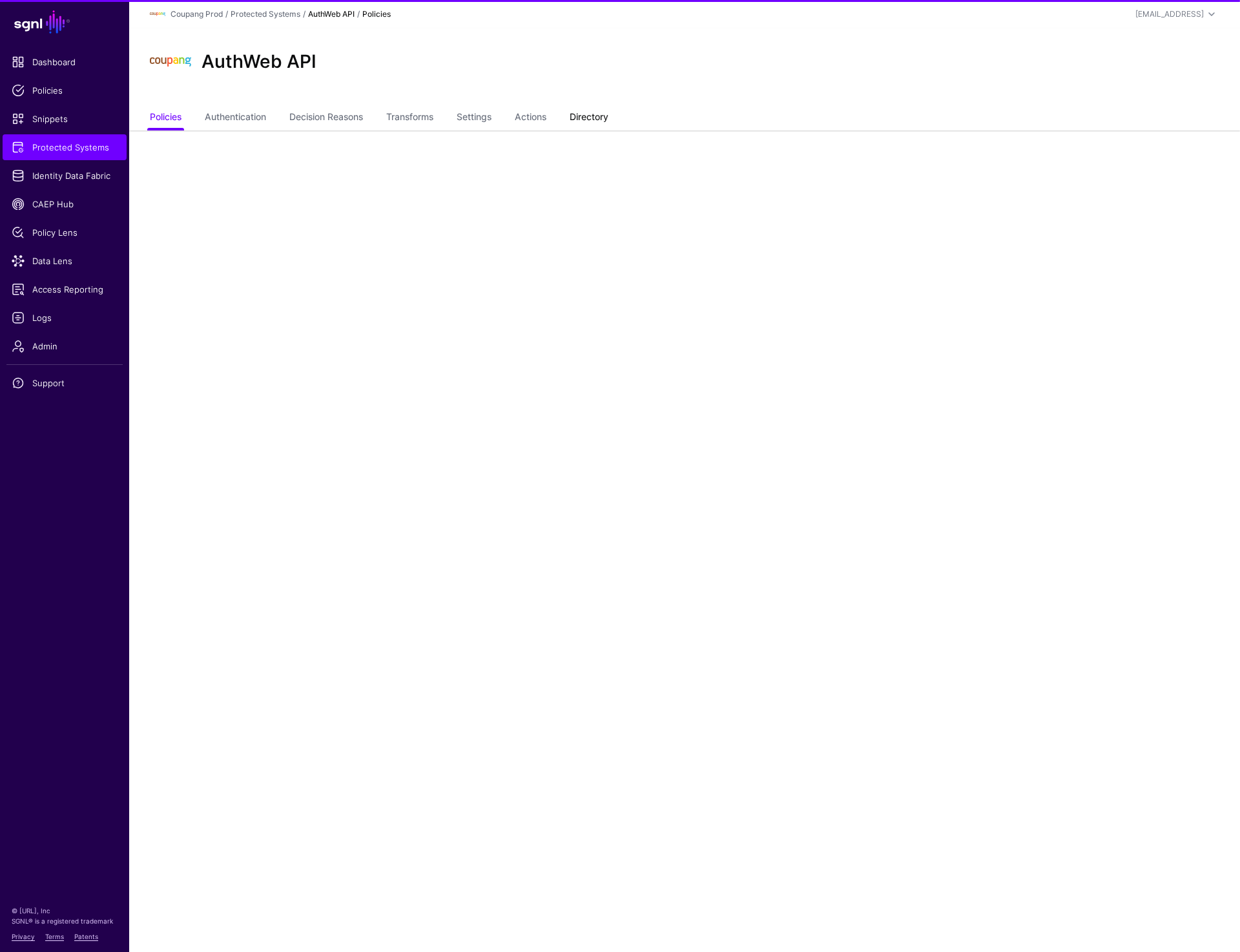
click at [578, 111] on link "Directory" at bounding box center [589, 118] width 39 height 24
click at [288, 237] on link at bounding box center [284, 236] width 15 height 15
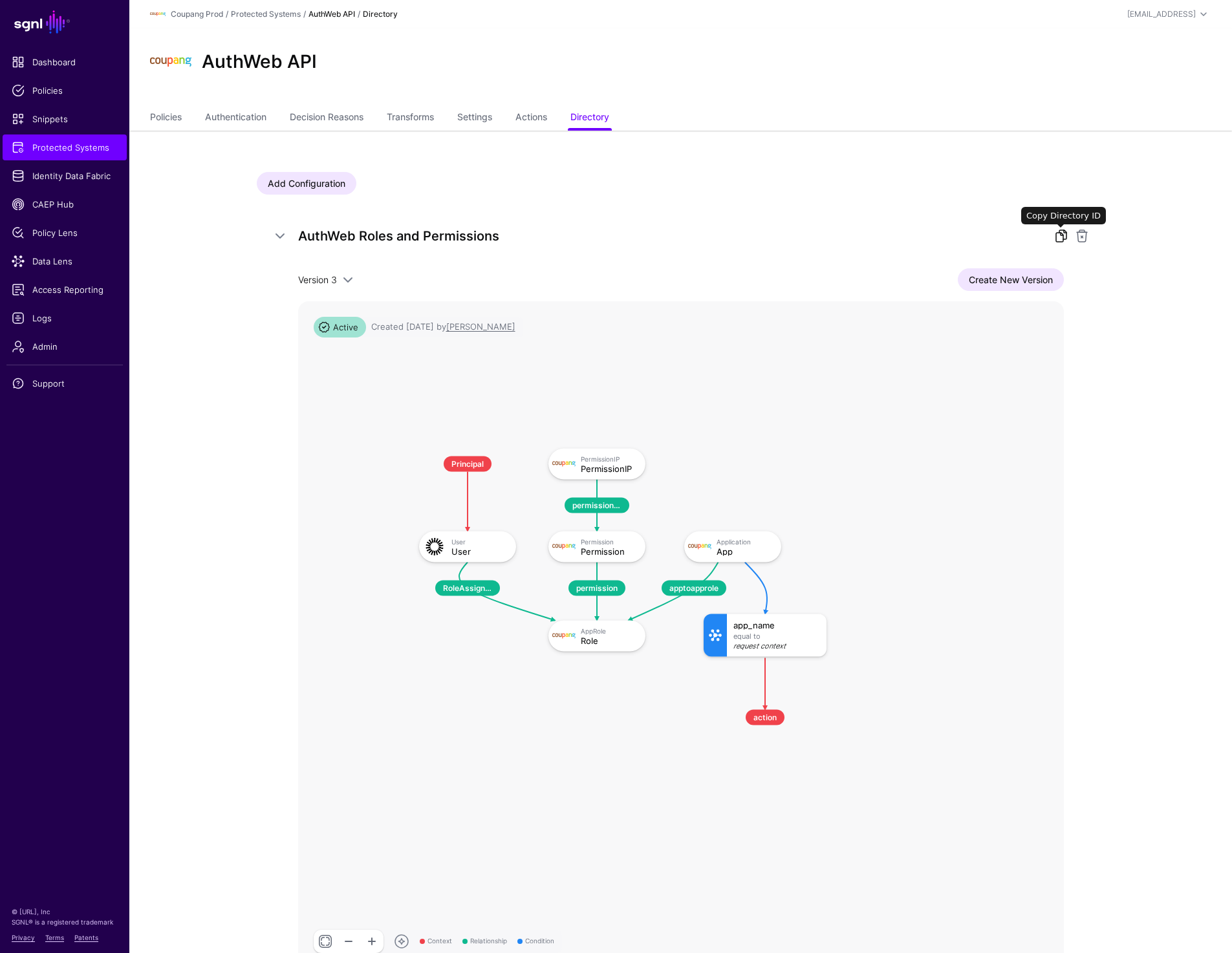
click at [1062, 230] on link at bounding box center [1061, 236] width 15 height 15
click at [28, 350] on span "Admin" at bounding box center [65, 346] width 106 height 13
click at [226, 118] on link "Authentication" at bounding box center [235, 118] width 61 height 24
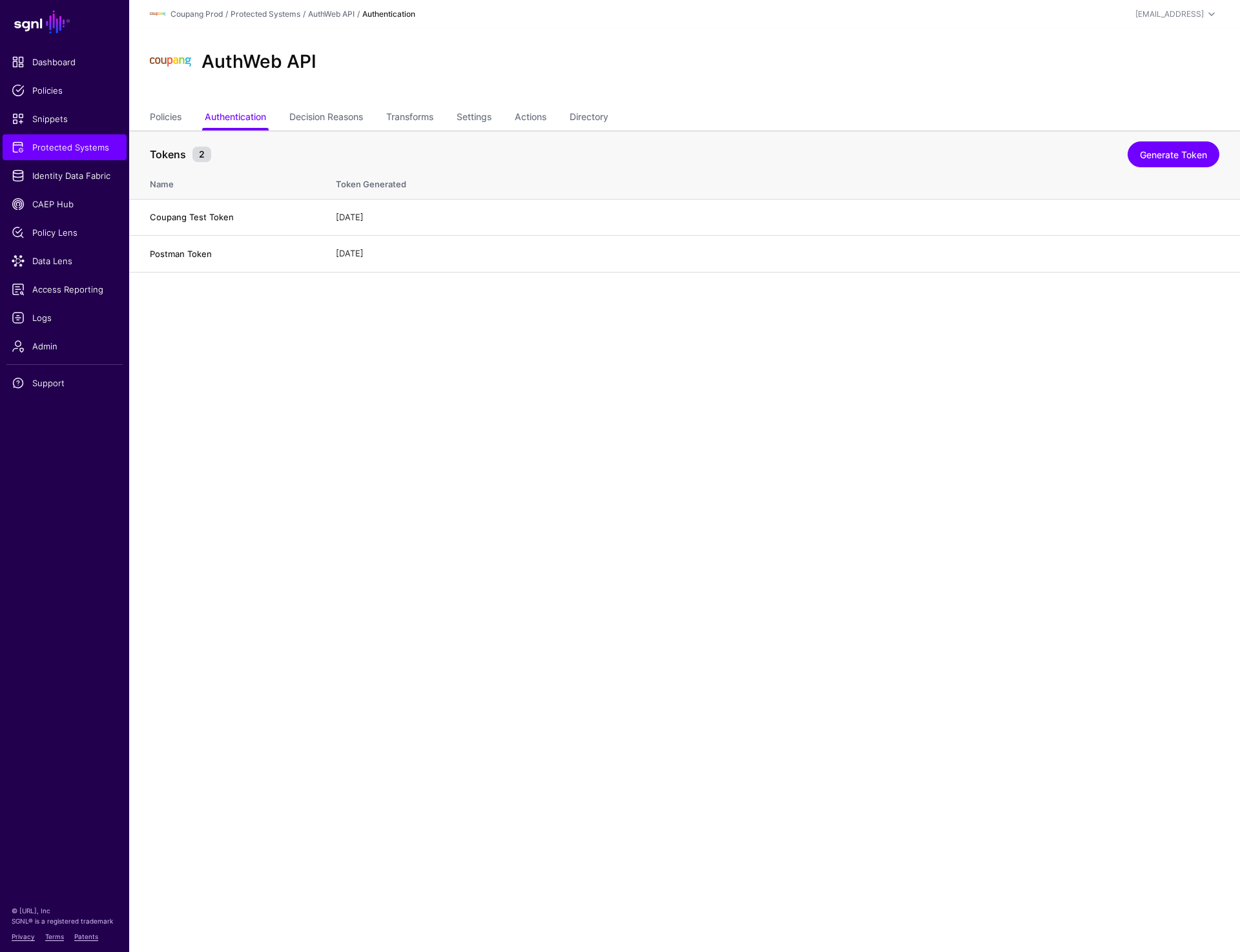
click at [332, 338] on main "SGNL Dashboard Policies Snippets Protected Systems Identity Data Fabric CAEP Hu…" at bounding box center [620, 476] width 1240 height 952
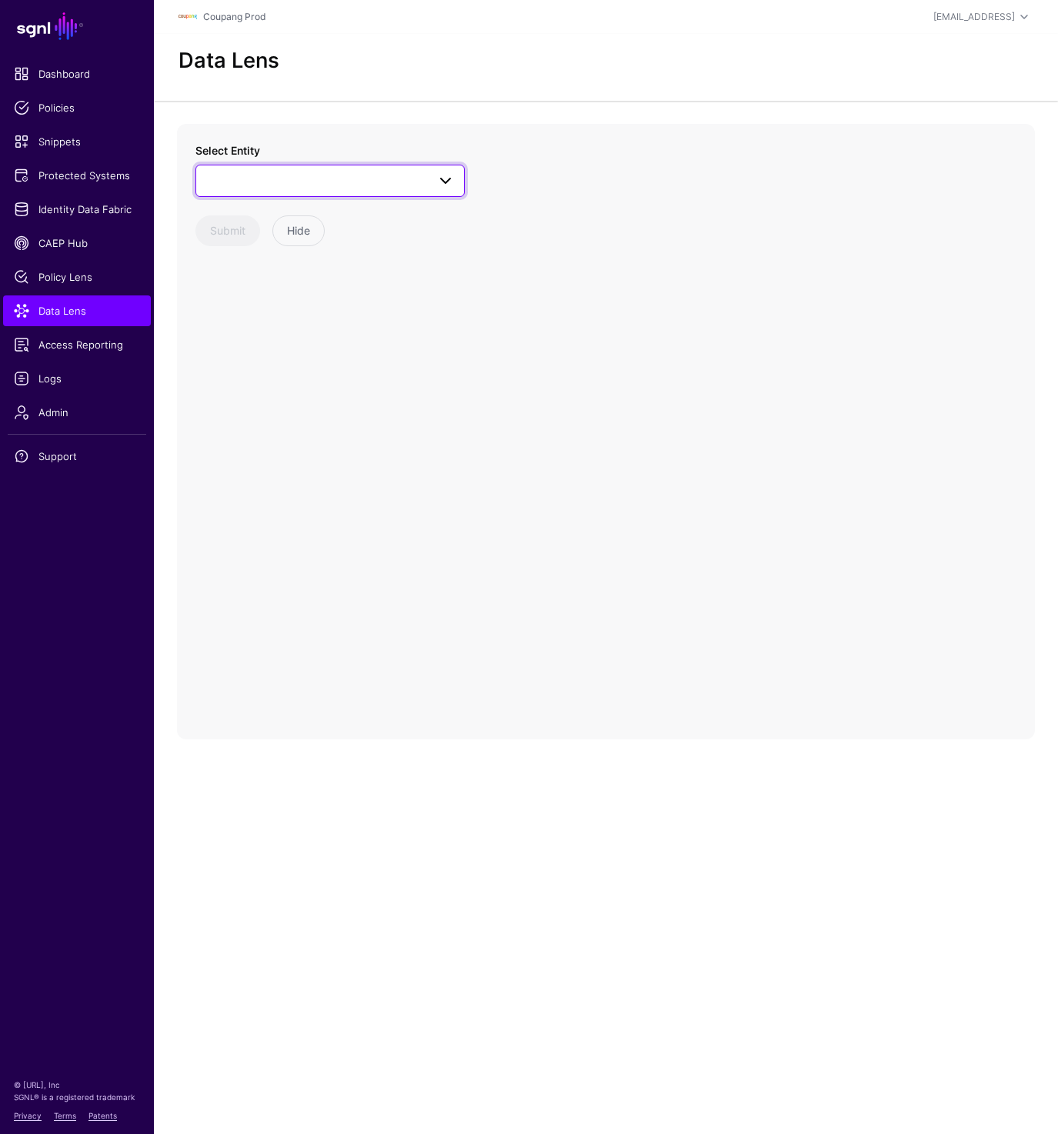
click at [331, 180] on span at bounding box center [329, 181] width 249 height 18
type input "****"
click at [268, 341] on div "User" at bounding box center [337, 344] width 229 height 15
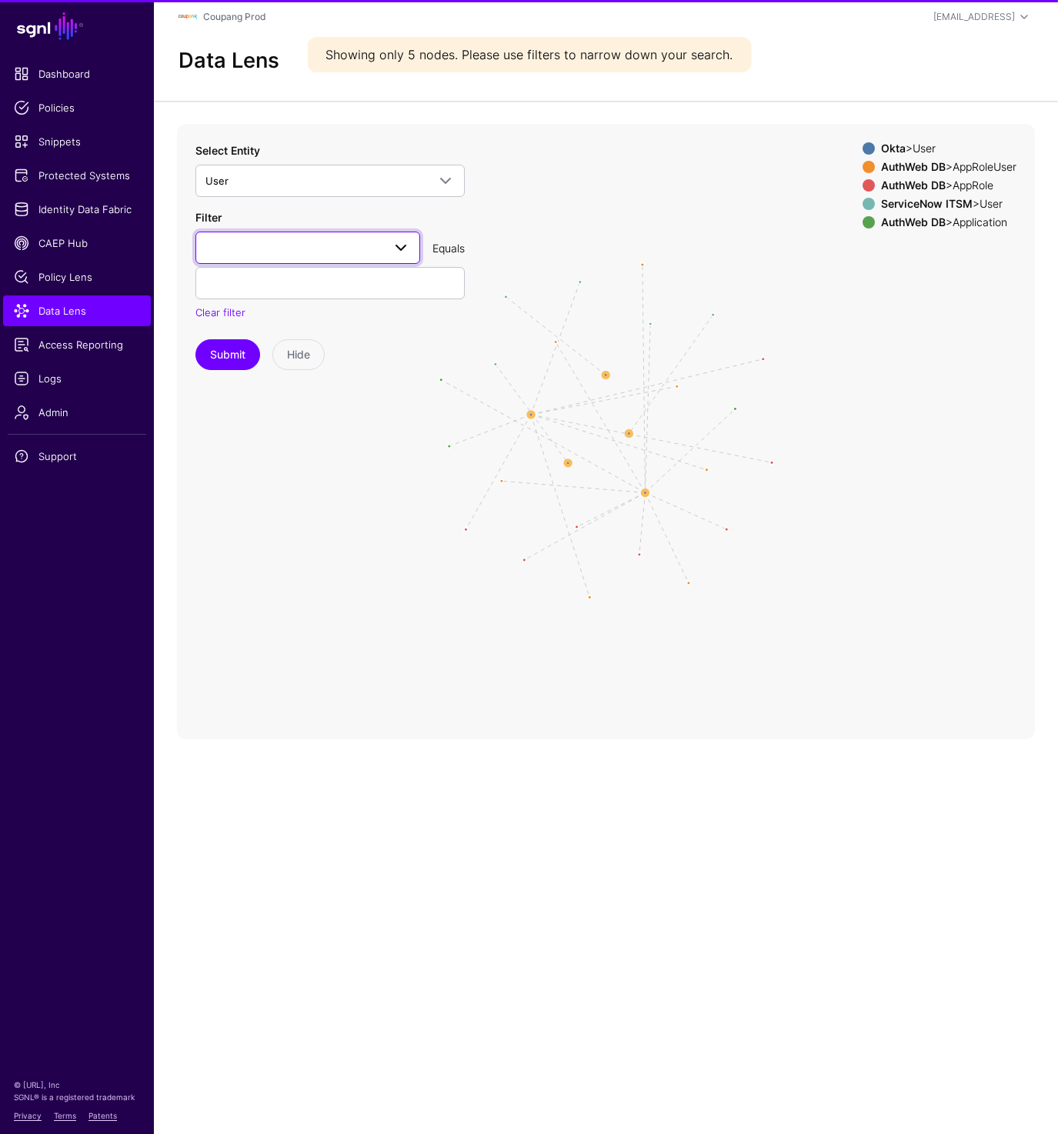
click at [273, 243] on span at bounding box center [307, 248] width 205 height 18
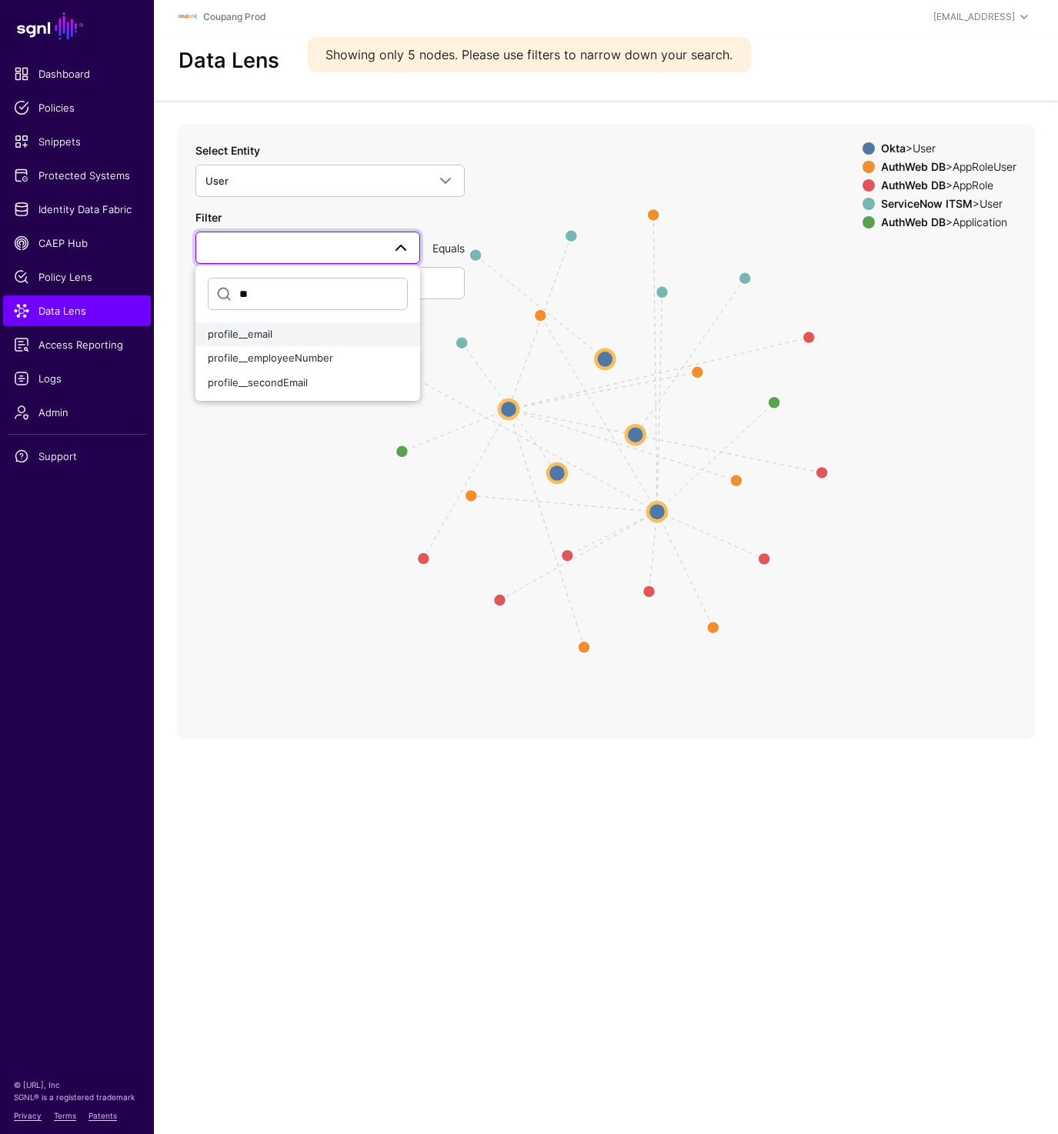
type input "**"
click at [250, 327] on div "profile__email" at bounding box center [308, 334] width 200 height 15
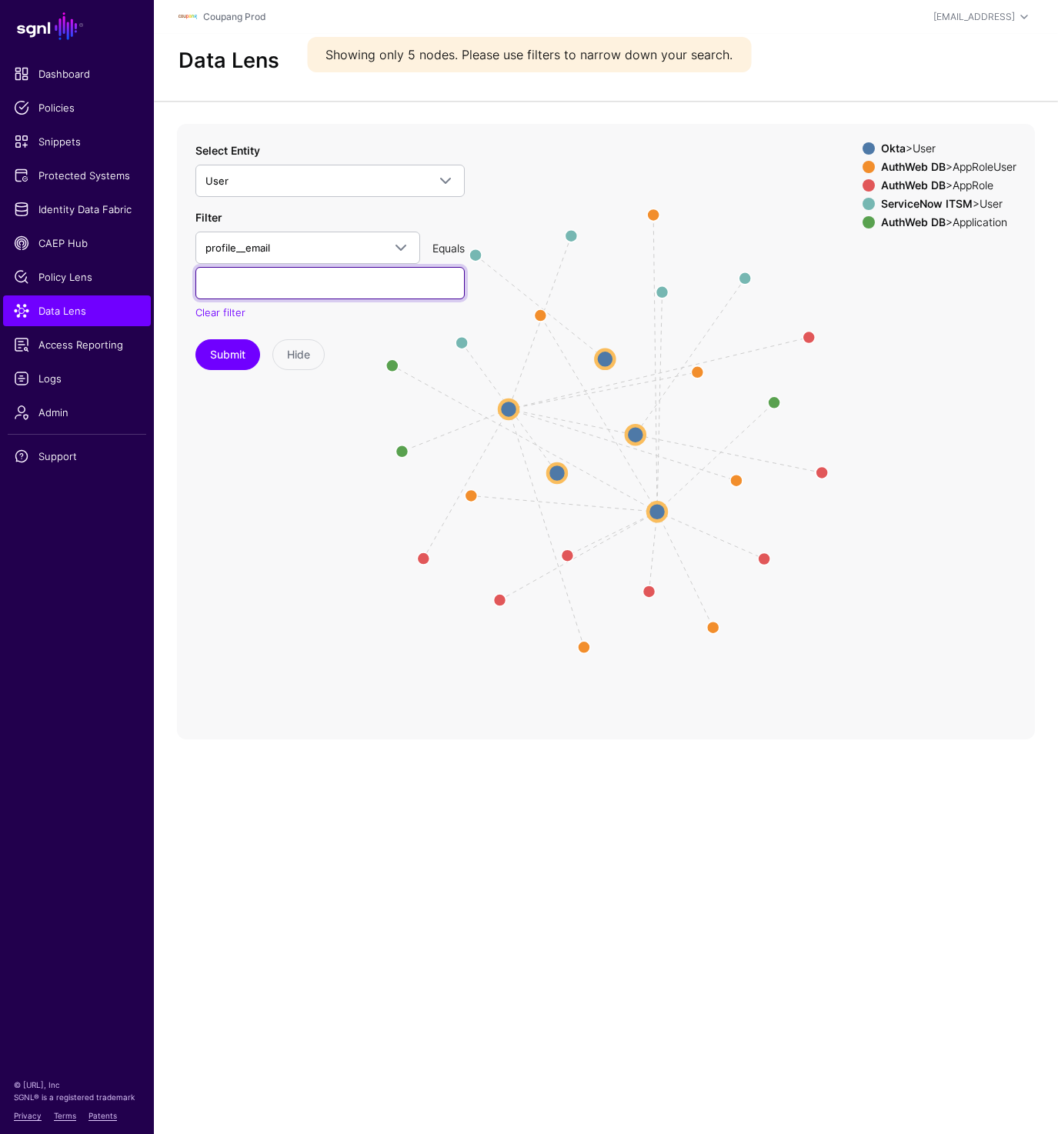
click at [257, 282] on input "text" at bounding box center [329, 283] width 269 height 32
paste input "**********"
type input "**********"
click at [232, 349] on button "Submit" at bounding box center [227, 354] width 65 height 31
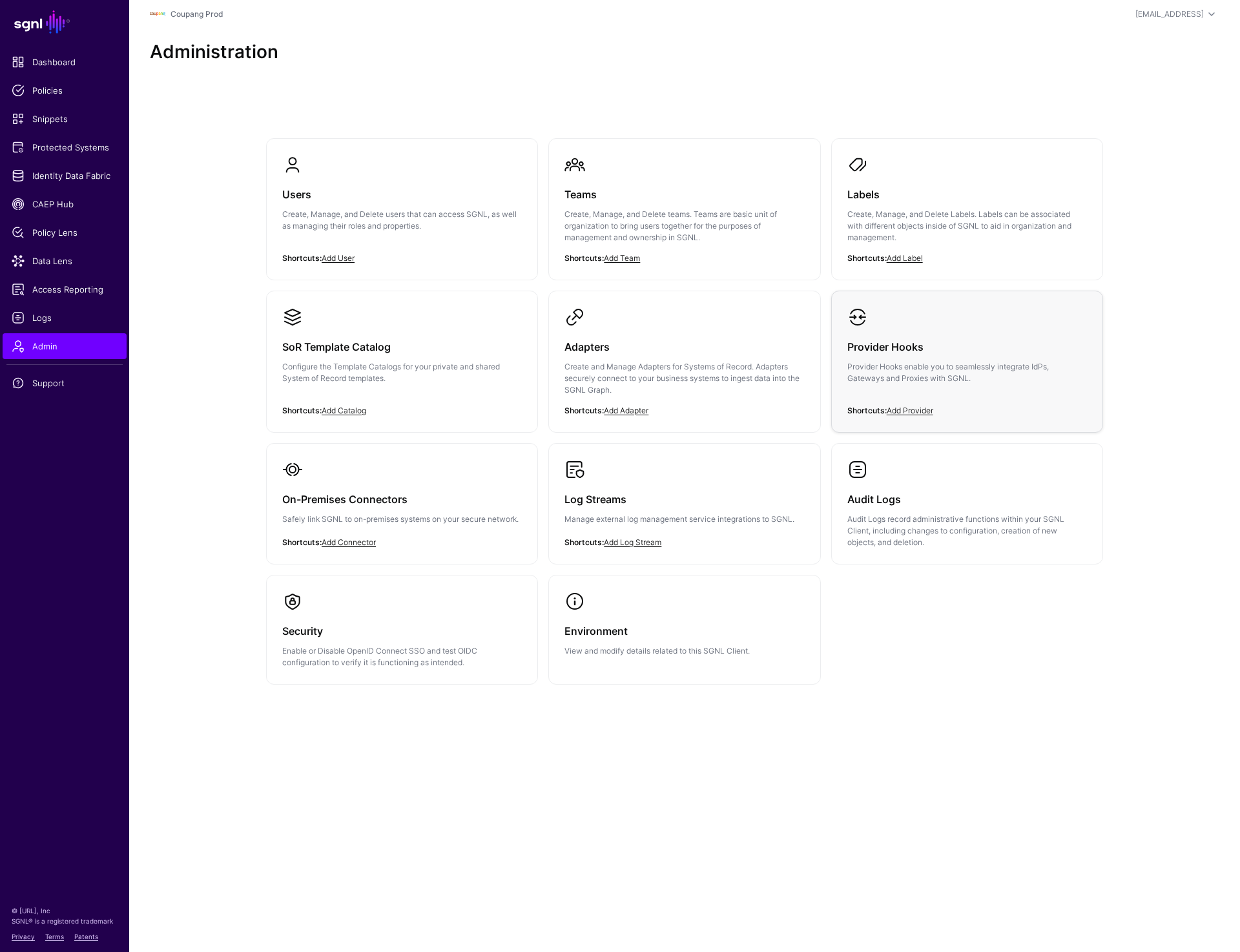
click at [915, 383] on p "Provider Hooks enable you to seamlessly integrate IdPs, Gateways and Proxies wi…" at bounding box center [967, 373] width 239 height 24
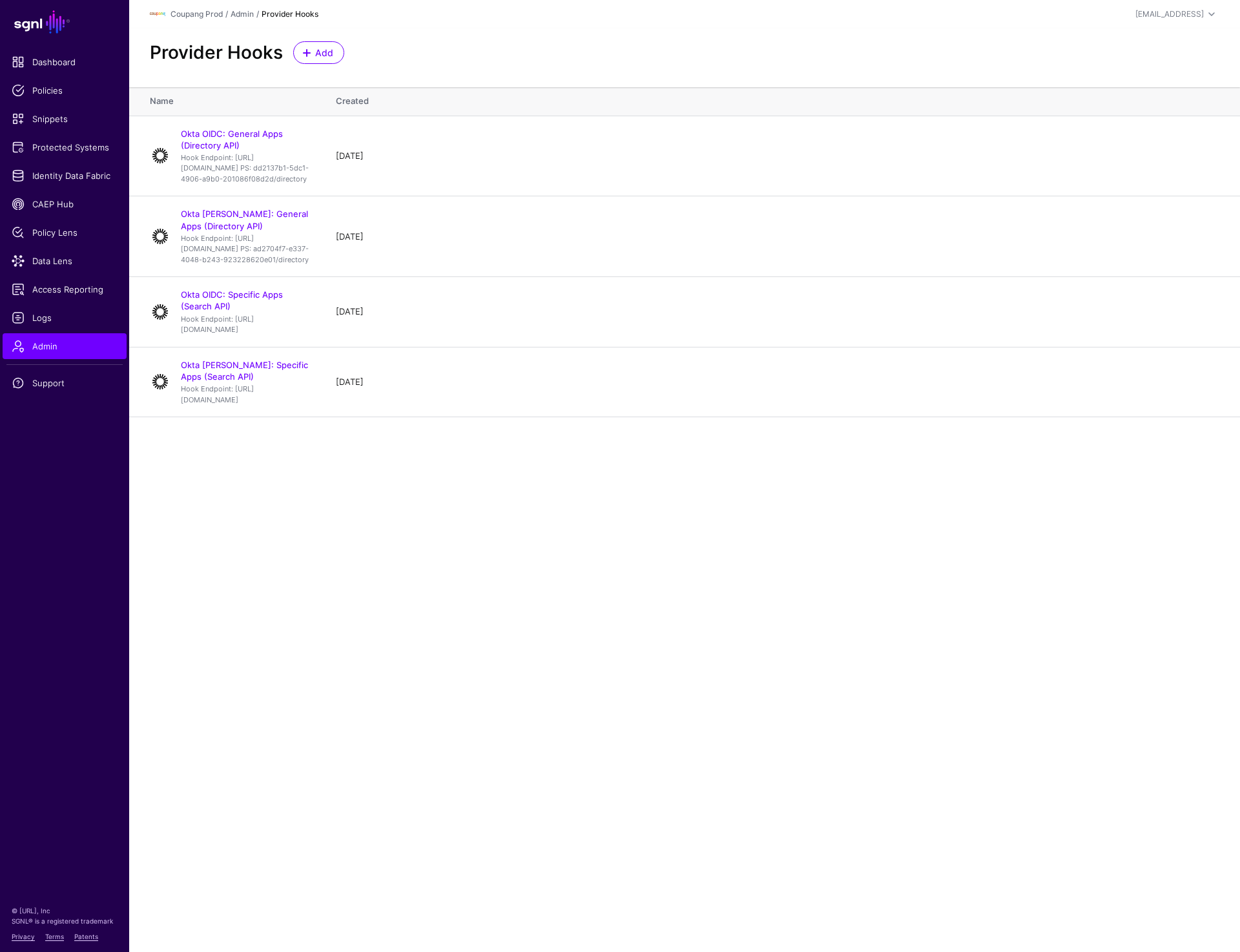
click at [433, 646] on main "SGNL Dashboard Policies Snippets Protected Systems Identity Data Fabric CAEP Hu…" at bounding box center [620, 476] width 1240 height 952
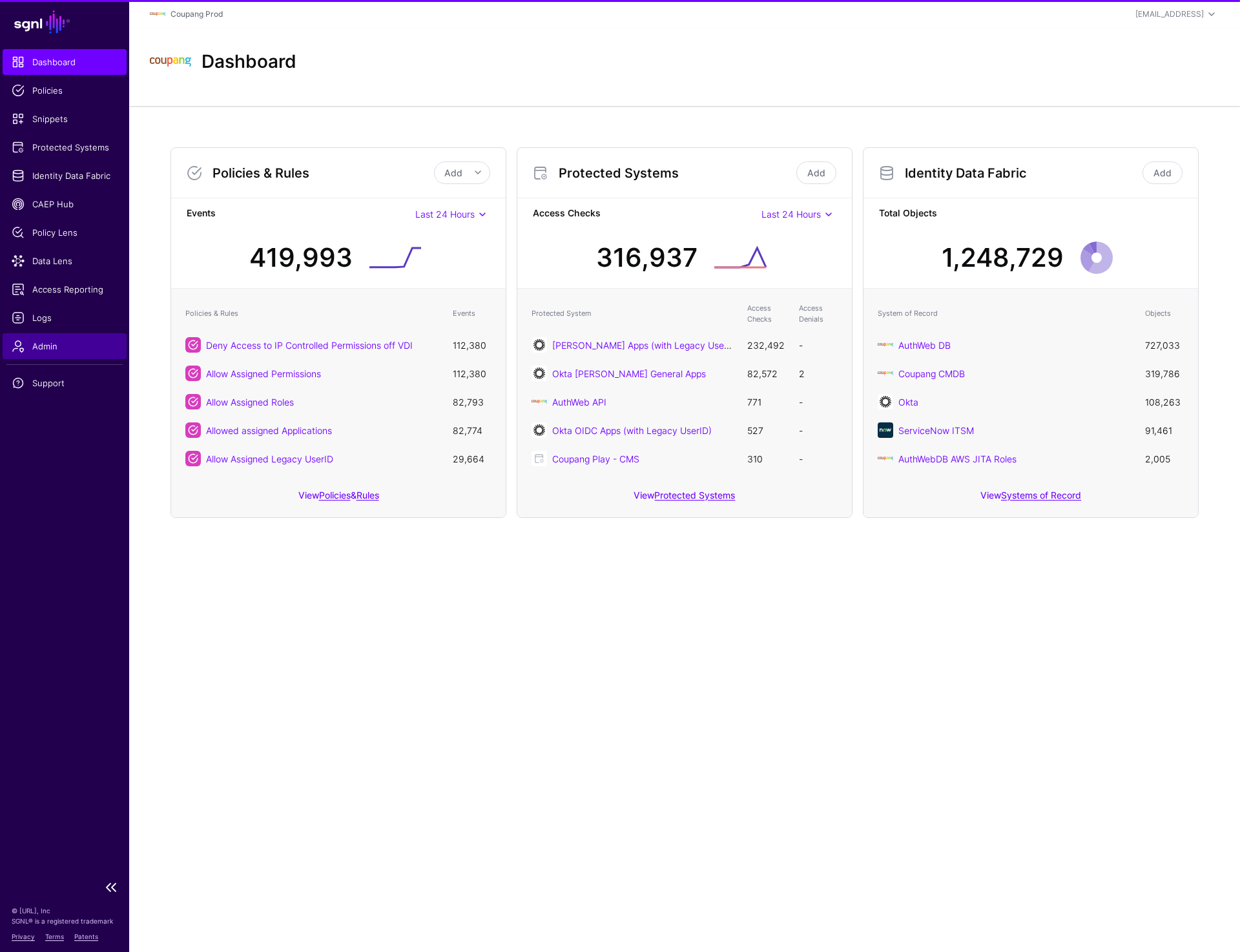
click at [38, 338] on link "Admin" at bounding box center [65, 346] width 124 height 26
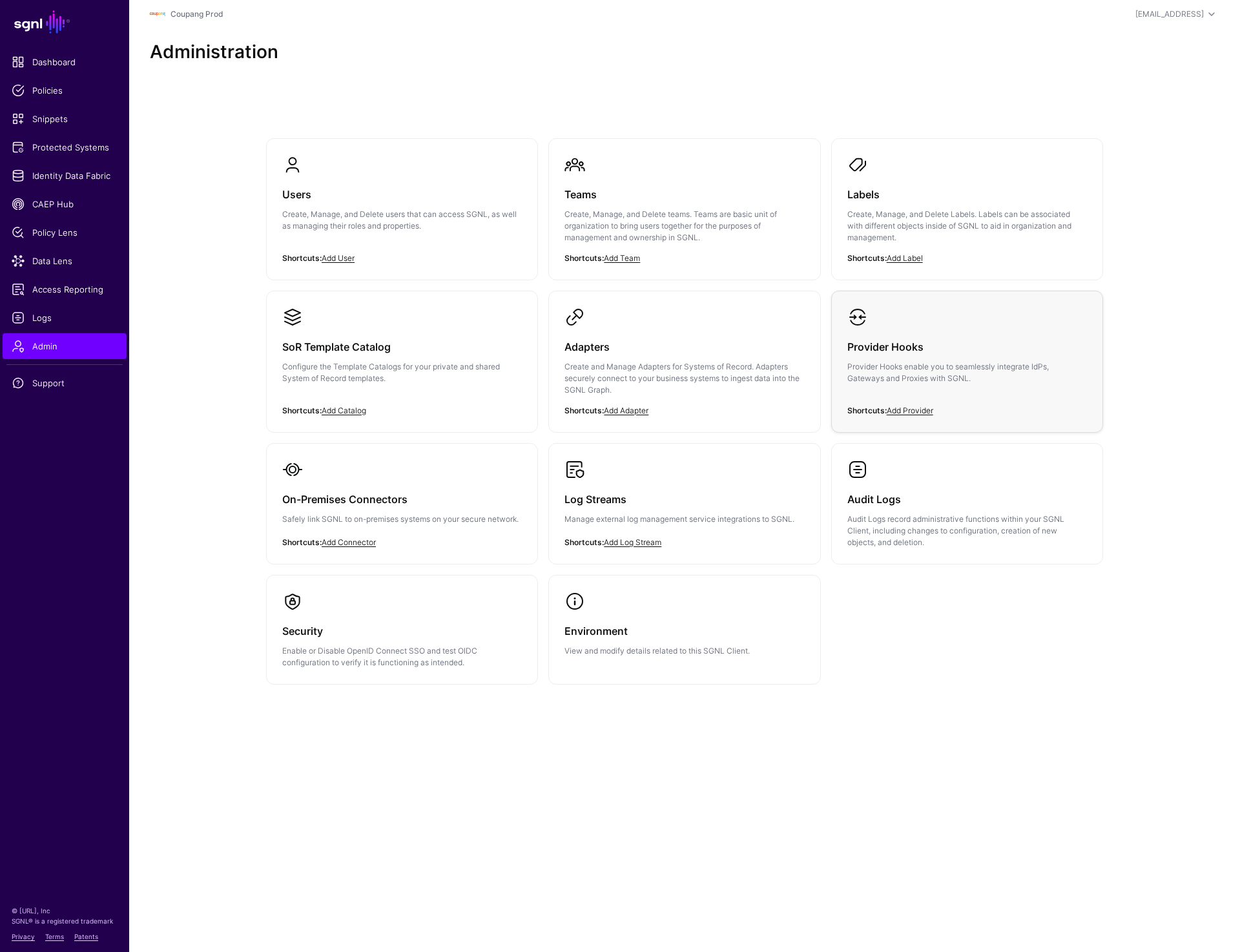
click at [960, 371] on p "Provider Hooks enable you to seamlessly integrate IdPs, Gateways and Proxies wi…" at bounding box center [967, 373] width 239 height 24
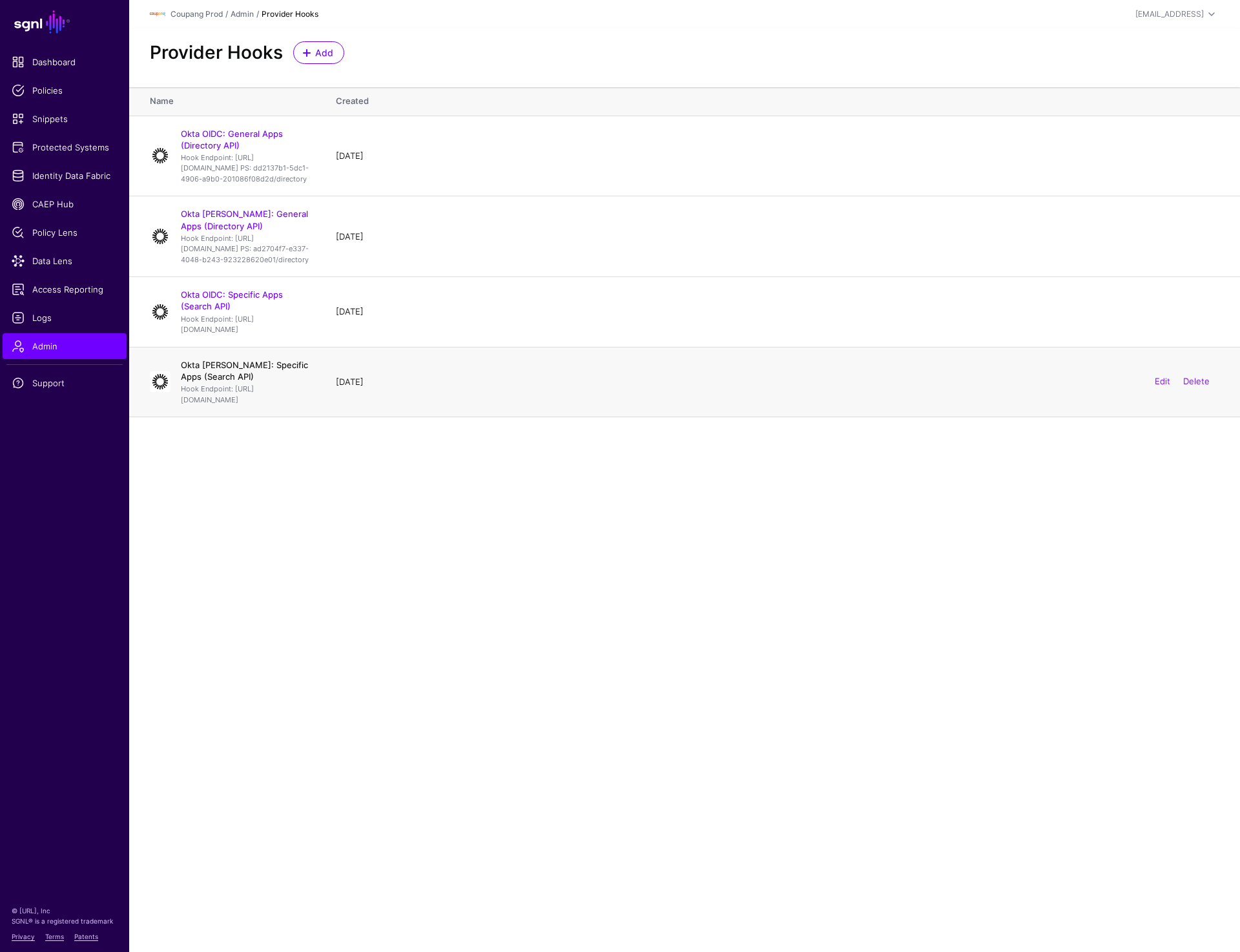
click at [252, 382] on link "Okta SAML: Specific Apps (Search API)" at bounding box center [244, 371] width 128 height 22
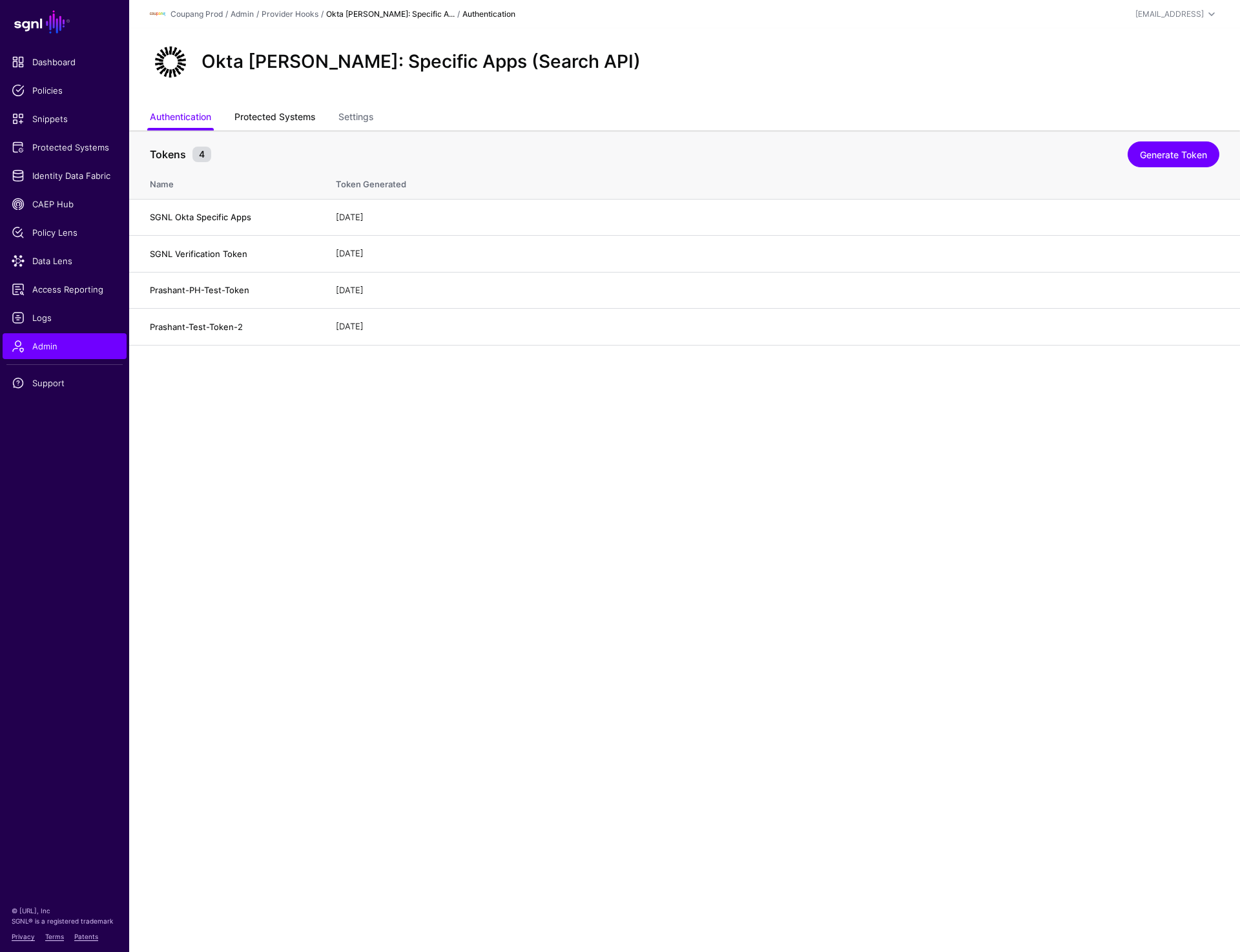
click at [302, 111] on link "Protected Systems" at bounding box center [275, 118] width 81 height 24
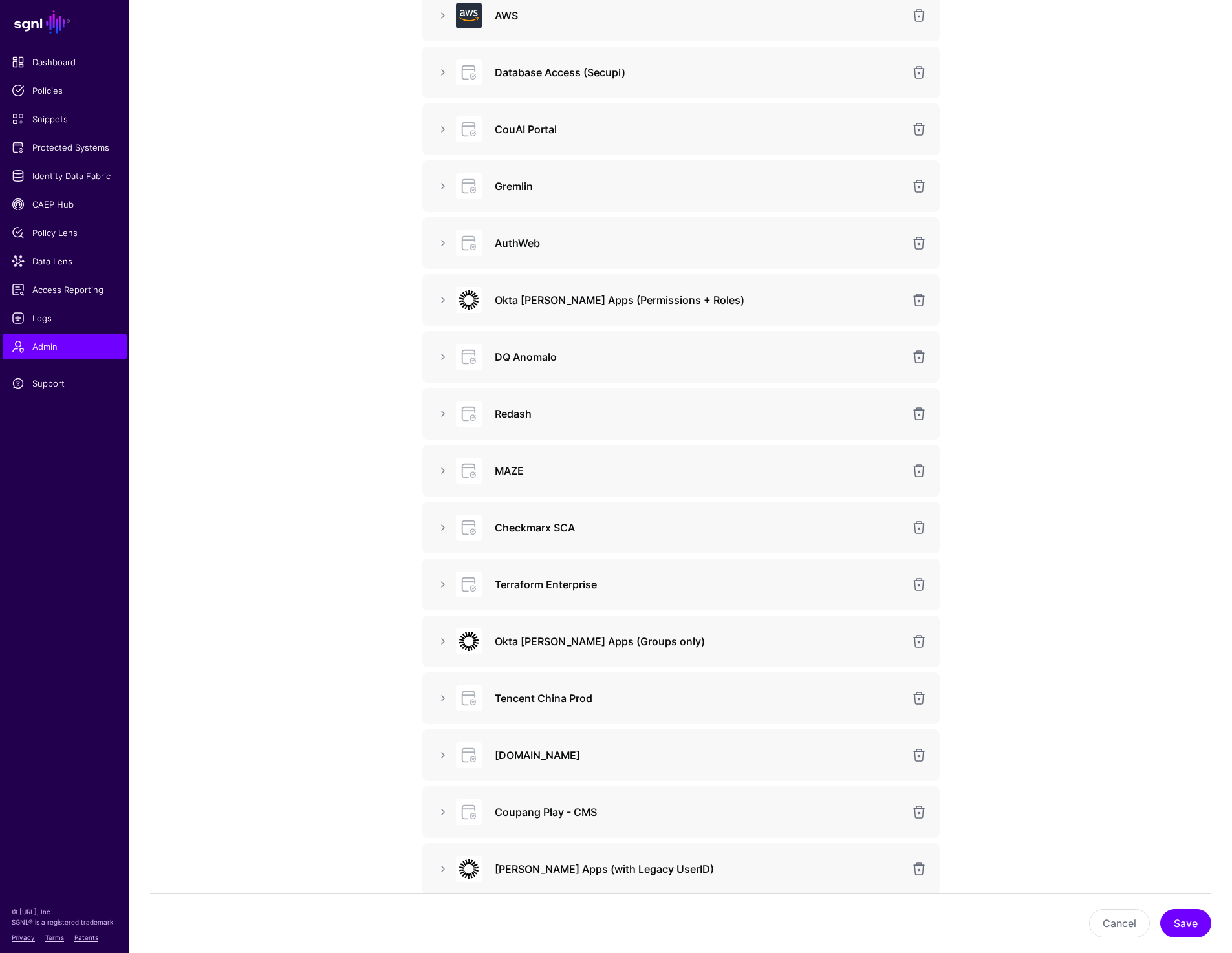
scroll to position [232, 0]
click at [440, 302] on link at bounding box center [443, 298] width 15 height 15
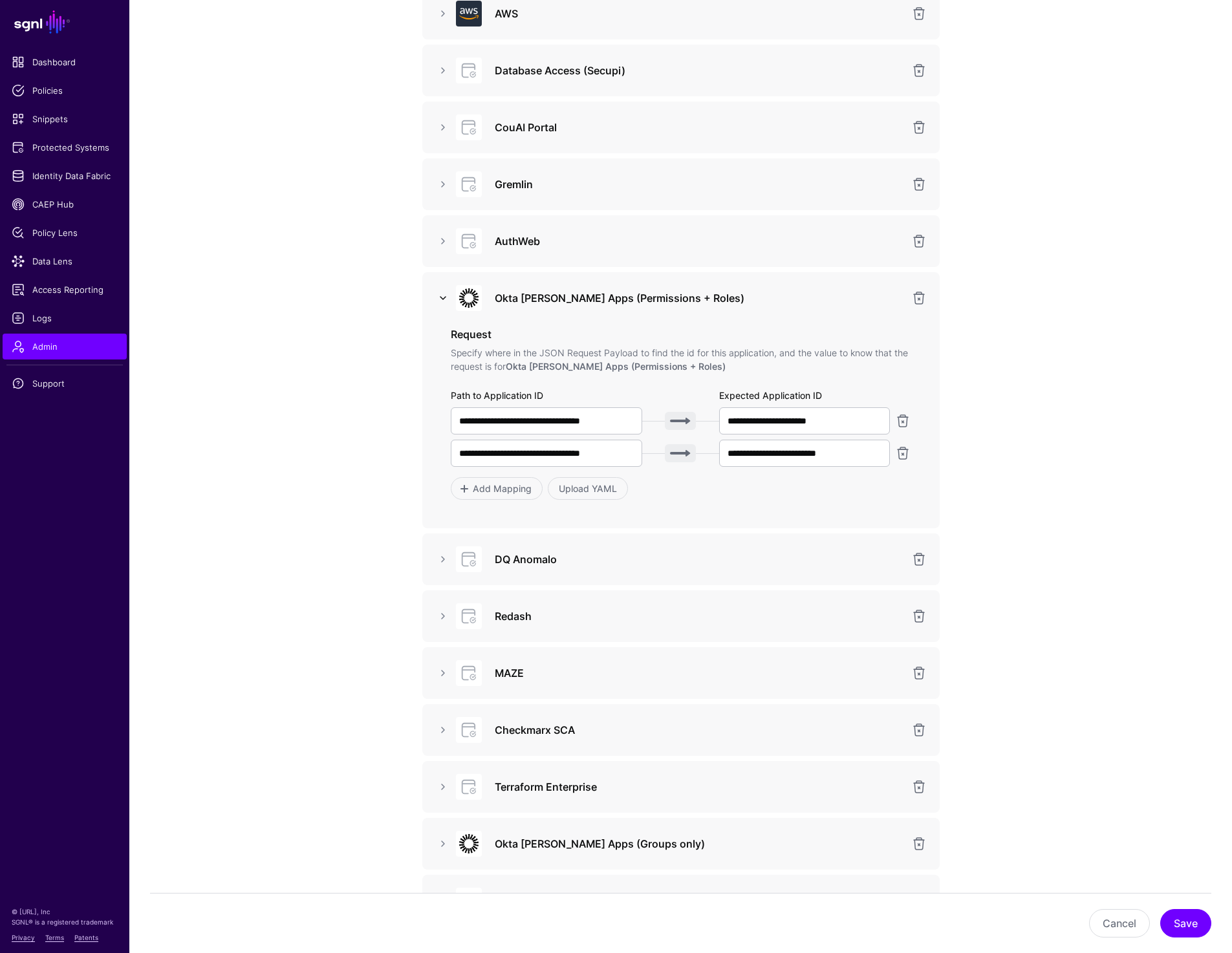
click at [442, 295] on link at bounding box center [443, 298] width 15 height 15
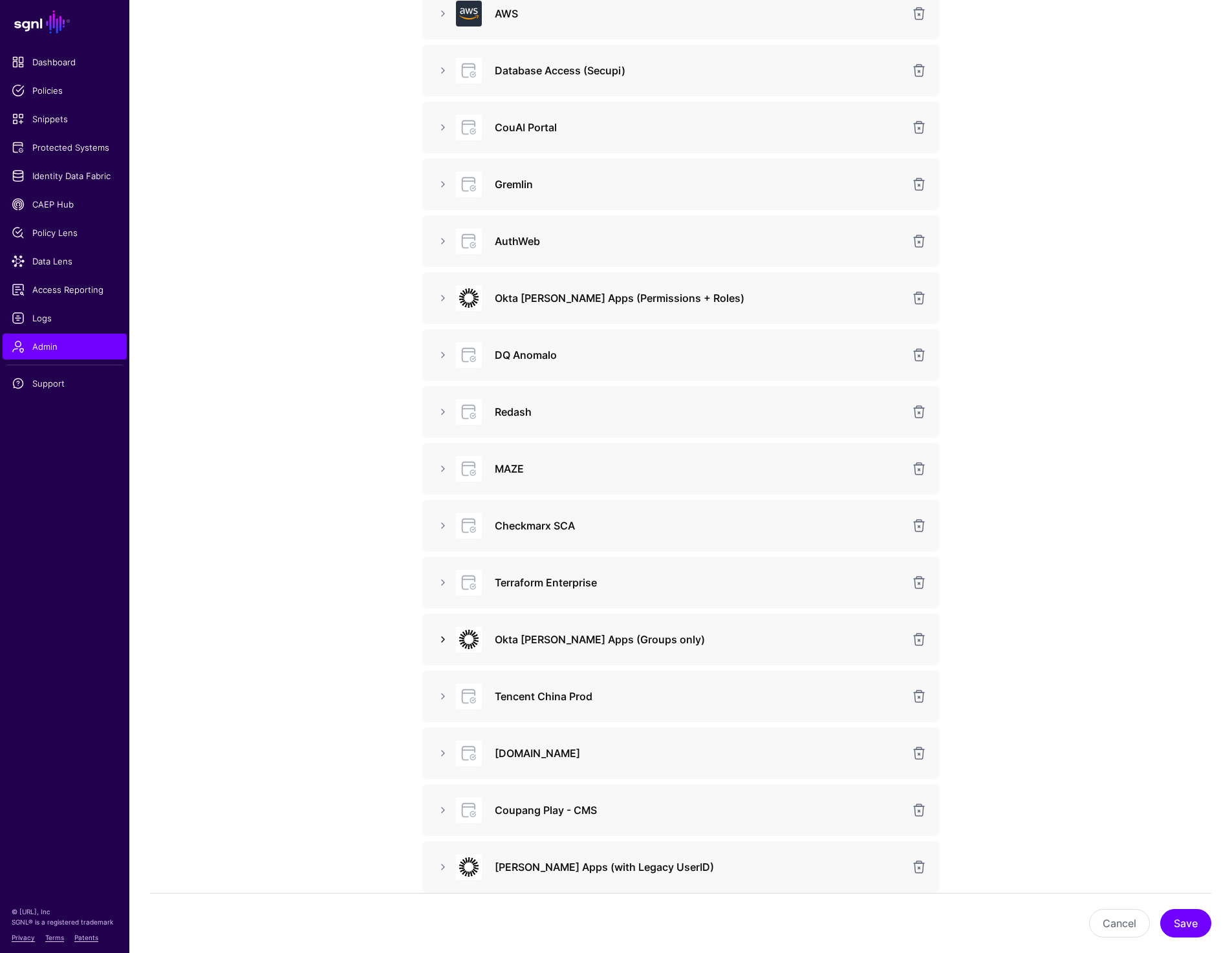
click at [442, 642] on link at bounding box center [443, 640] width 15 height 15
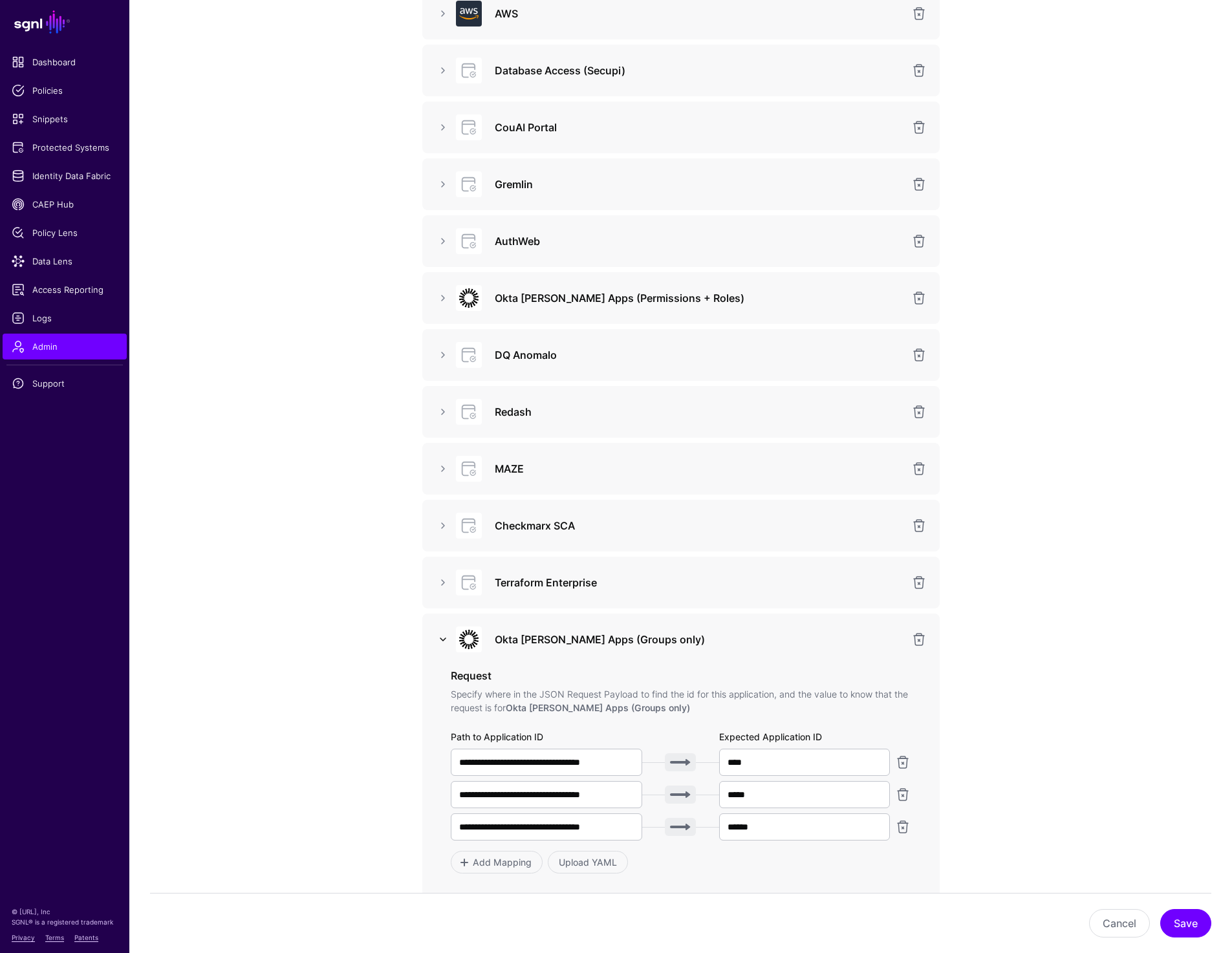
click at [442, 642] on link at bounding box center [443, 640] width 15 height 15
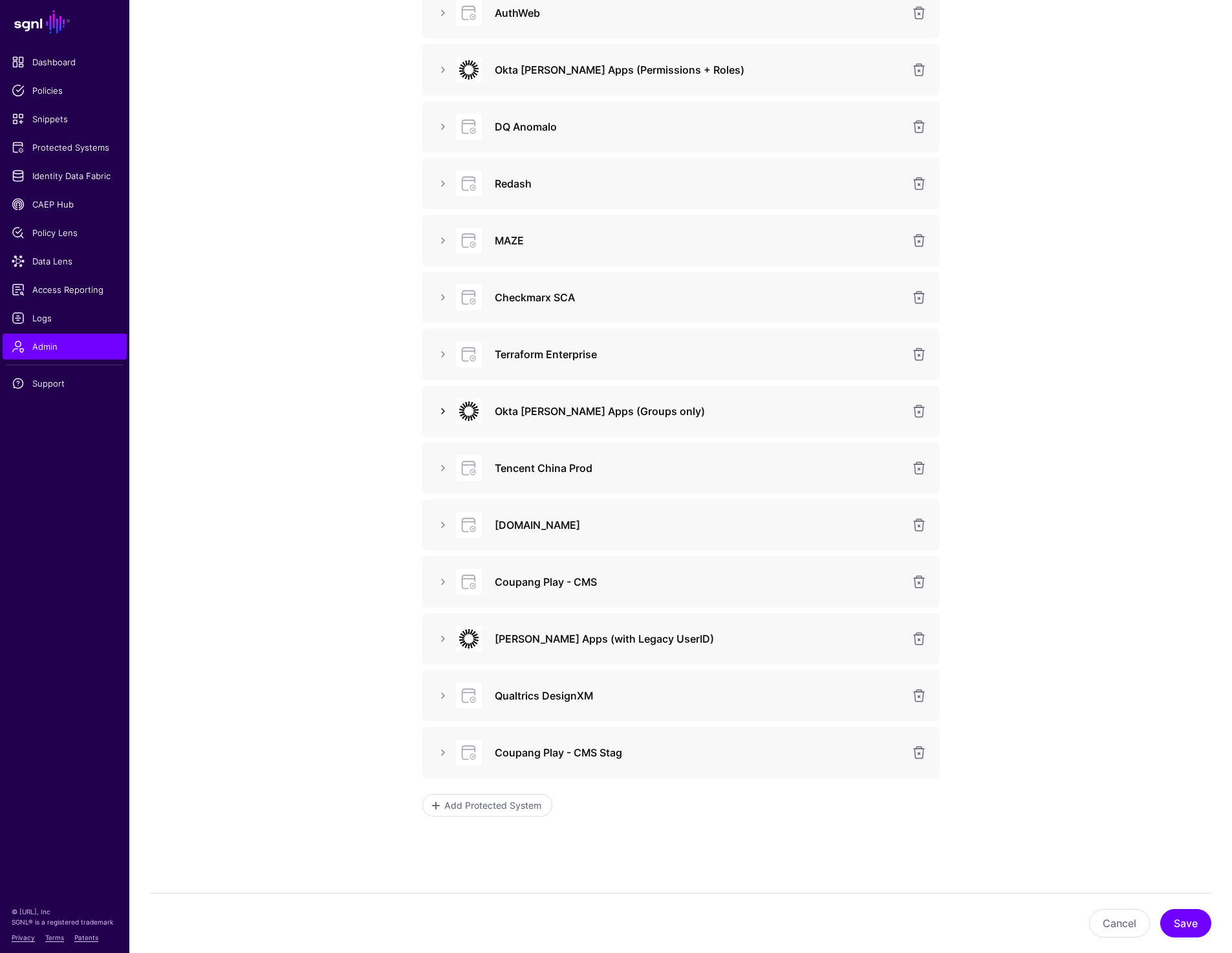
scroll to position [482, 0]
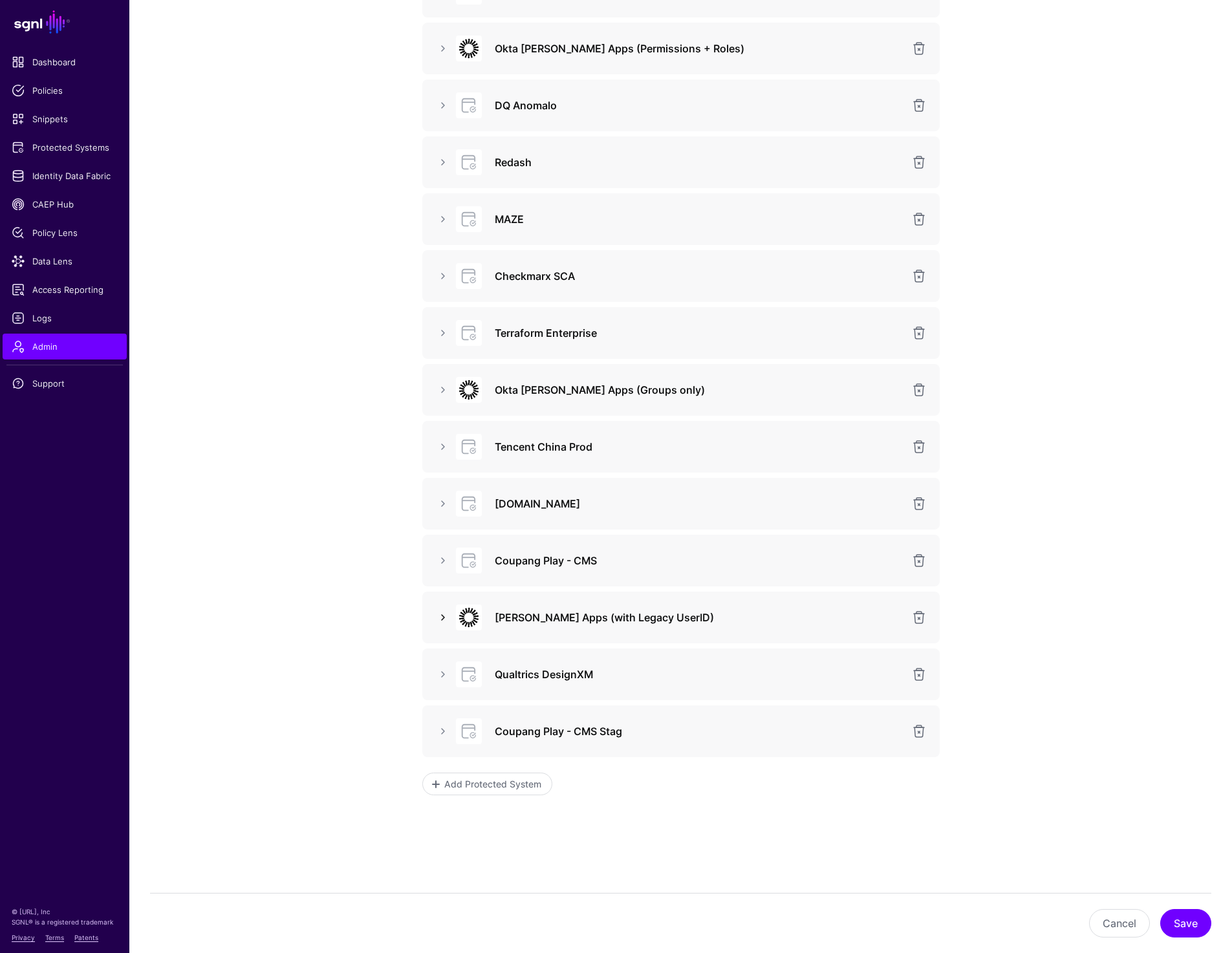
click at [444, 615] on link at bounding box center [443, 618] width 15 height 15
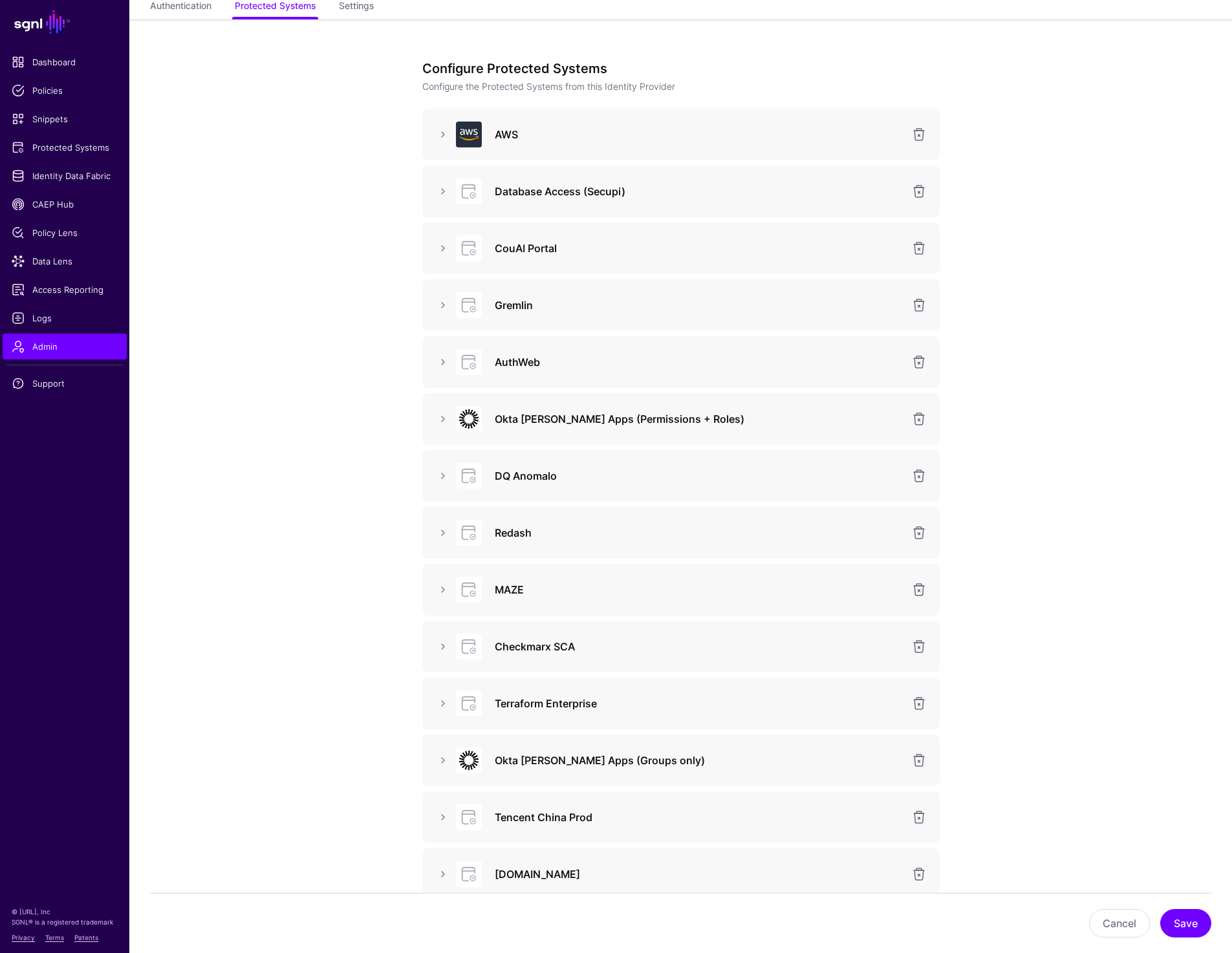
scroll to position [0, 0]
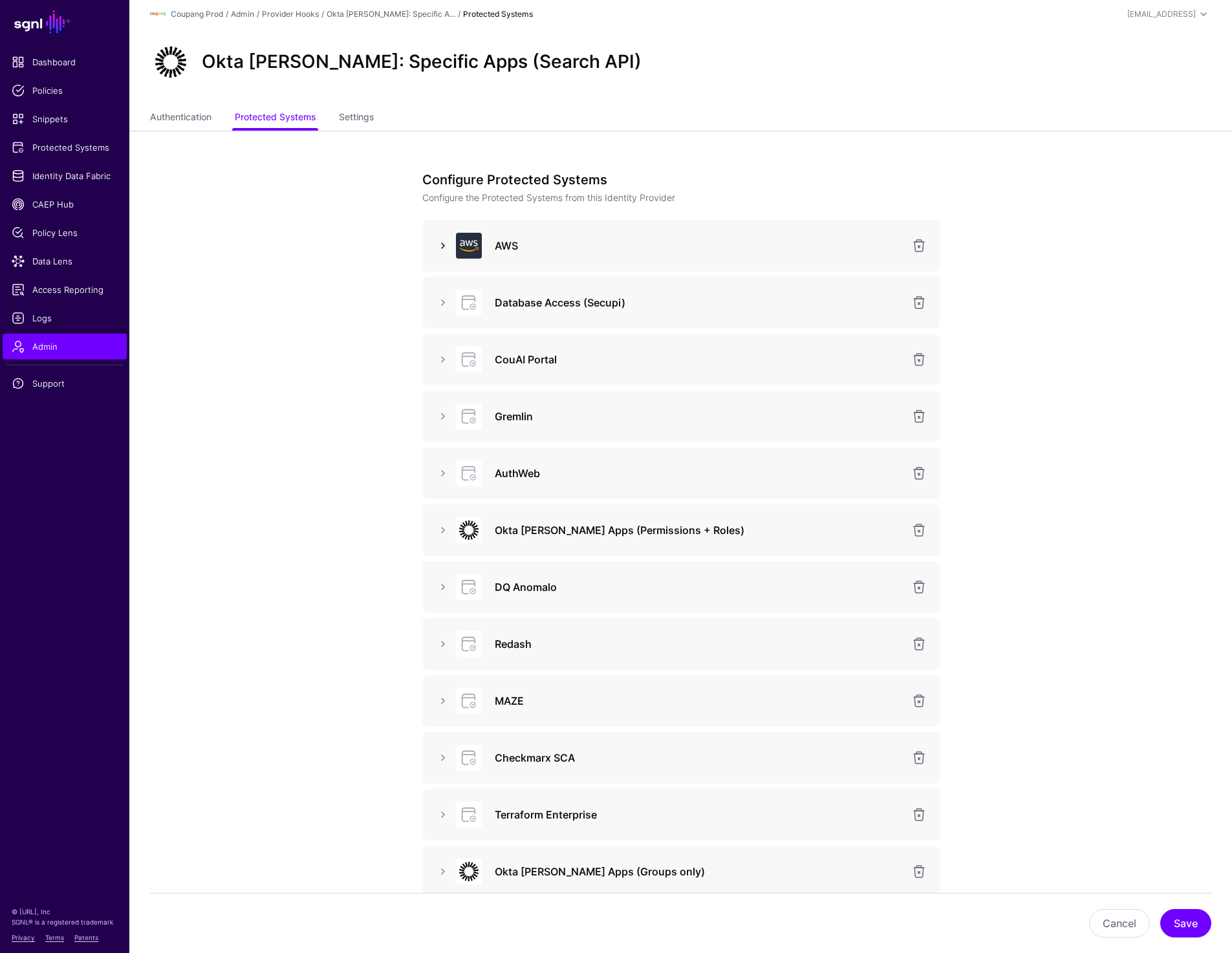
click at [438, 240] on link at bounding box center [443, 245] width 15 height 15
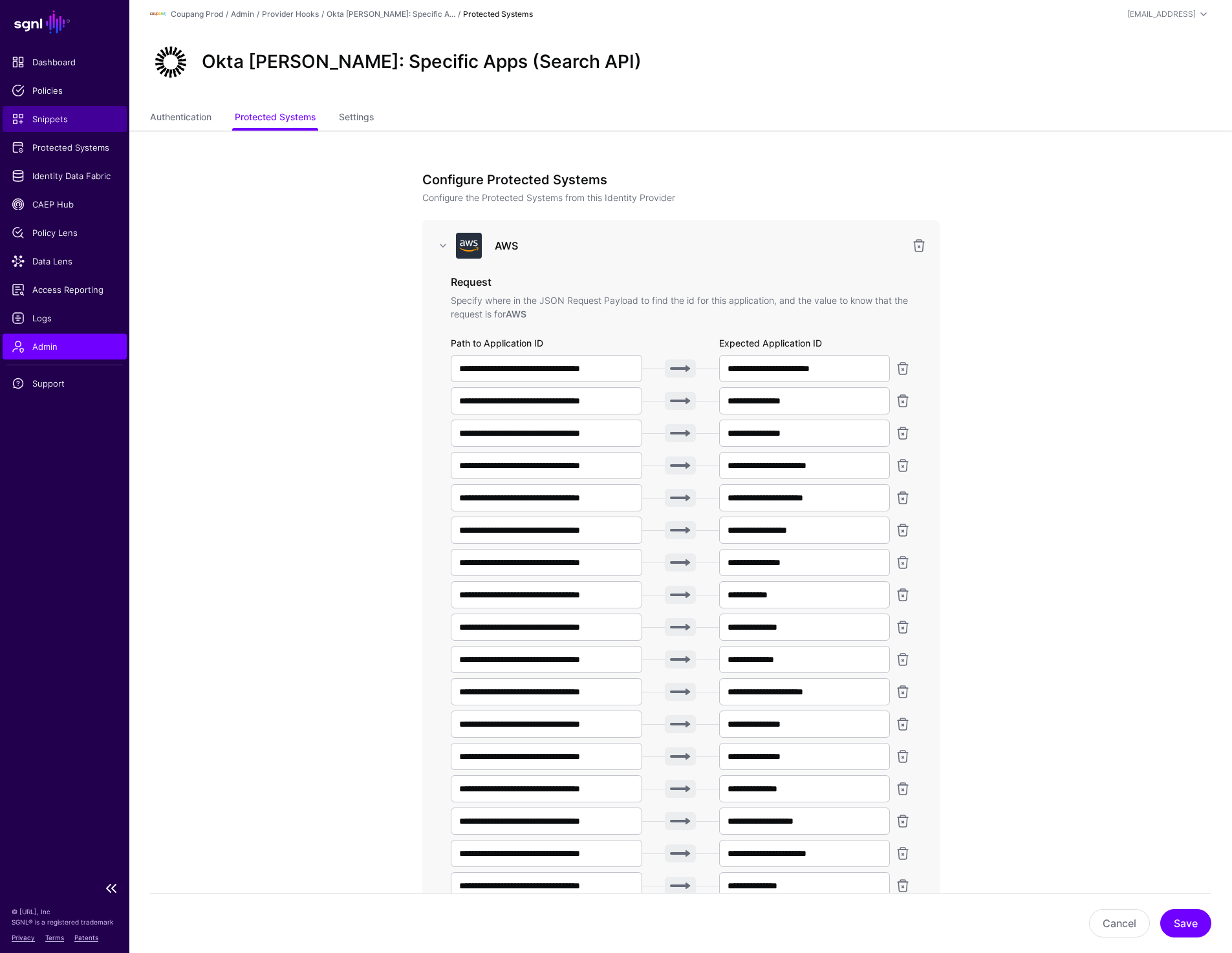
click at [55, 124] on span "Snippets" at bounding box center [65, 118] width 106 height 13
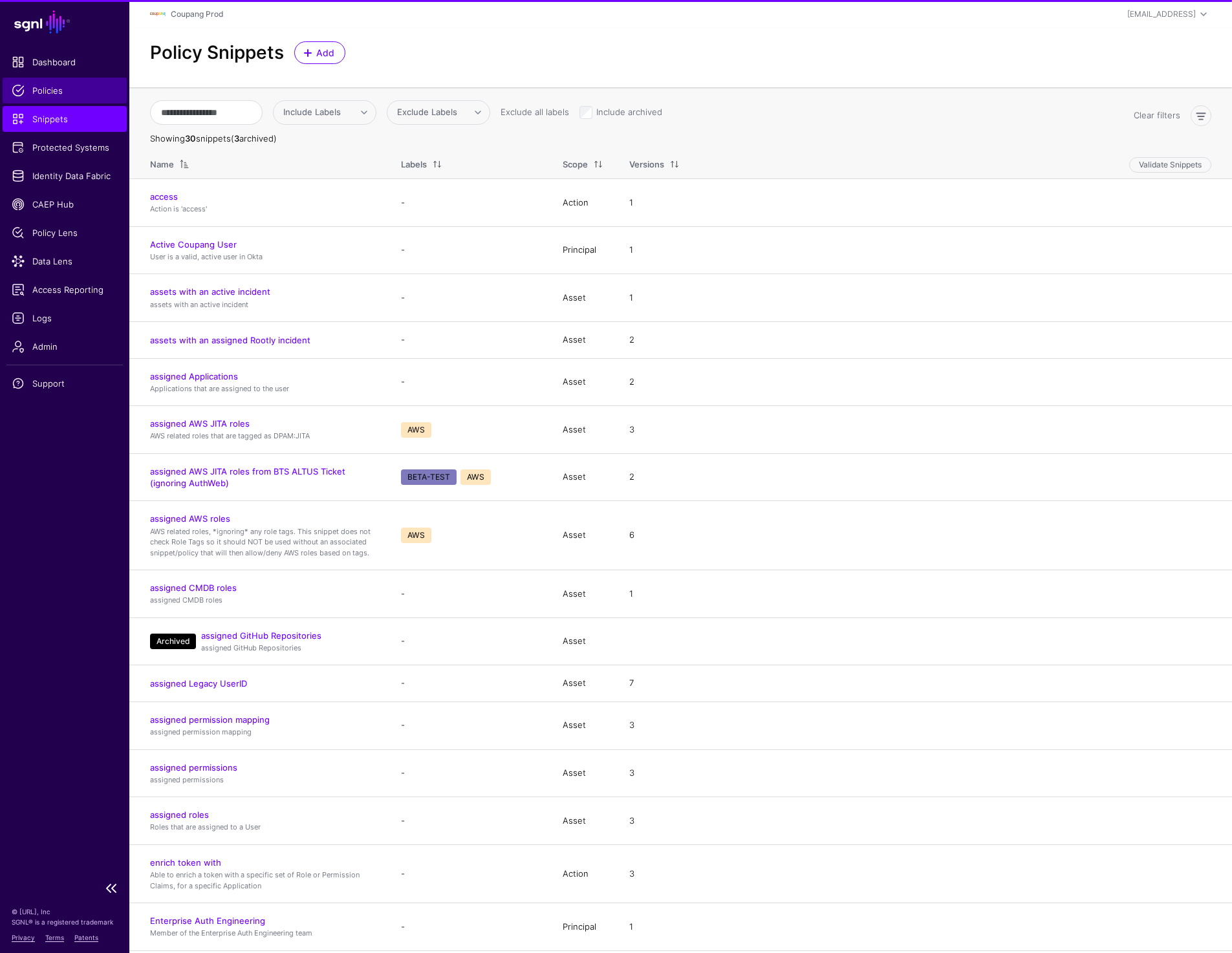
click at [50, 96] on span "Policies" at bounding box center [65, 90] width 106 height 13
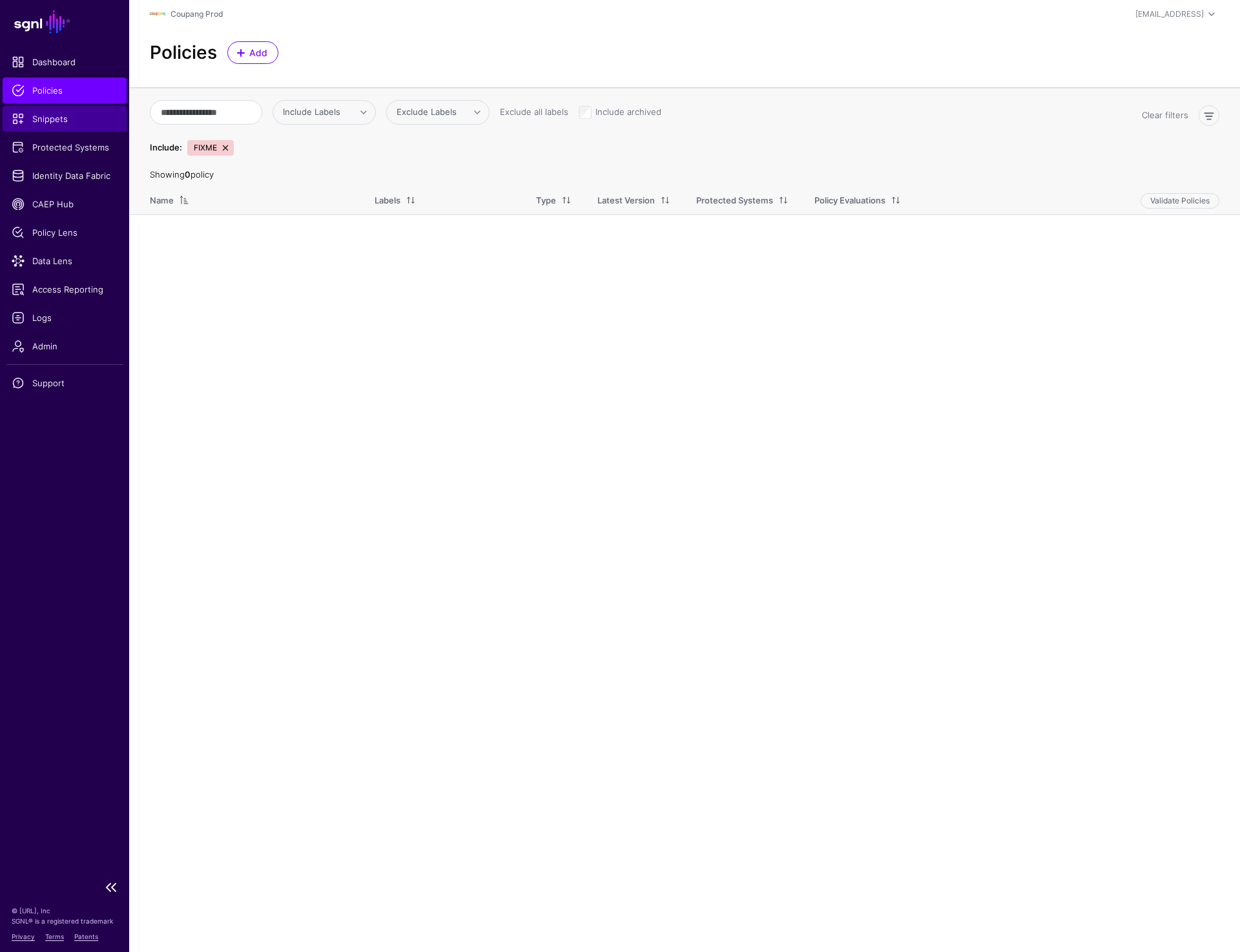
click at [47, 128] on link "Snippets" at bounding box center [65, 118] width 124 height 26
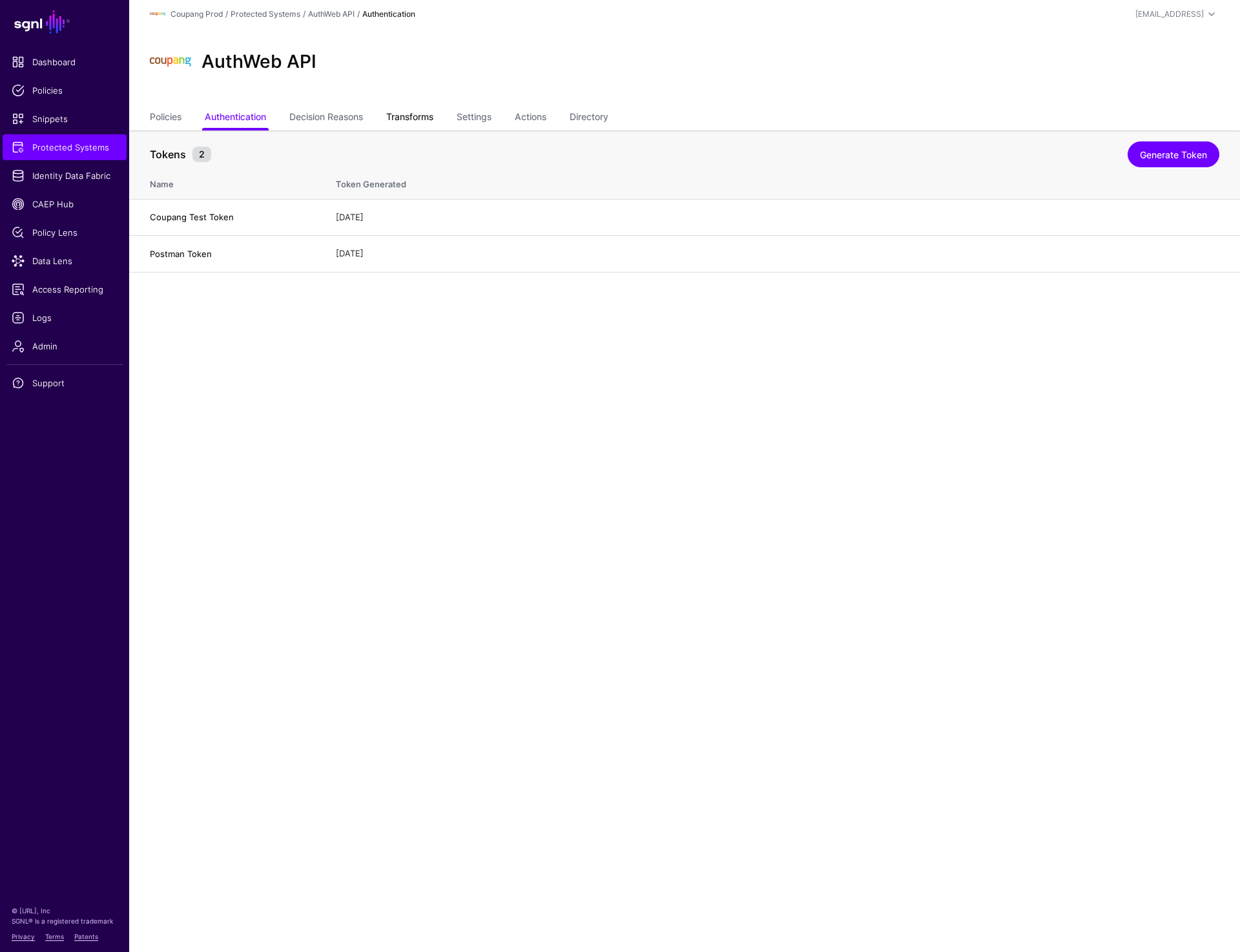
click at [427, 123] on link "Transforms" at bounding box center [410, 118] width 47 height 24
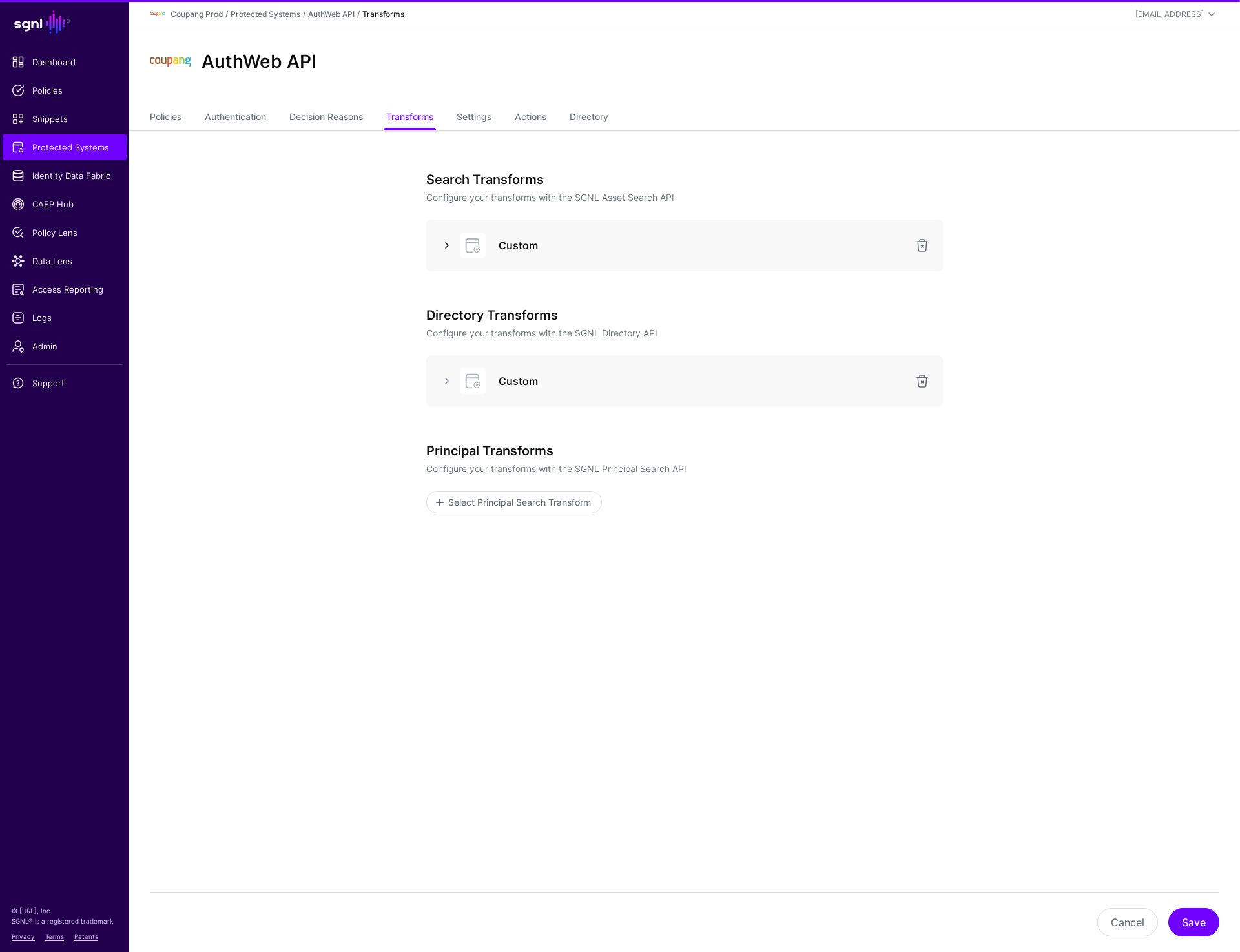
click at [445, 244] on link at bounding box center [447, 245] width 15 height 15
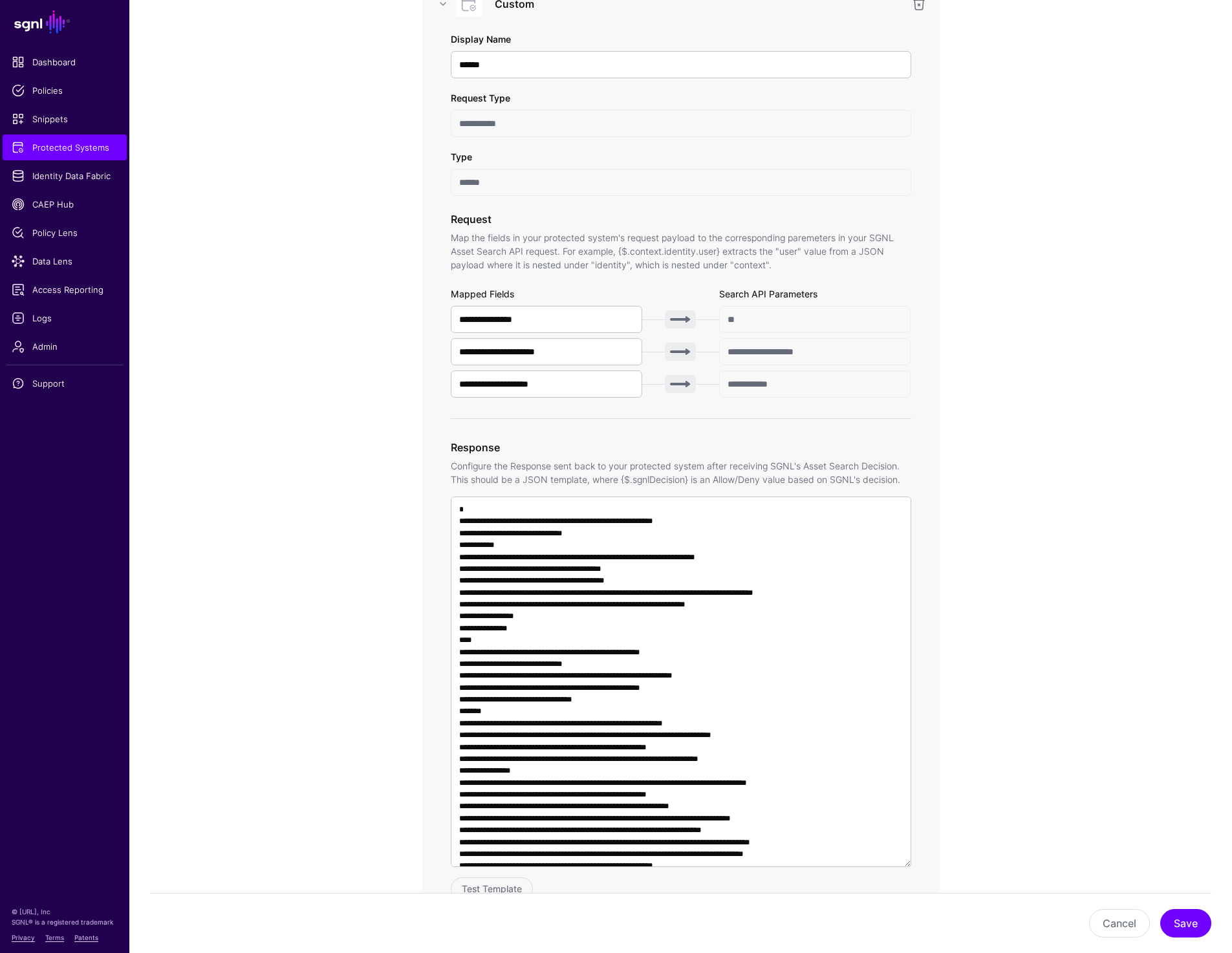
scroll to position [243, 0]
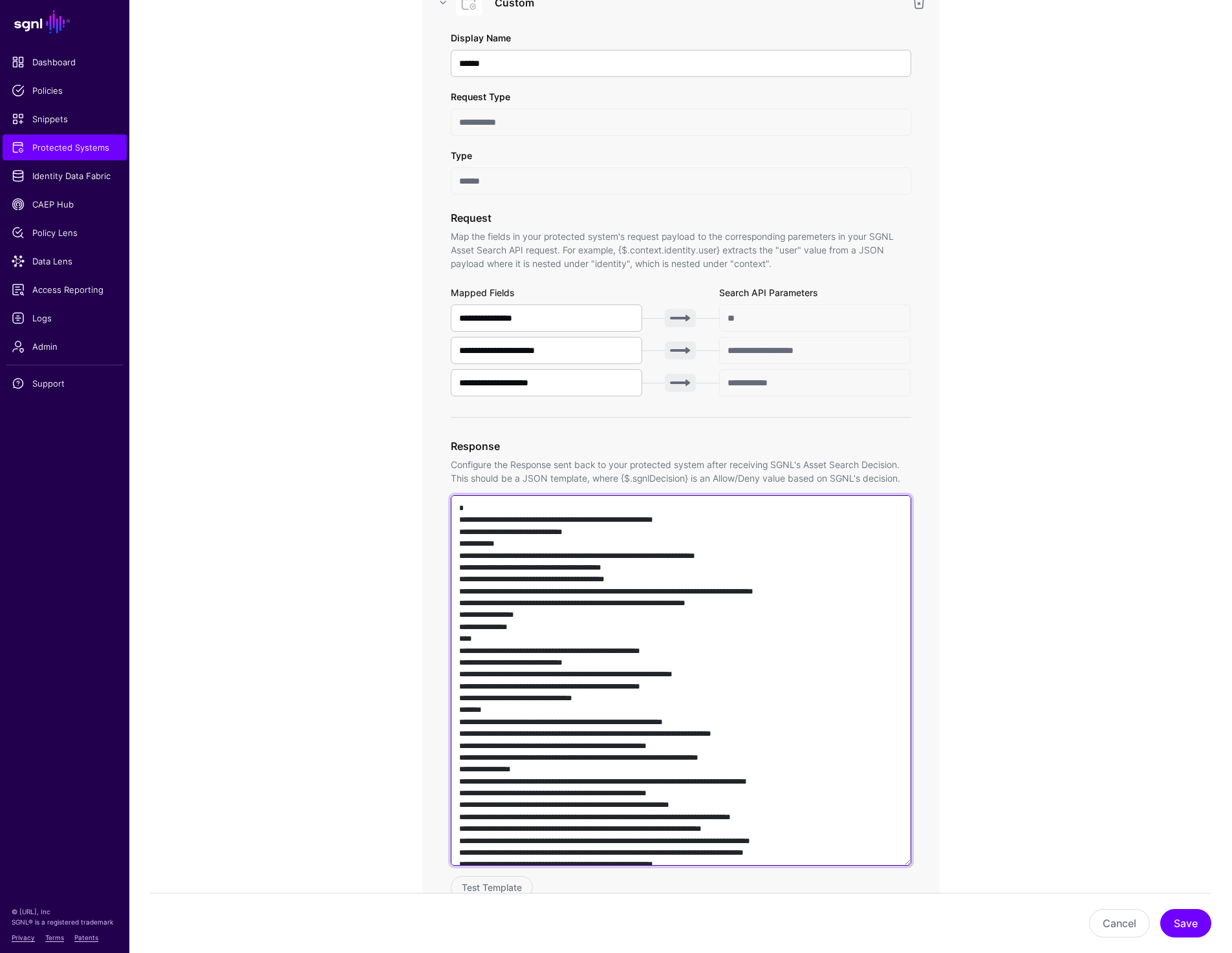
click at [560, 540] on textarea at bounding box center [681, 680] width 461 height 371
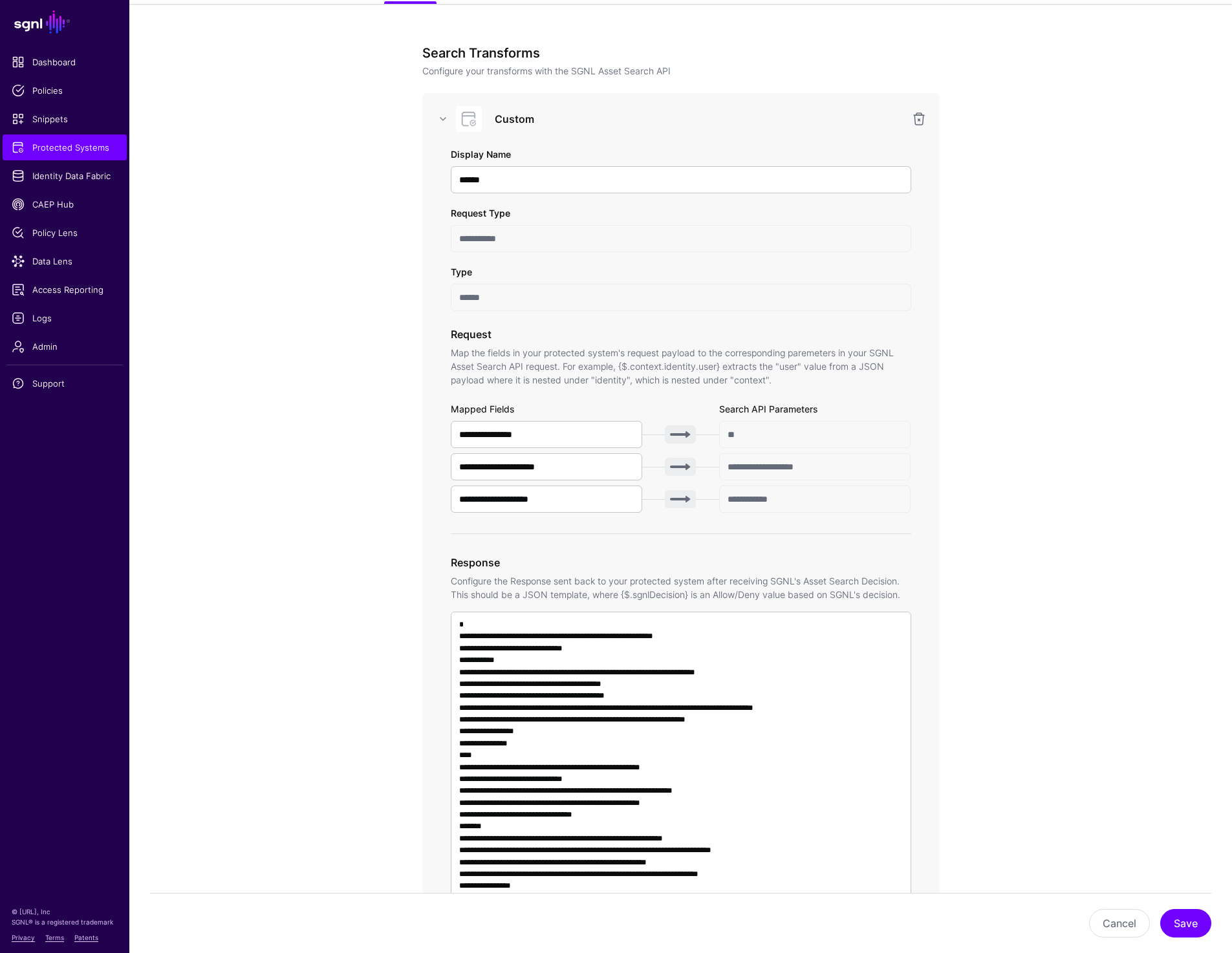
scroll to position [0, 0]
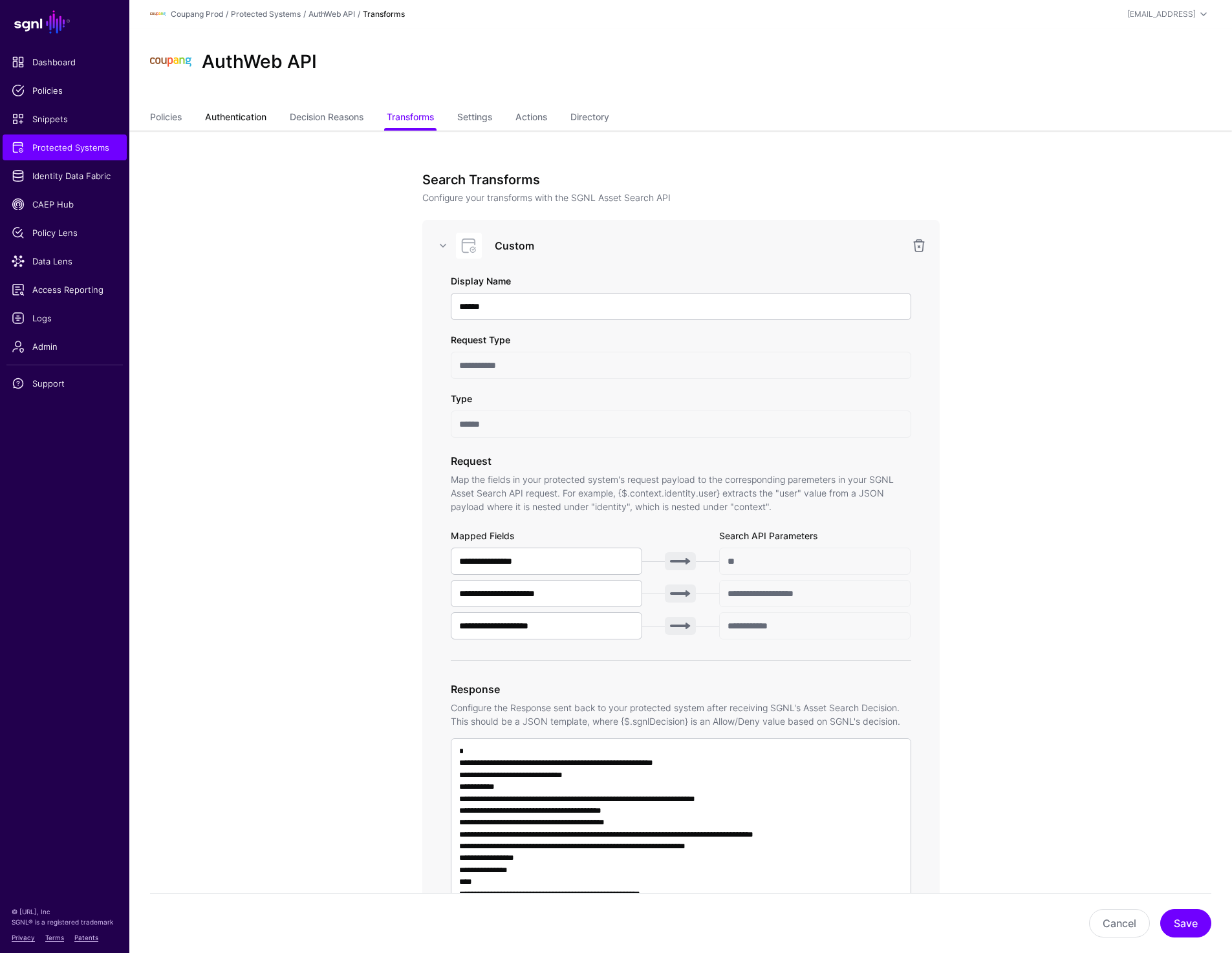
click at [233, 113] on link "Authentication" at bounding box center [235, 118] width 61 height 24
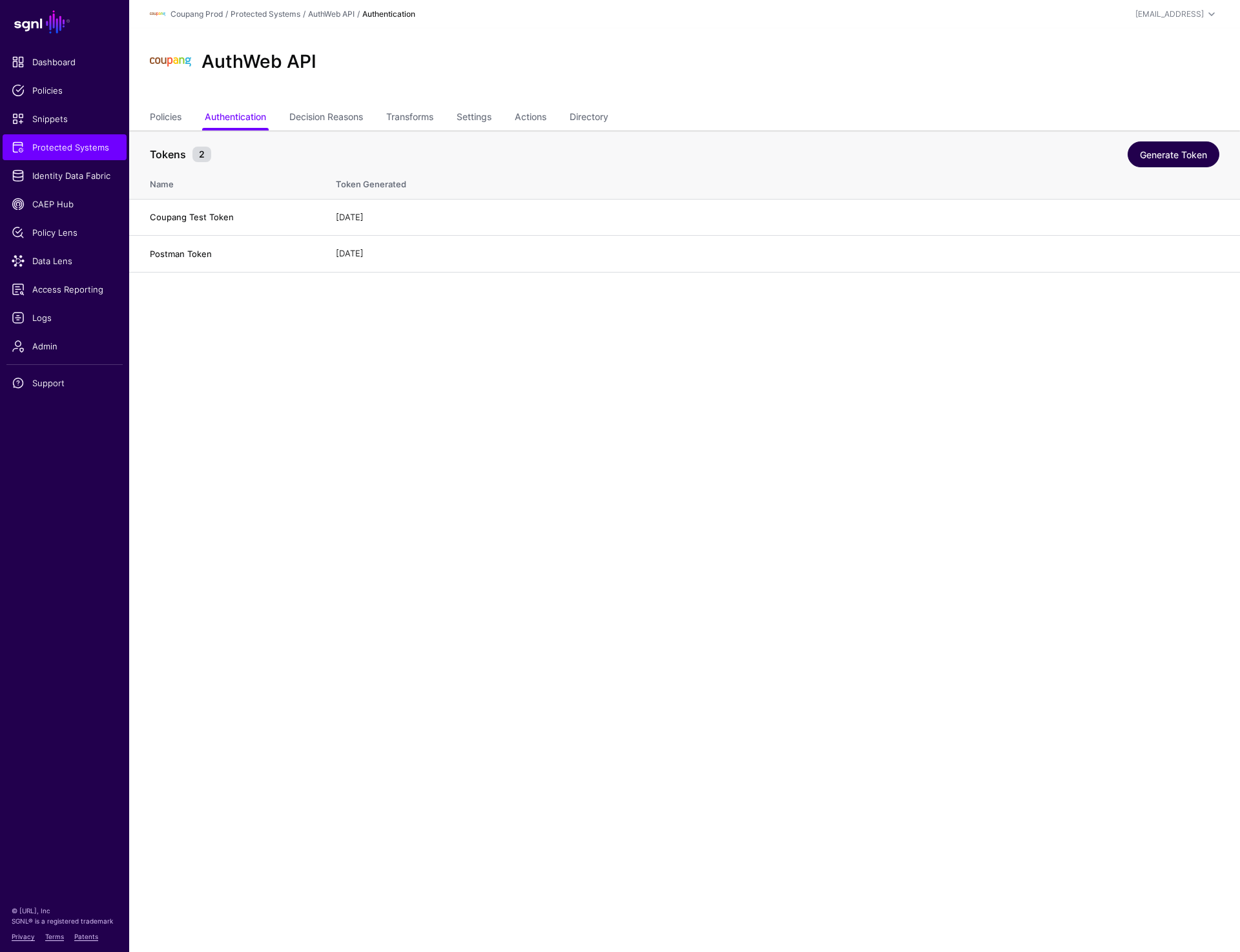
click at [1192, 150] on link "Generate Token" at bounding box center [1174, 154] width 92 height 26
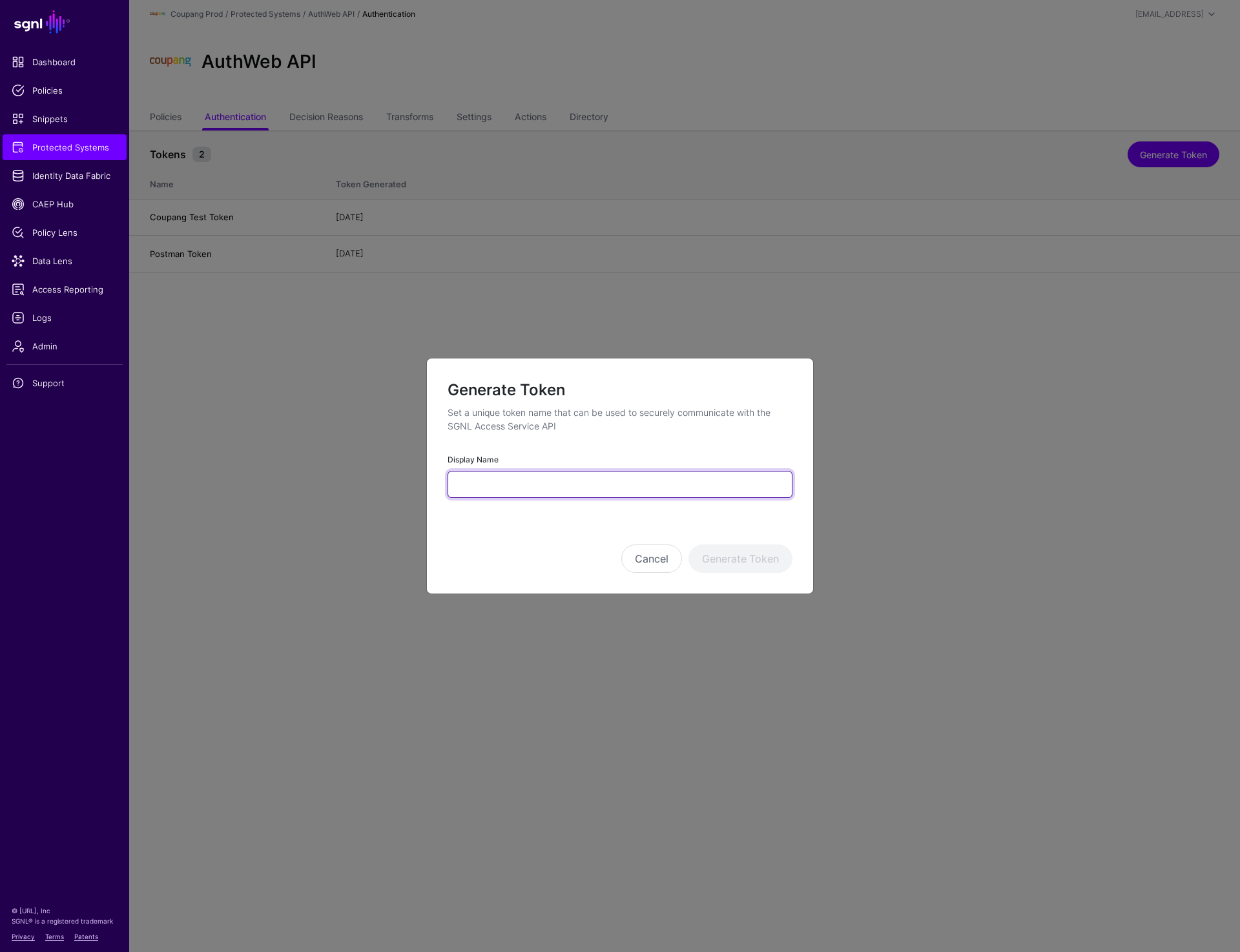
click at [535, 473] on input "Display Name" at bounding box center [620, 484] width 345 height 27
type input "**********"
click at [741, 568] on button "Generate Token" at bounding box center [740, 559] width 104 height 29
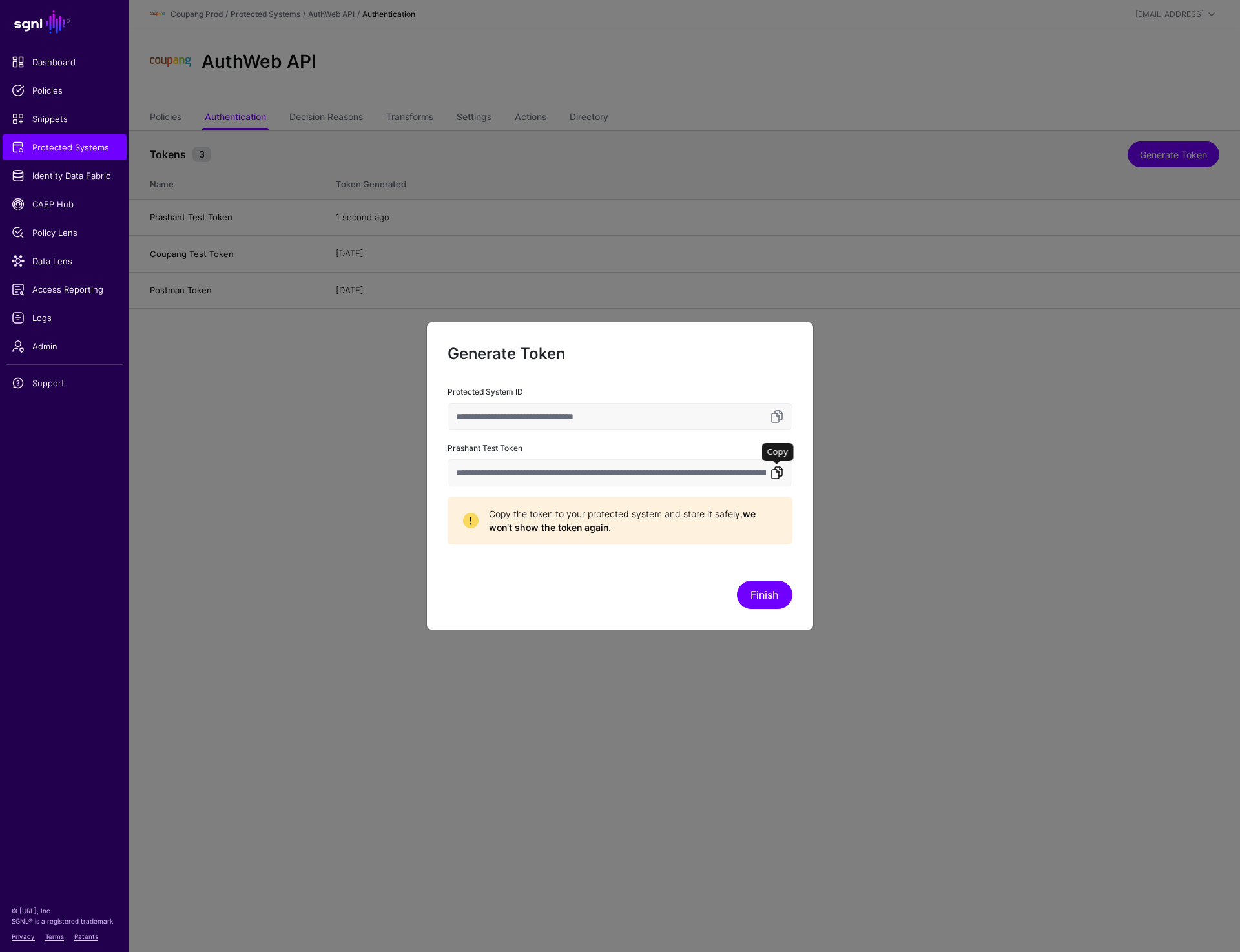
click at [775, 473] on link at bounding box center [777, 473] width 15 height 15
click at [772, 594] on button "Finish" at bounding box center [765, 595] width 55 height 29
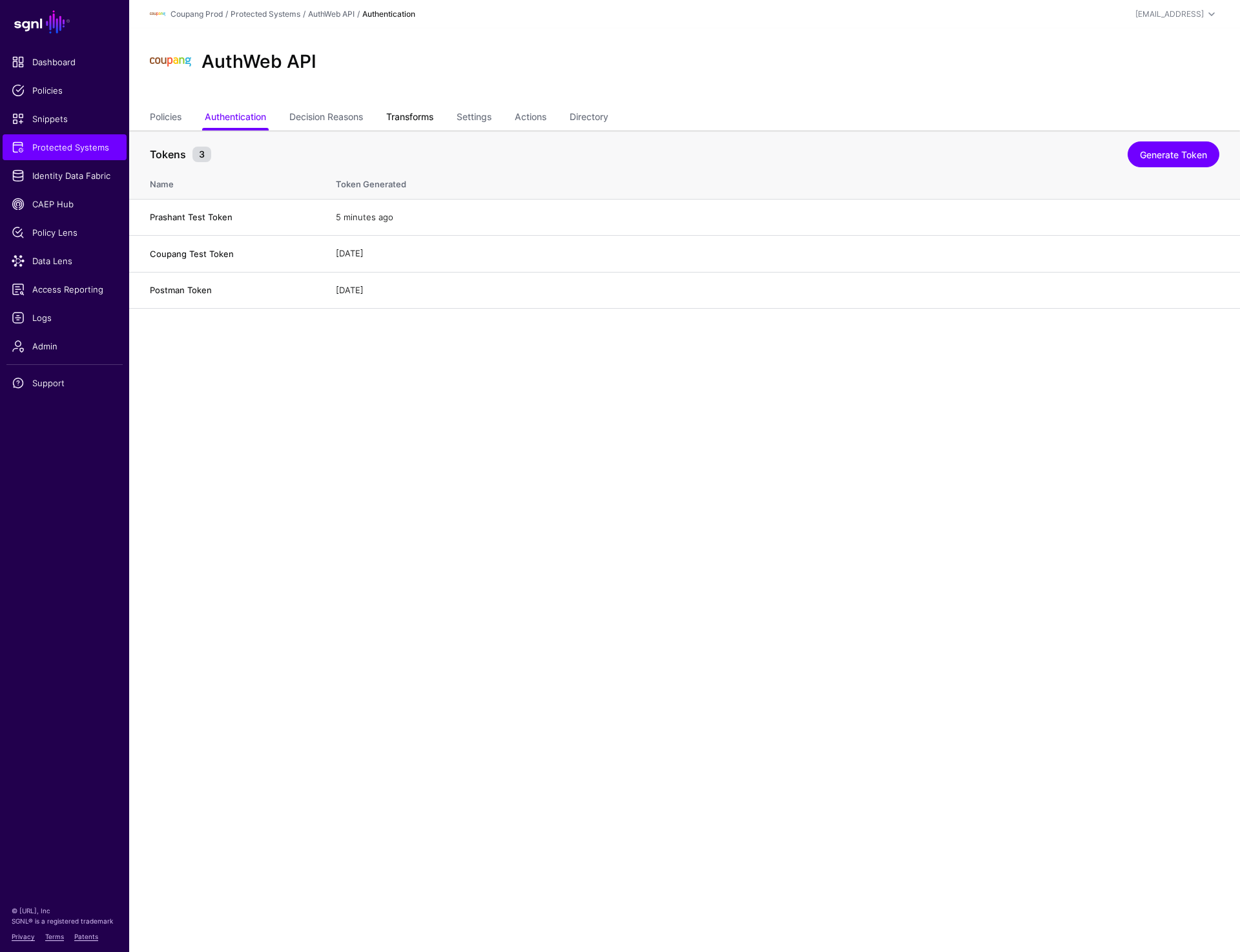
click at [418, 119] on link "Transforms" at bounding box center [410, 118] width 47 height 24
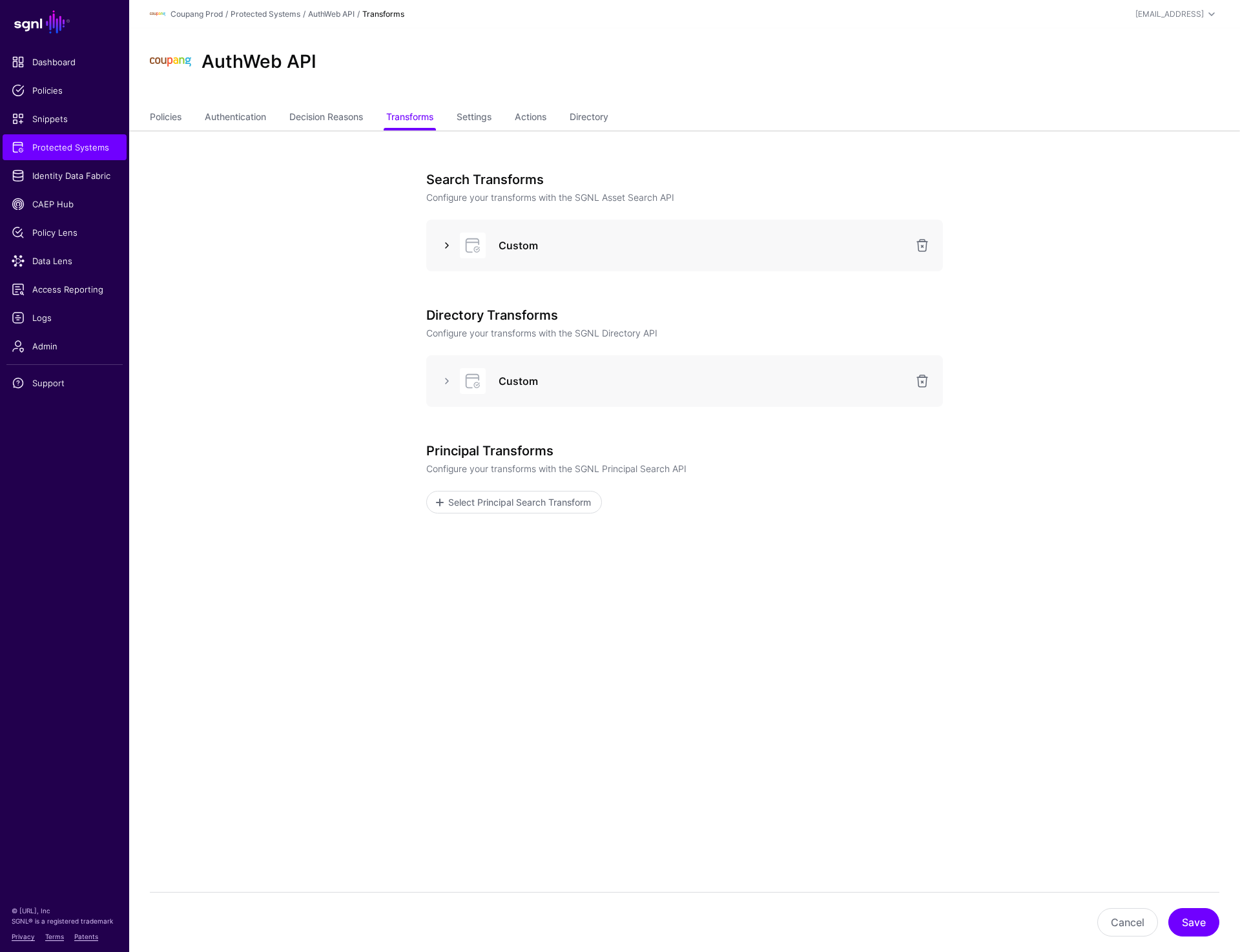
click at [446, 240] on link at bounding box center [447, 245] width 15 height 15
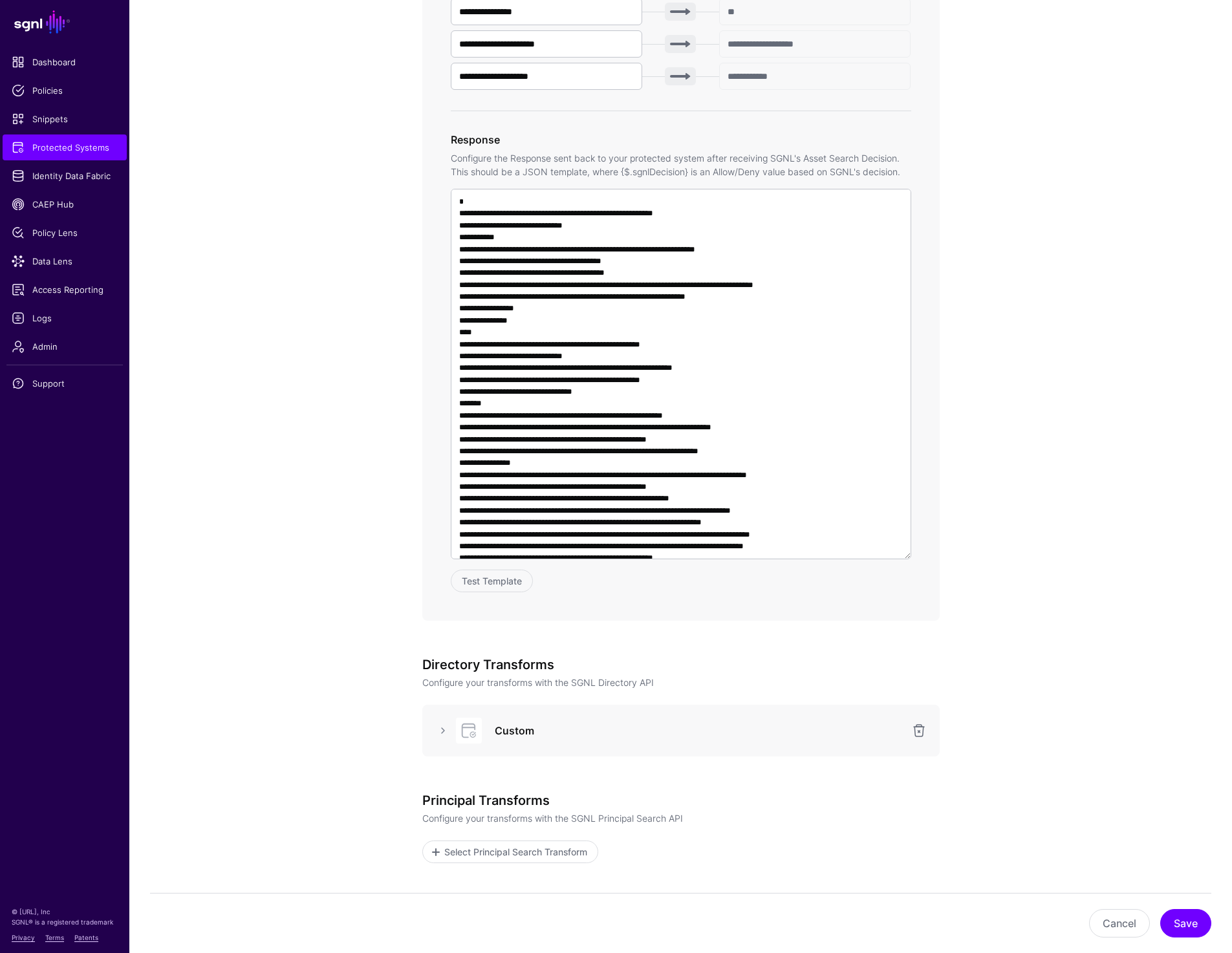
scroll to position [651, 0]
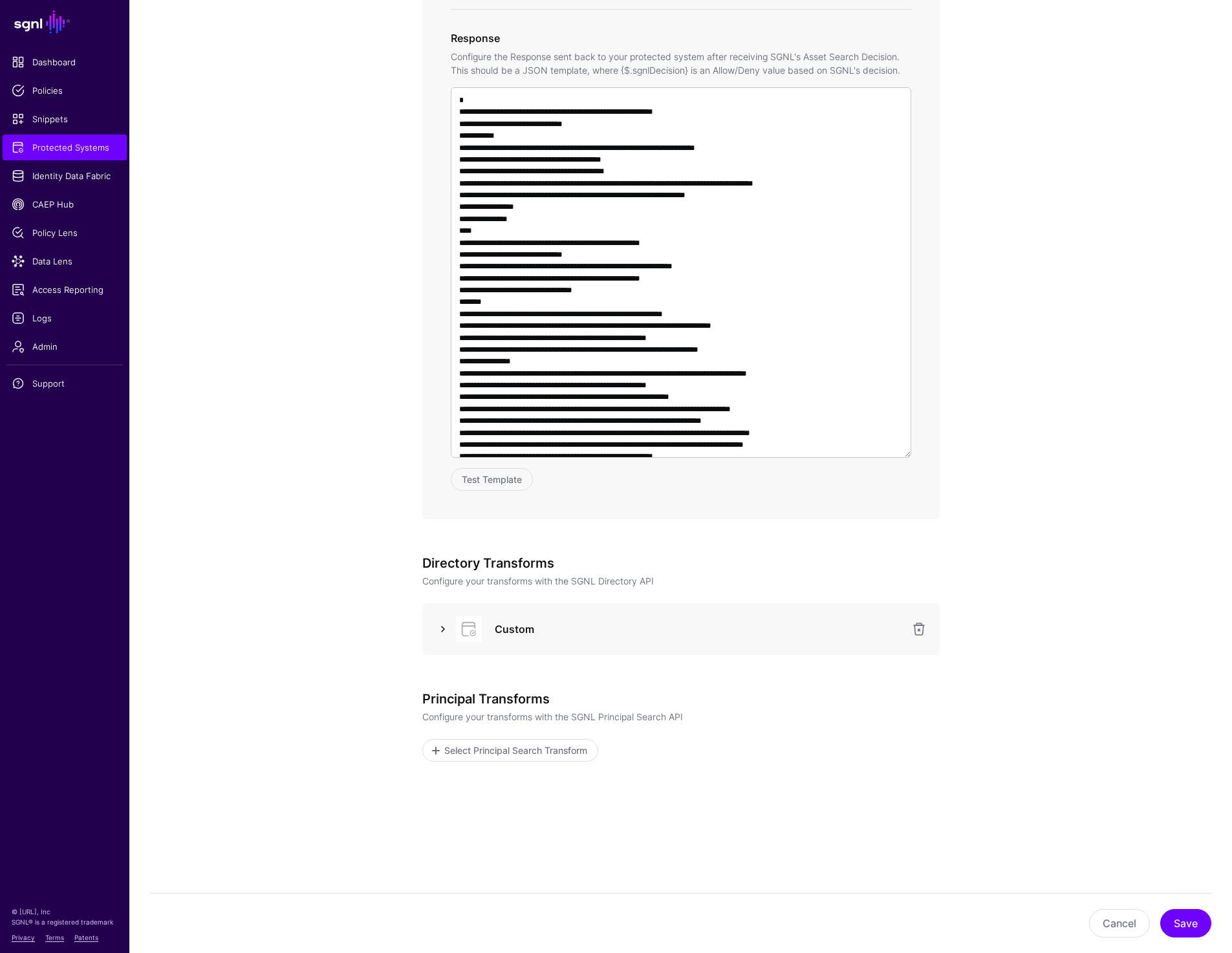
click at [440, 633] on link at bounding box center [443, 629] width 15 height 15
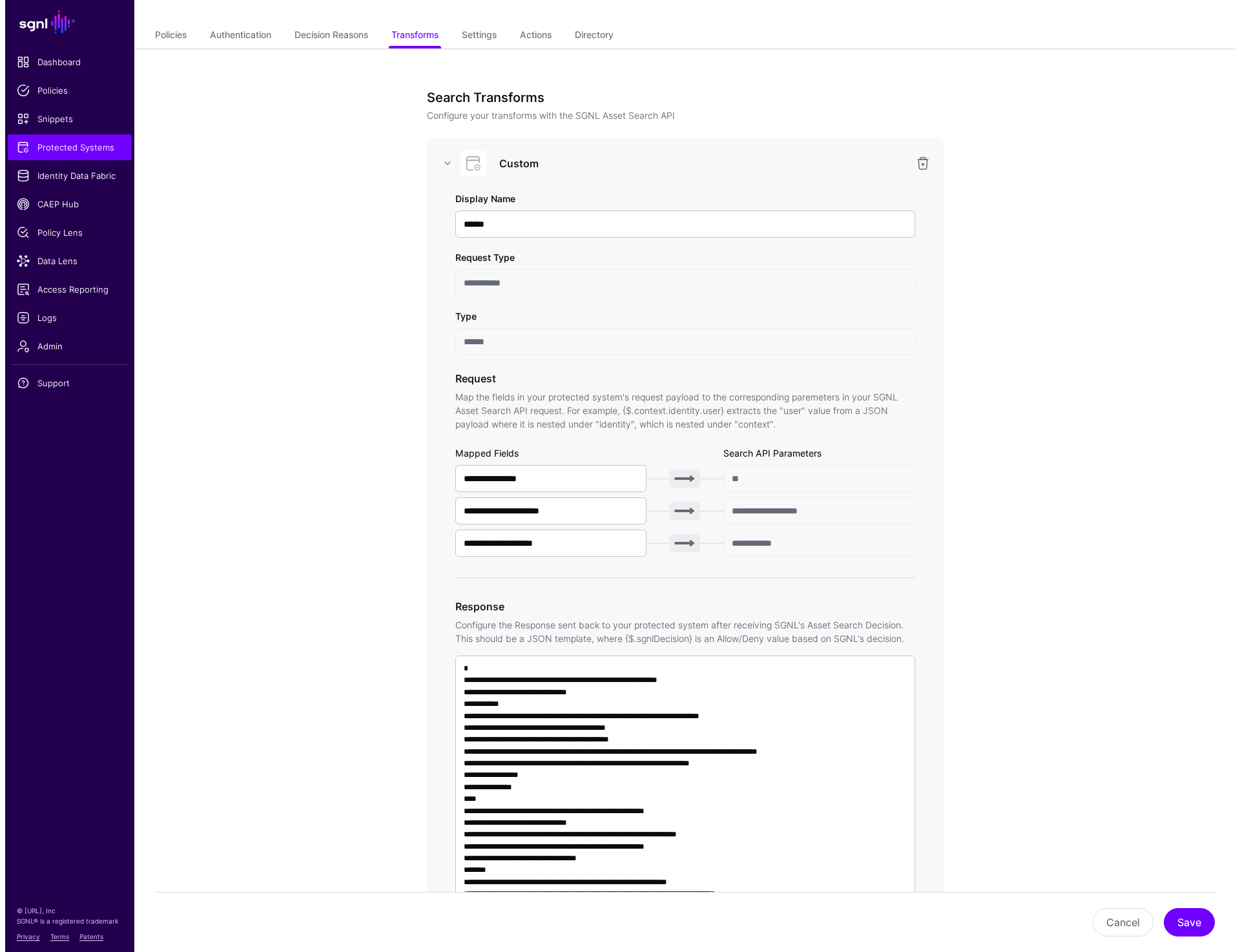
scroll to position [0, 0]
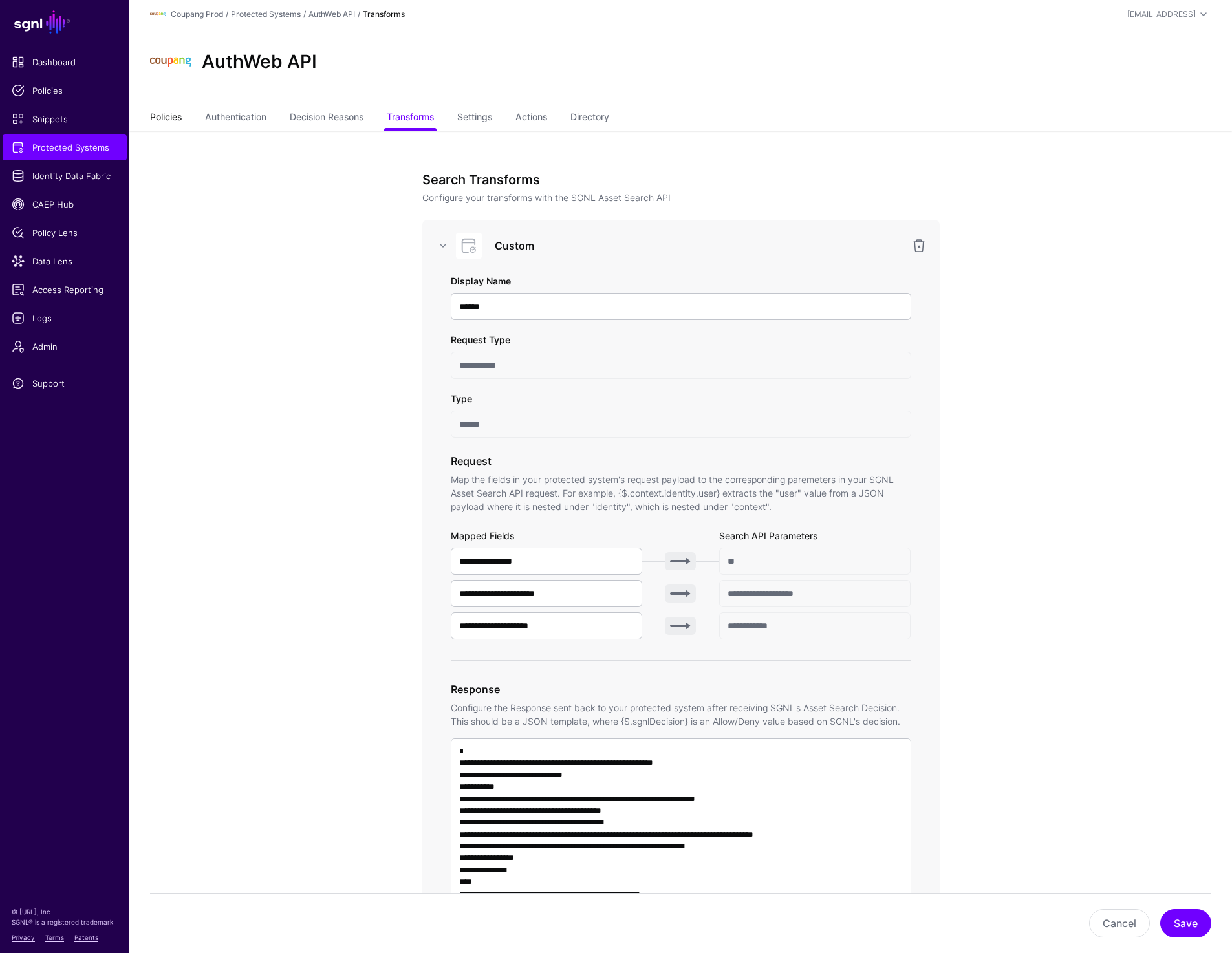
click at [171, 122] on link "Policies" at bounding box center [166, 118] width 32 height 24
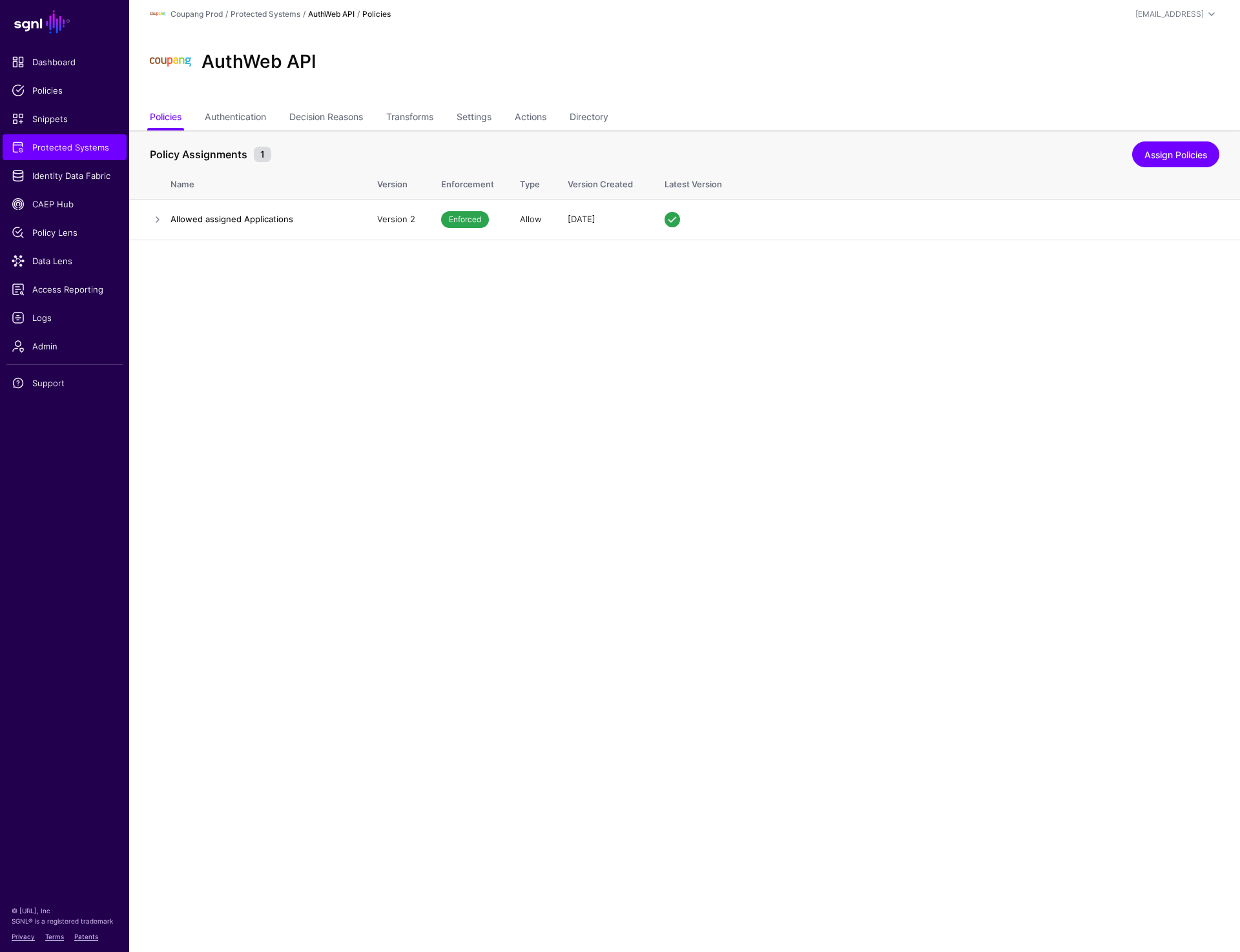
click at [224, 447] on main "SGNL Dashboard Policies Snippets Protected Systems Identity Data Fabric CAEP Hu…" at bounding box center [620, 476] width 1240 height 952
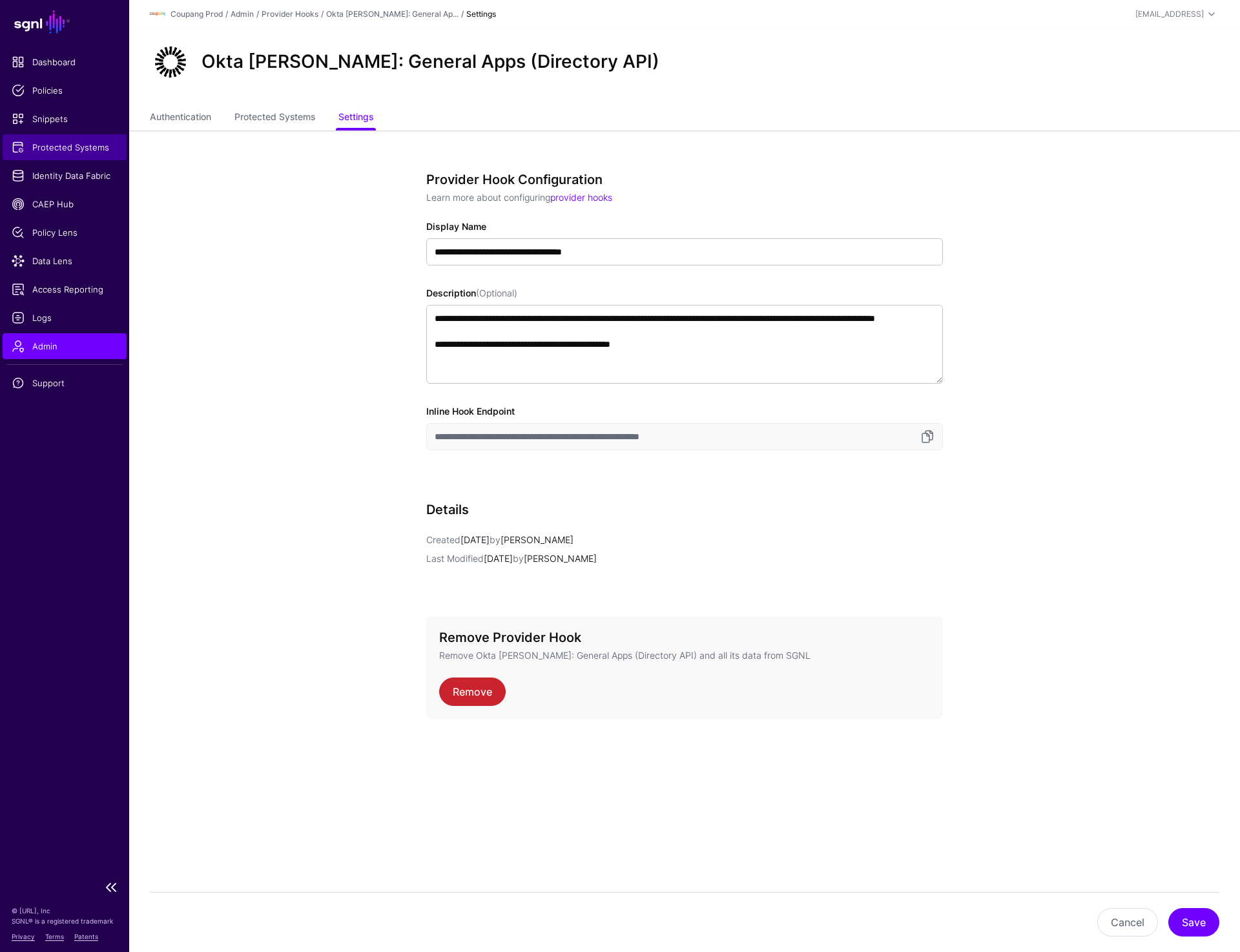
click at [78, 149] on span "Protected Systems" at bounding box center [65, 147] width 106 height 13
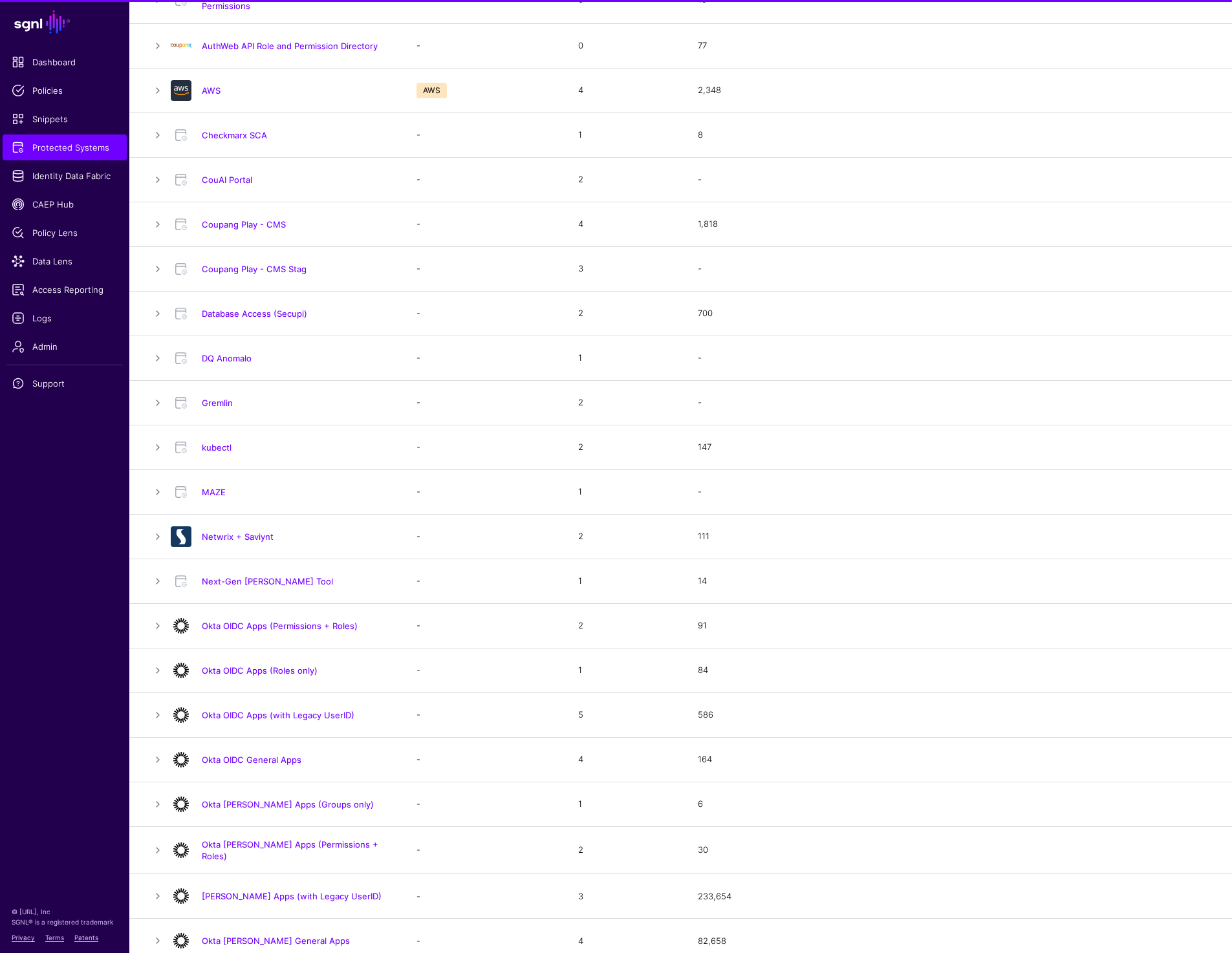
scroll to position [508, 0]
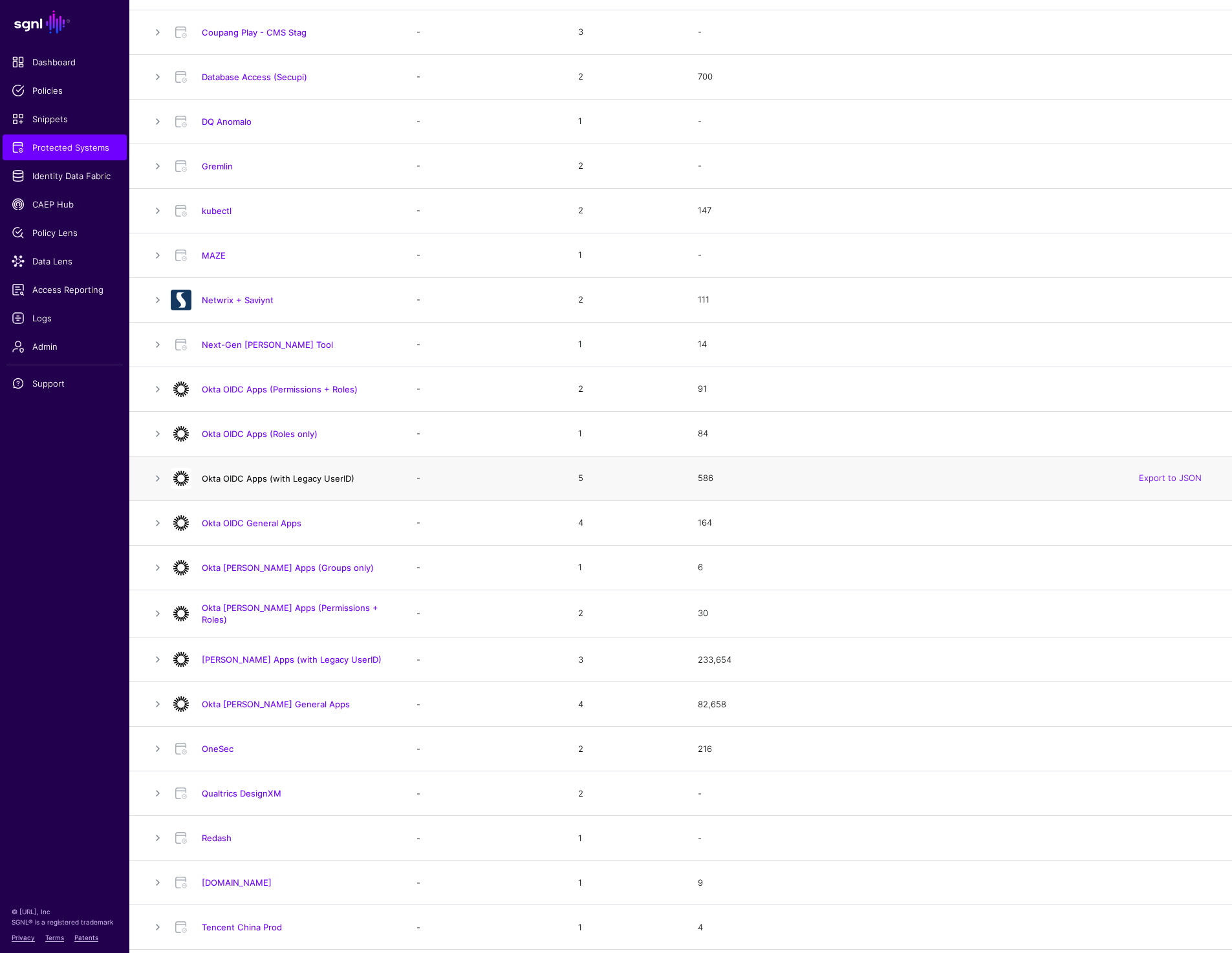
click at [279, 473] on link "Okta OIDC Apps (with Legacy UserID)" at bounding box center [278, 478] width 153 height 10
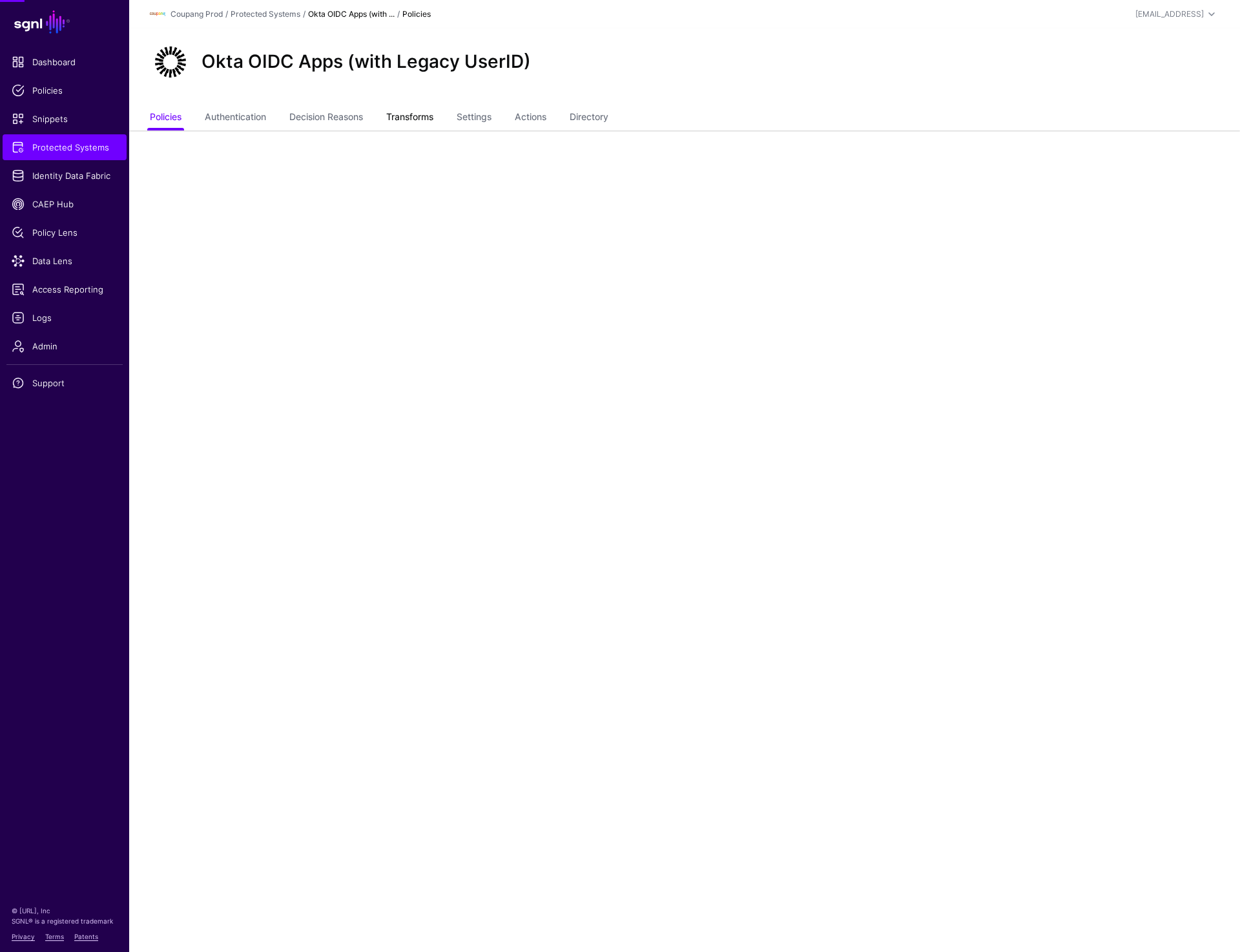
click at [405, 119] on link "Transforms" at bounding box center [410, 118] width 47 height 24
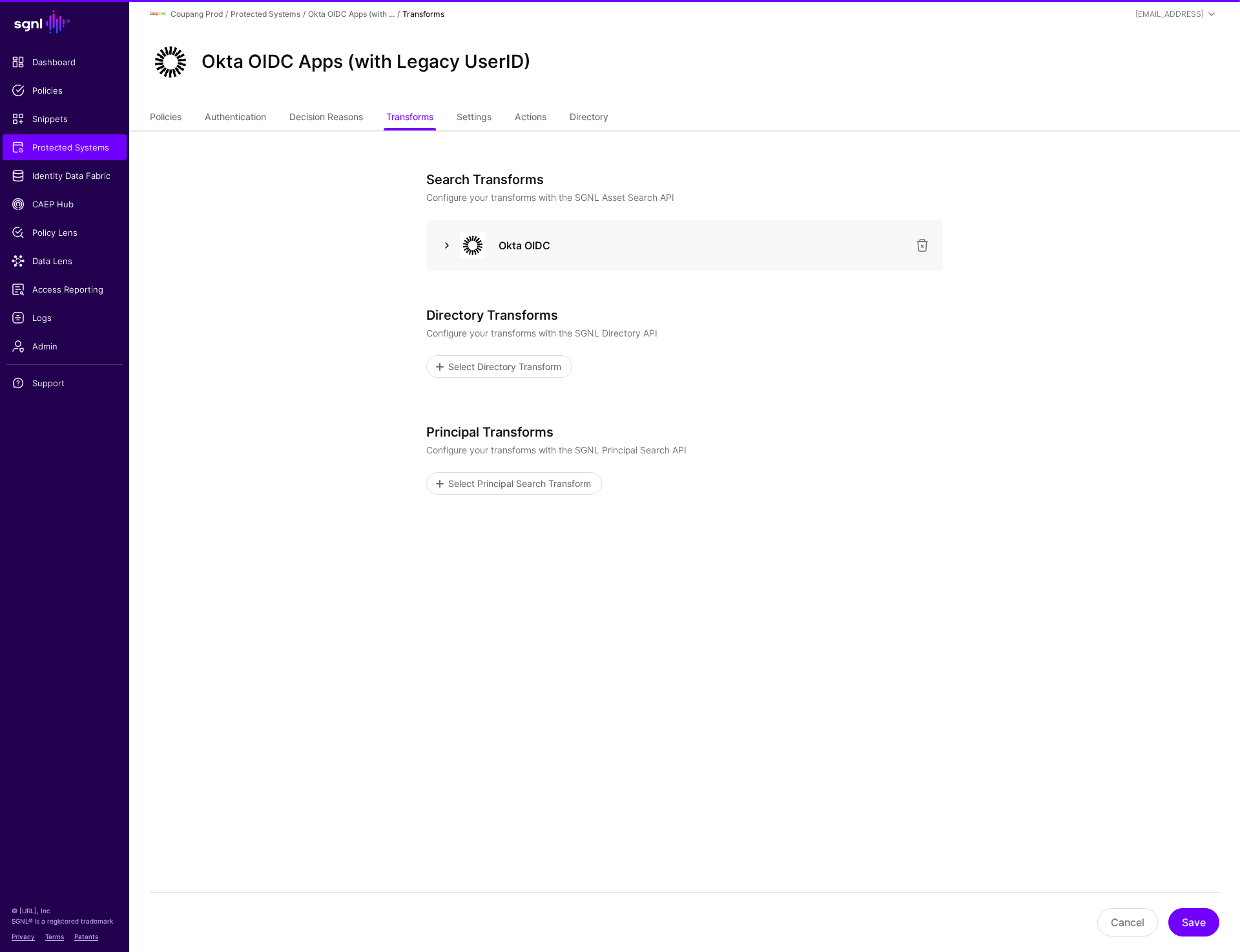
click at [442, 248] on link at bounding box center [447, 245] width 15 height 15
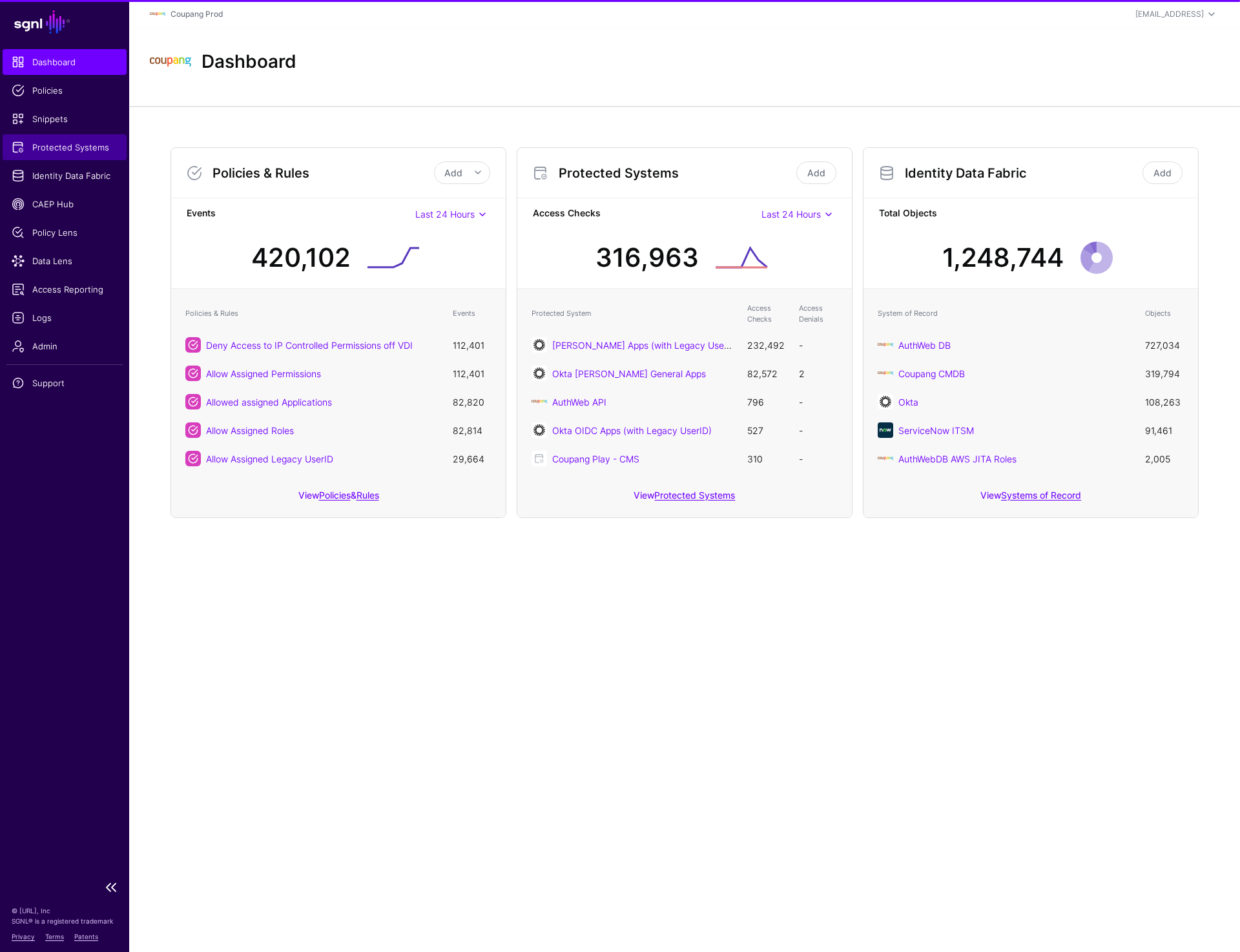
click at [107, 144] on span "Protected Systems" at bounding box center [65, 147] width 106 height 13
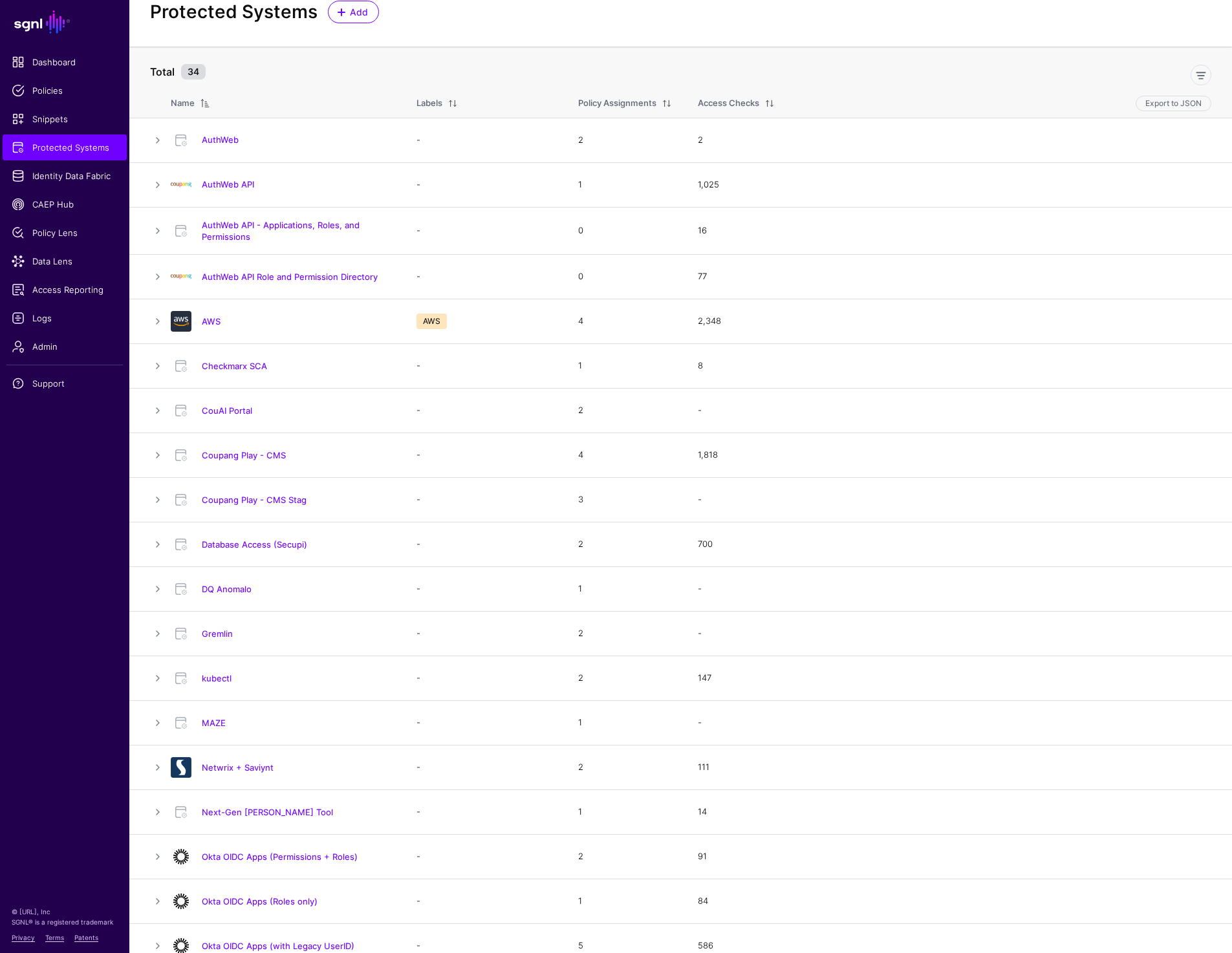
scroll to position [39, 0]
click at [285, 226] on link "AuthWeb API - Applications, Roles, and Permissions" at bounding box center [281, 233] width 158 height 22
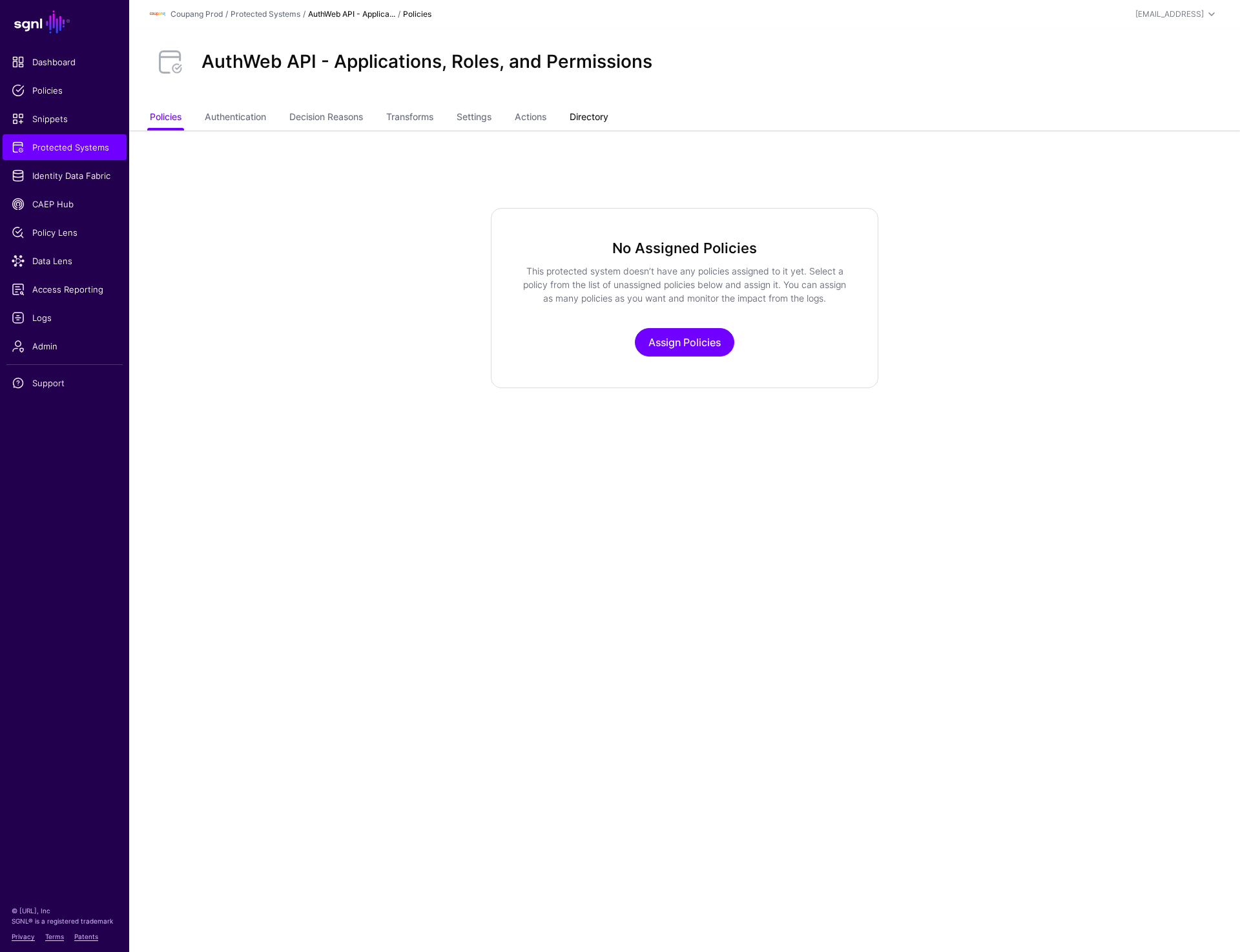
click at [596, 110] on link "Directory" at bounding box center [589, 118] width 39 height 24
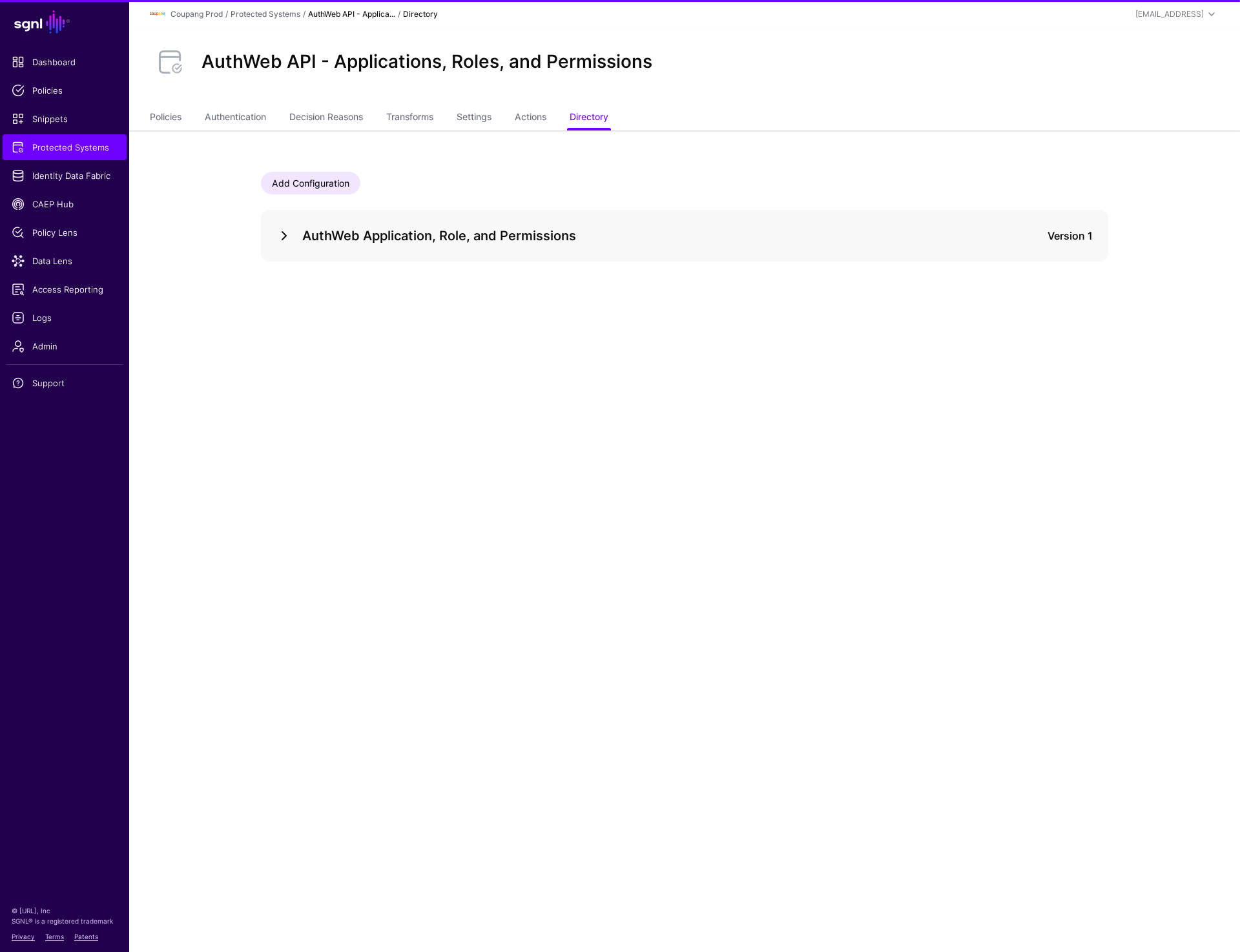
click at [283, 243] on link at bounding box center [284, 236] width 15 height 15
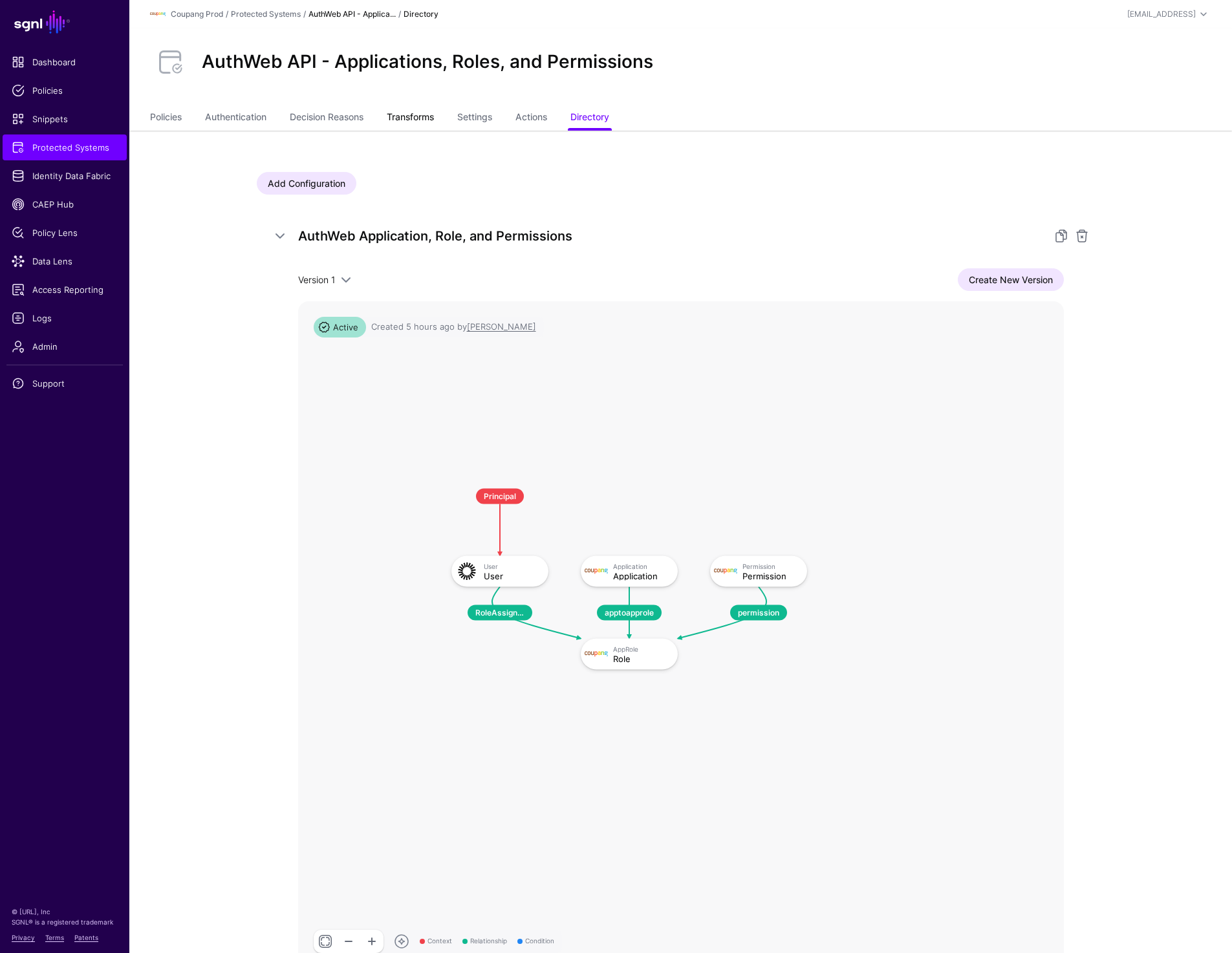
click at [420, 112] on link "Transforms" at bounding box center [410, 118] width 47 height 24
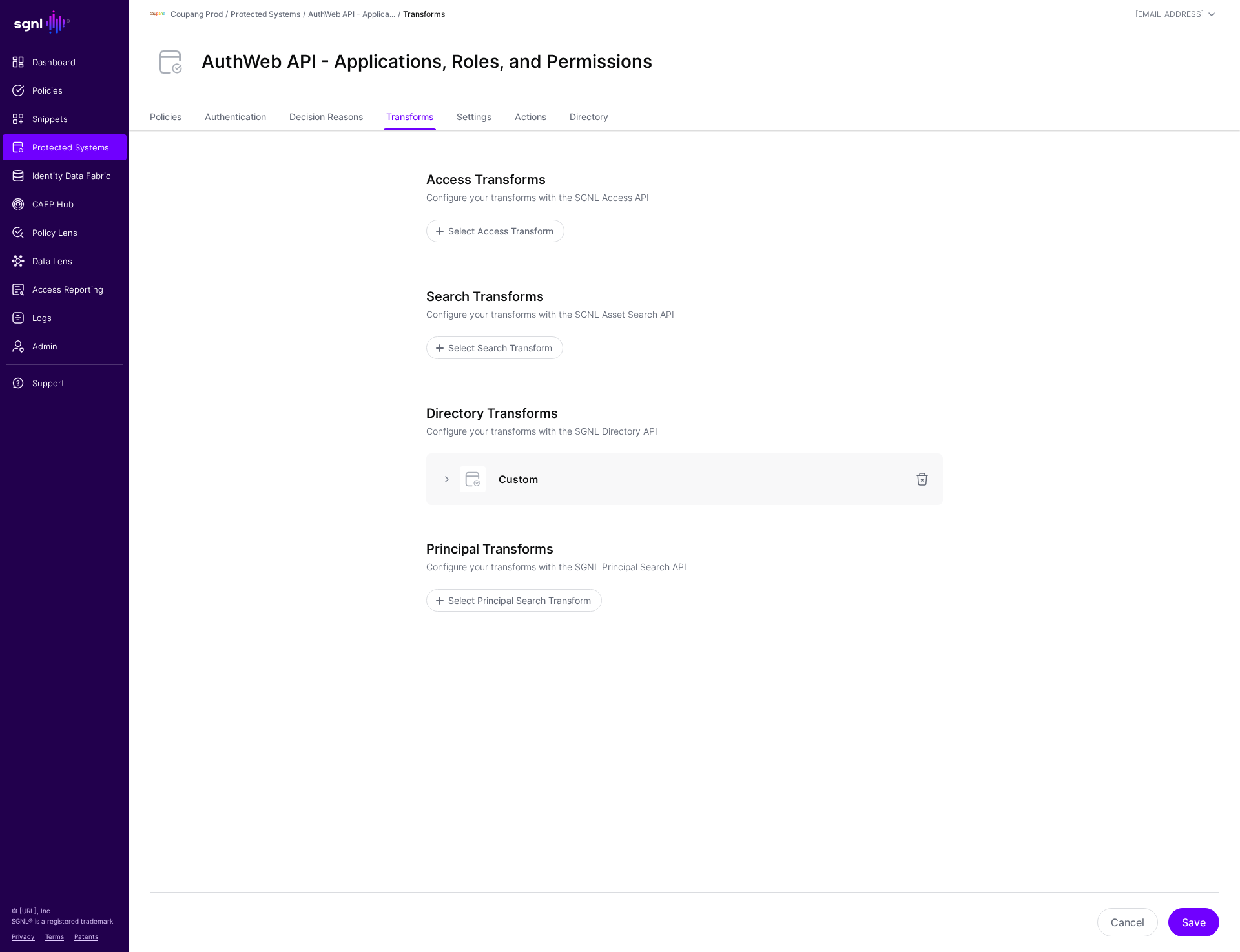
click at [442, 492] on div "Custom" at bounding box center [685, 479] width 517 height 52
click at [442, 479] on link at bounding box center [447, 479] width 15 height 15
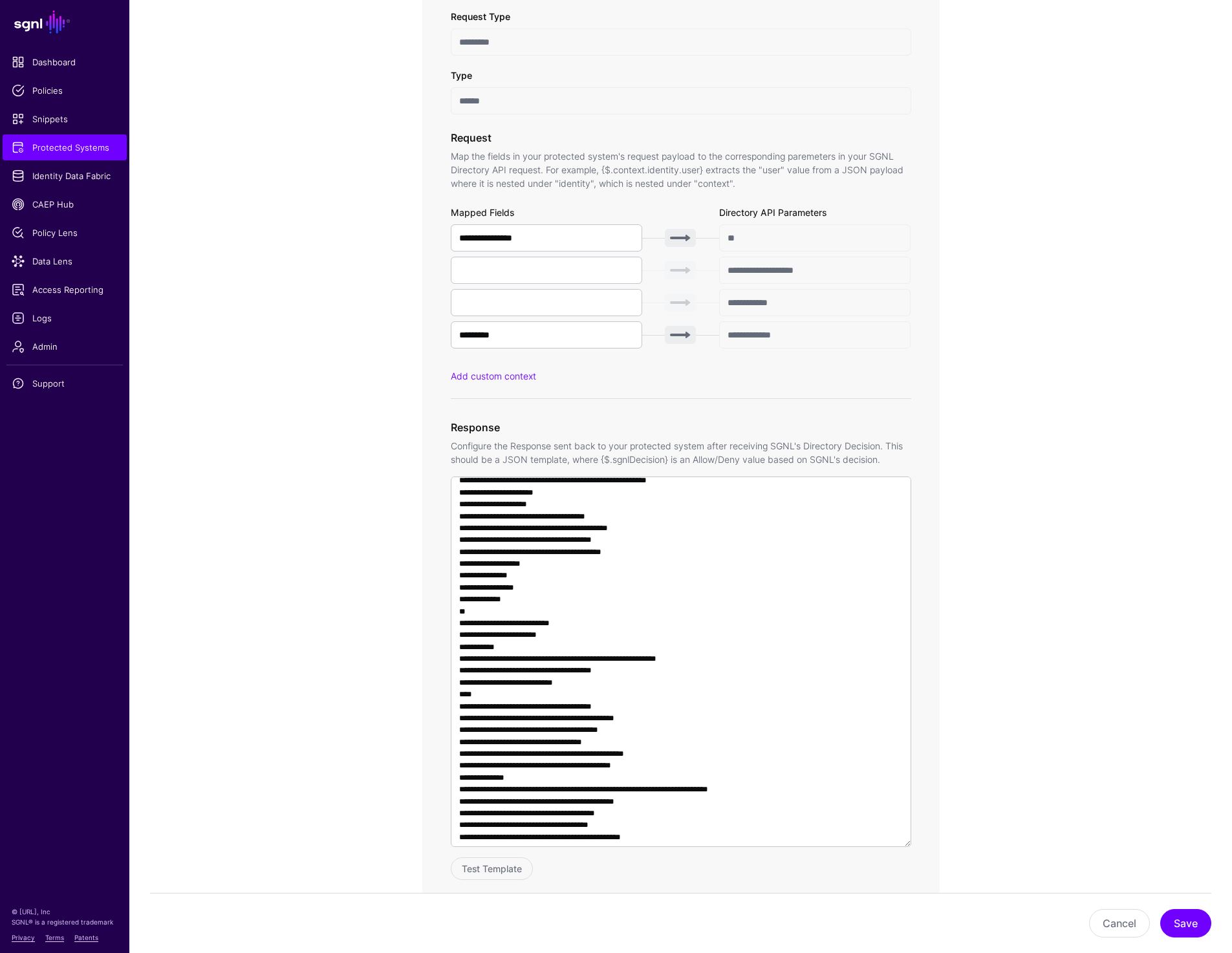
scroll to position [21, 0]
drag, startPoint x: 503, startPoint y: 333, endPoint x: 417, endPoint y: 323, distance: 86.6
click at [417, 323] on div "**********" at bounding box center [681, 390] width 600 height 1634
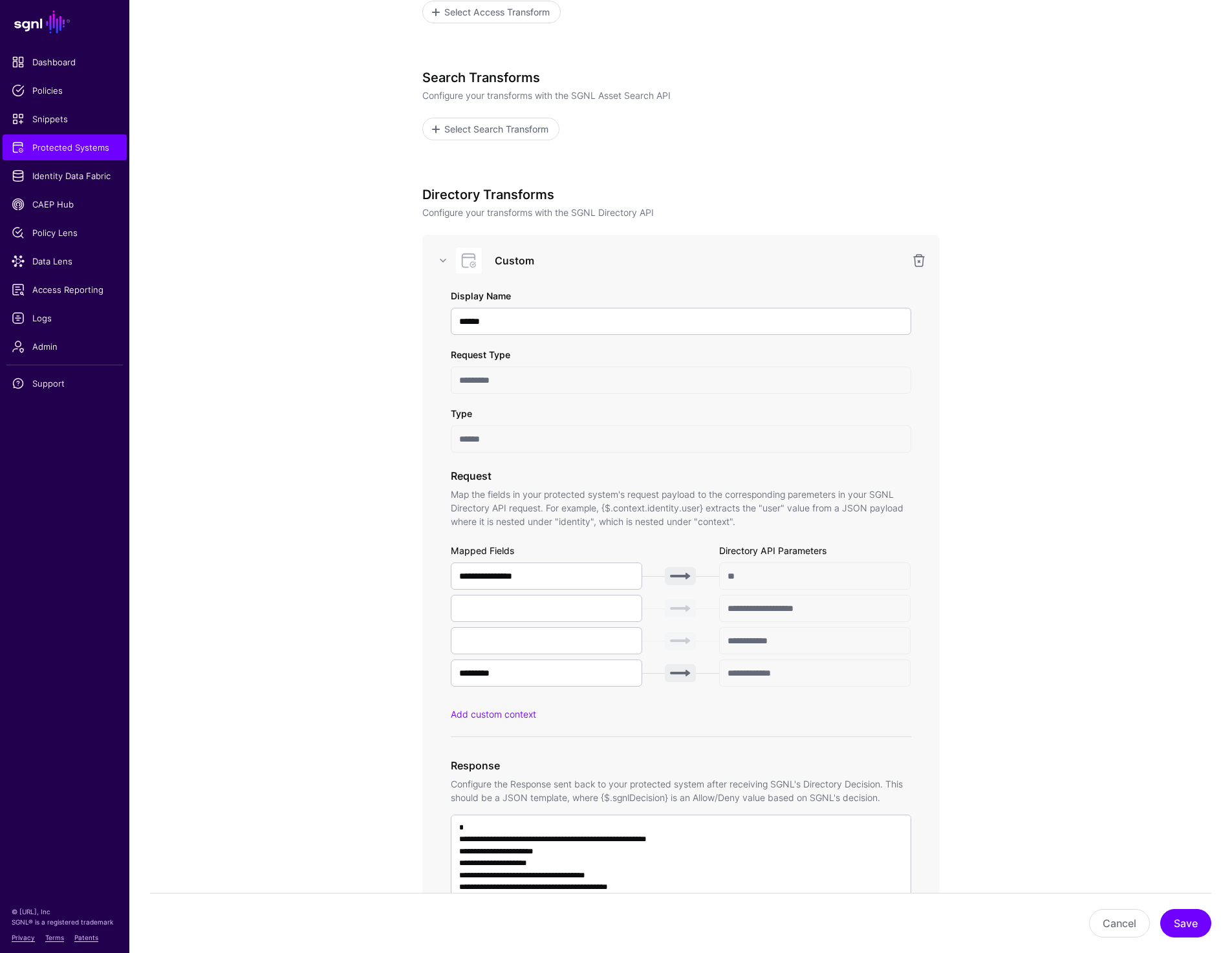
scroll to position [0, 0]
